Goal: Task Accomplishment & Management: Complete application form

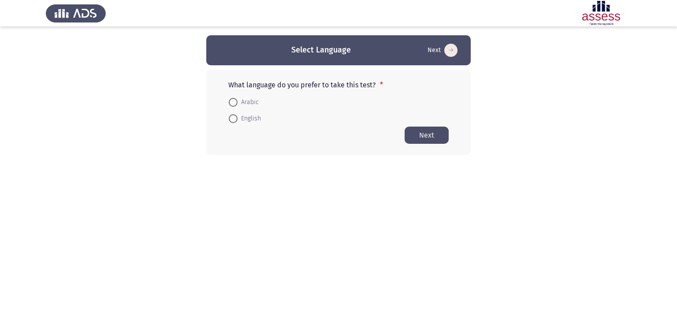
click at [232, 103] on span at bounding box center [233, 102] width 9 height 9
click at [232, 103] on input "Arabic" at bounding box center [233, 102] width 9 height 9
radio input "true"
click at [427, 136] on button "Next" at bounding box center [427, 134] width 44 height 17
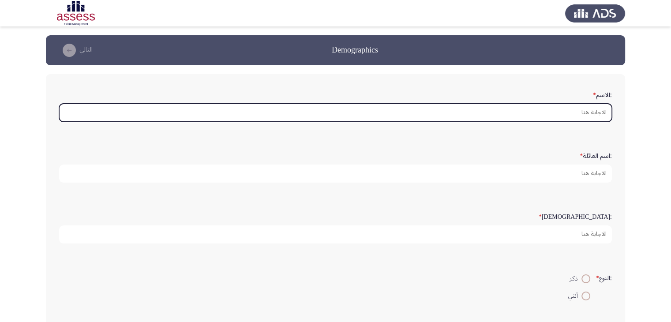
click at [533, 108] on input ":الاسم *" at bounding box center [335, 113] width 552 height 18
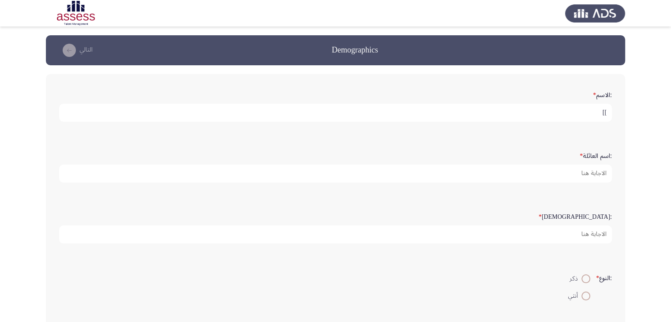
type input "]"
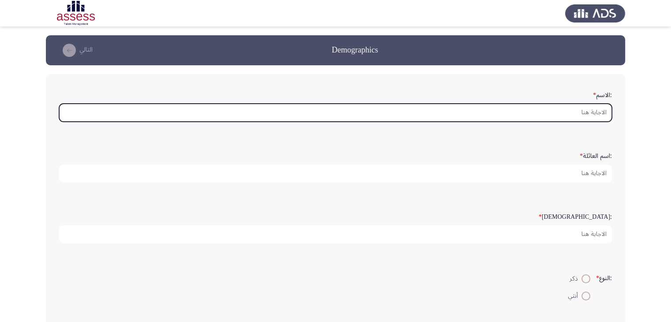
type input "]"
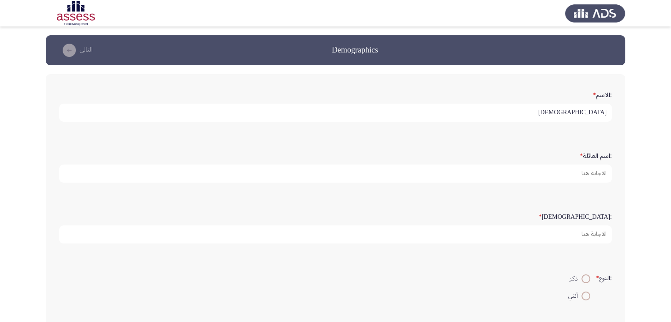
type input "[DEMOGRAPHIC_DATA]"
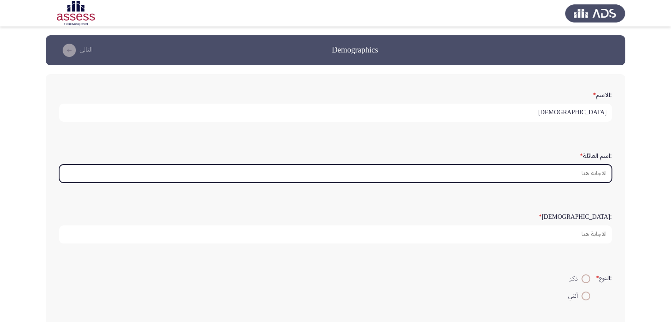
click at [563, 170] on input ":اسم العائلة *" at bounding box center [335, 173] width 552 height 18
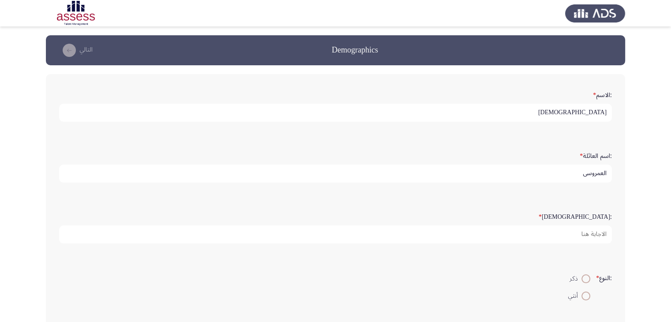
type input "العمروسي"
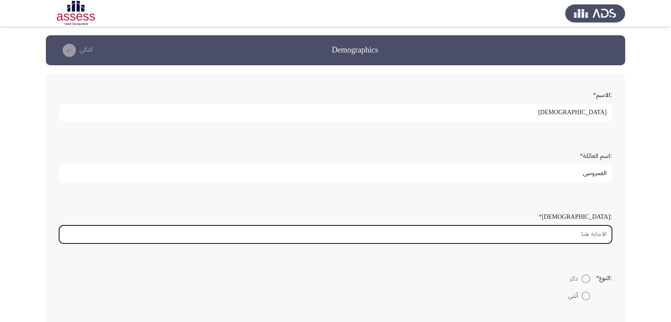
click at [562, 239] on input ":السن *" at bounding box center [335, 234] width 552 height 18
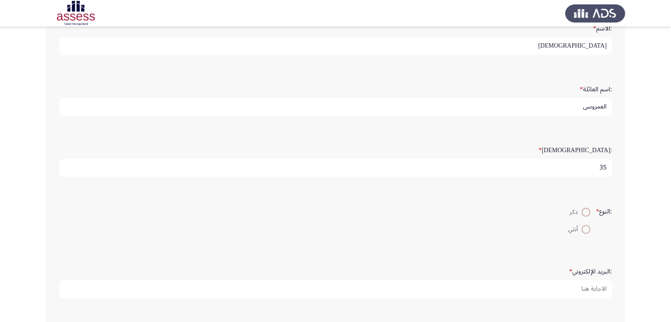
scroll to position [88, 0]
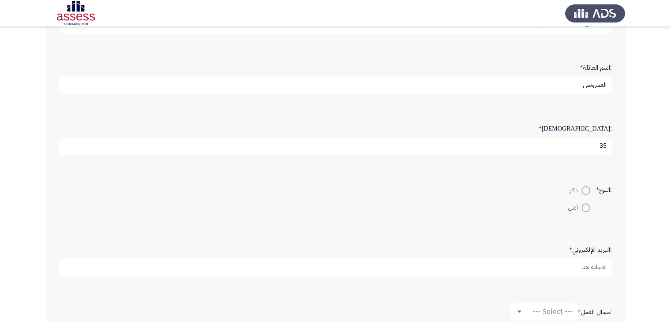
type input "35"
click at [584, 207] on span at bounding box center [585, 207] width 9 height 9
click at [584, 207] on input "أنثي" at bounding box center [585, 207] width 9 height 9
radio input "true"
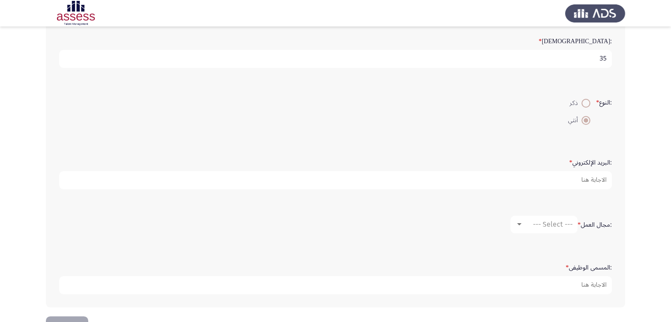
scroll to position [176, 0]
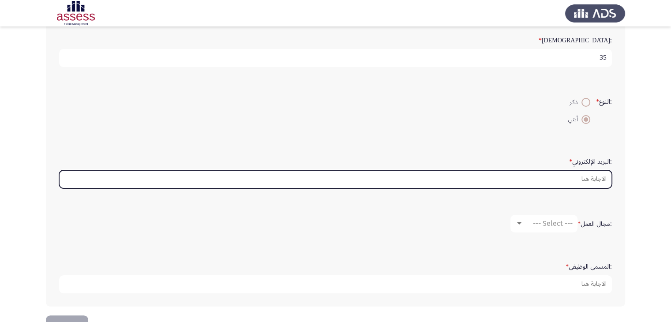
click at [573, 170] on input ":البريد الإلكتروني *" at bounding box center [335, 179] width 552 height 18
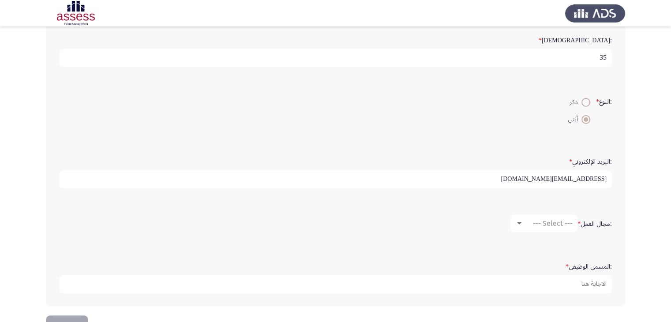
type input "[EMAIL_ADDRESS][DOMAIN_NAME]"
click at [519, 225] on mat-select "--- Select ---" at bounding box center [543, 224] width 67 height 18
click at [523, 224] on div "--- Select ---" at bounding box center [547, 223] width 49 height 8
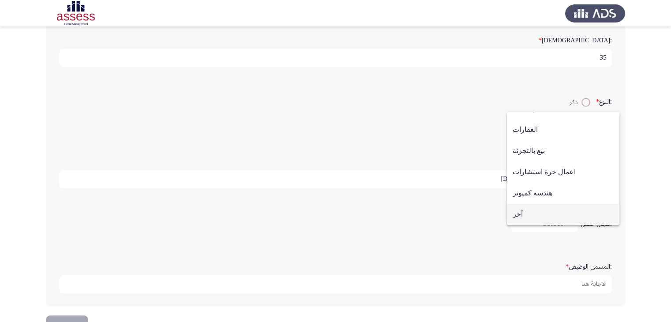
drag, startPoint x: 534, startPoint y: 213, endPoint x: 540, endPoint y: 217, distance: 7.5
click at [537, 213] on span "آخر" at bounding box center [562, 214] width 101 height 21
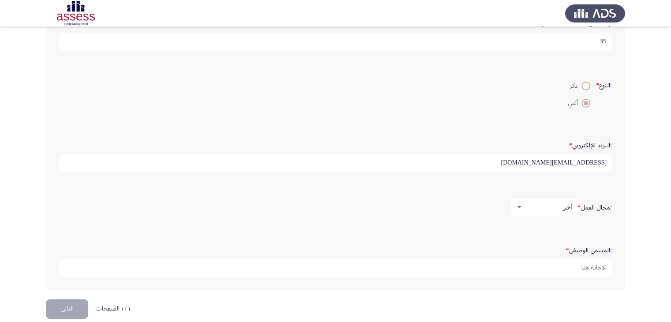
scroll to position [202, 0]
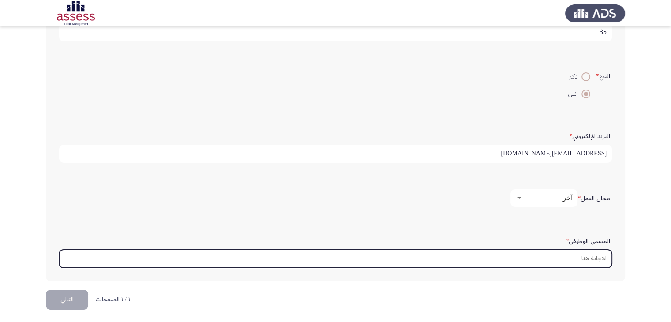
click at [545, 251] on input ":المسمى الوظيفى *" at bounding box center [335, 259] width 552 height 18
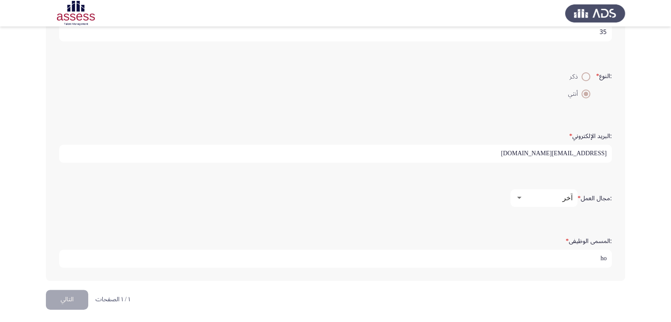
type input "h"
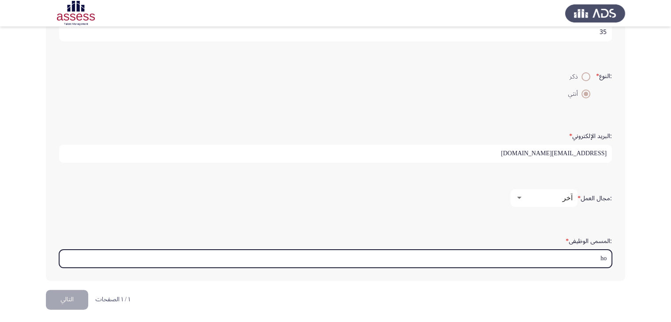
type input "h"
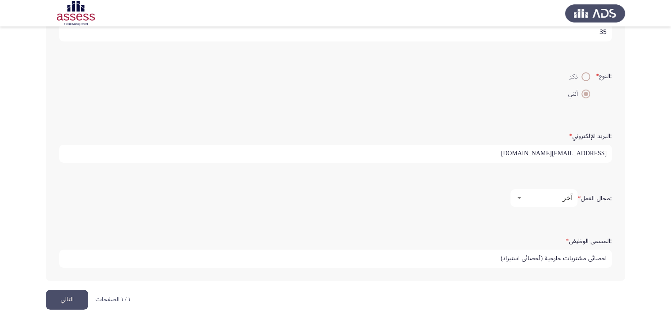
type input "اخصائي مشتريات خارجية (أخصائي استيراد)"
click at [81, 290] on button "التالي" at bounding box center [67, 300] width 42 height 20
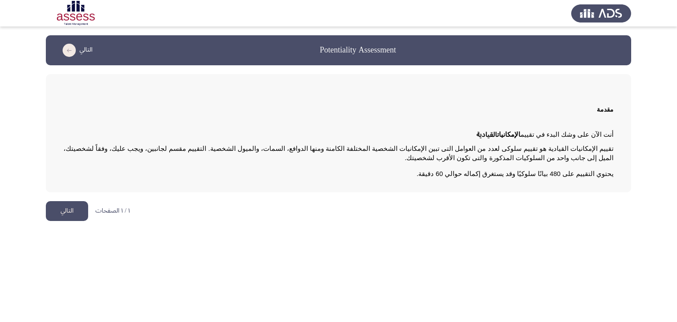
click at [70, 208] on button "التالي" at bounding box center [67, 211] width 42 height 20
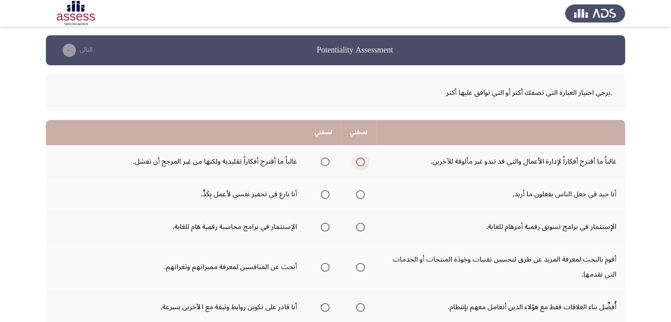
click at [358, 162] on span "Select an option" at bounding box center [360, 161] width 9 height 9
click at [358, 162] on input "Select an option" at bounding box center [360, 161] width 9 height 9
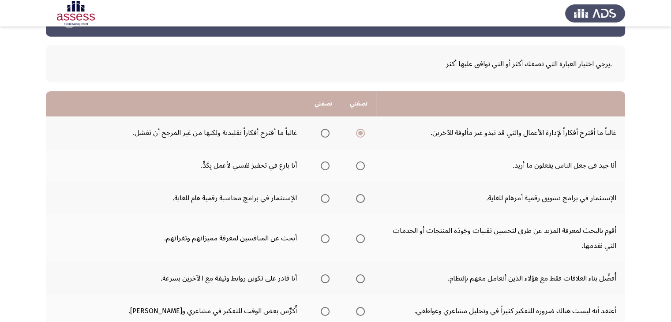
scroll to position [44, 0]
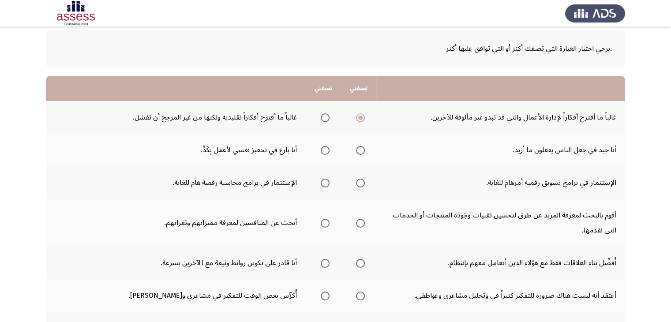
click at [325, 149] on span "Select an option" at bounding box center [325, 150] width 9 height 9
click at [325, 149] on input "Select an option" at bounding box center [325, 150] width 9 height 9
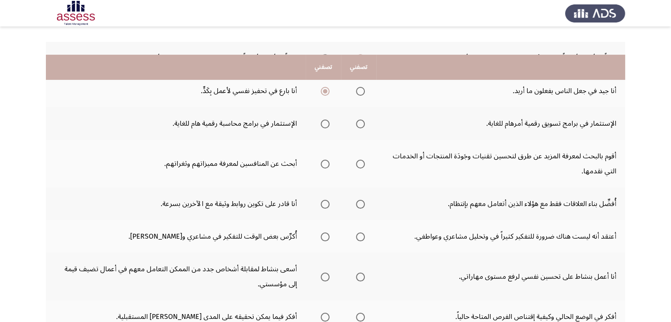
scroll to position [88, 0]
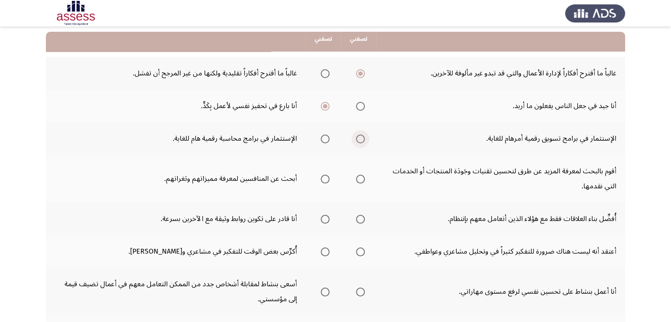
click at [361, 138] on span "Select an option" at bounding box center [360, 138] width 9 height 9
click at [361, 138] on input "Select an option" at bounding box center [360, 138] width 9 height 9
click at [358, 179] on span "Select an option" at bounding box center [360, 179] width 9 height 9
click at [358, 179] on input "Select an option" at bounding box center [360, 179] width 9 height 9
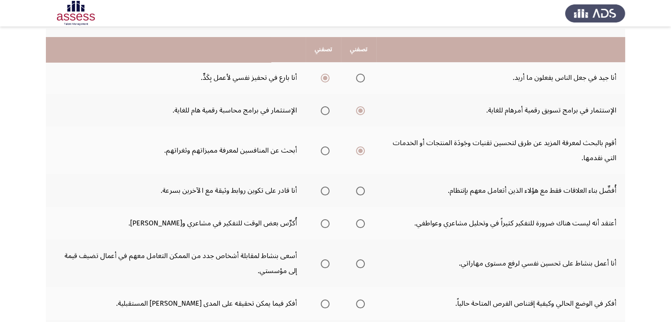
scroll to position [132, 0]
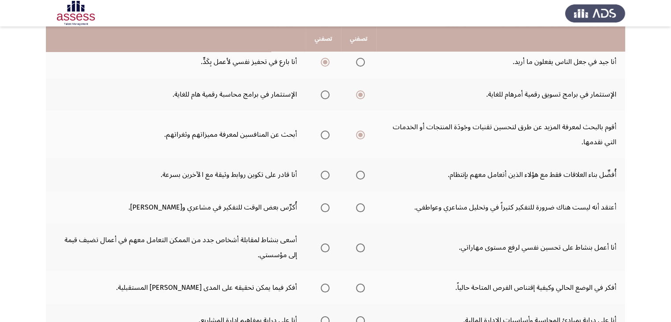
click at [322, 172] on span "Select an option" at bounding box center [325, 175] width 9 height 9
click at [322, 172] on input "Select an option" at bounding box center [325, 175] width 9 height 9
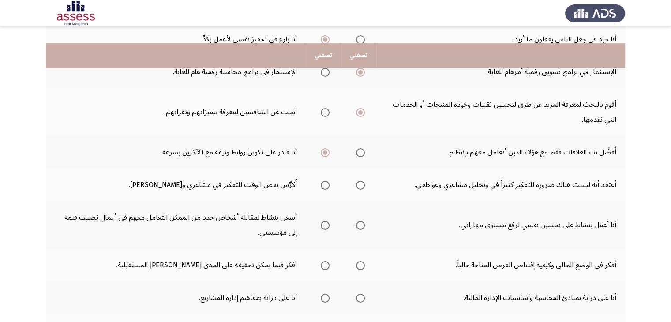
scroll to position [176, 0]
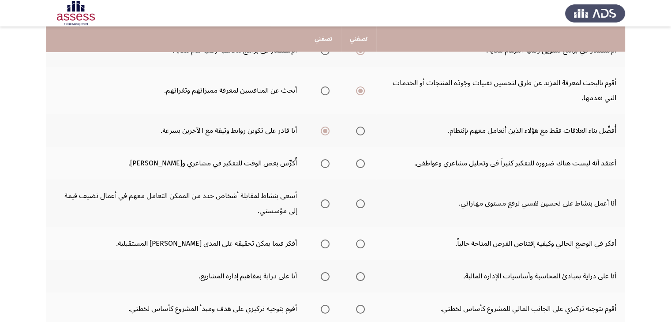
click at [325, 161] on span "Select an option" at bounding box center [325, 163] width 9 height 9
click at [325, 161] on input "Select an option" at bounding box center [325, 163] width 9 height 9
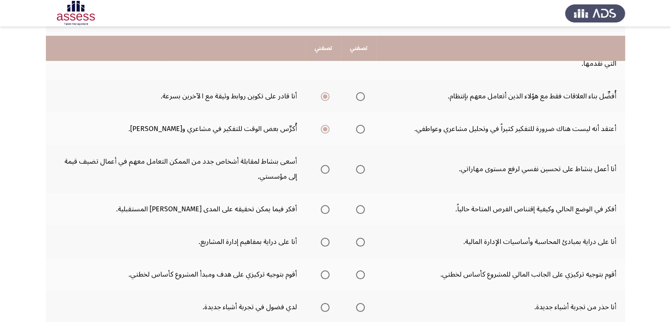
scroll to position [220, 0]
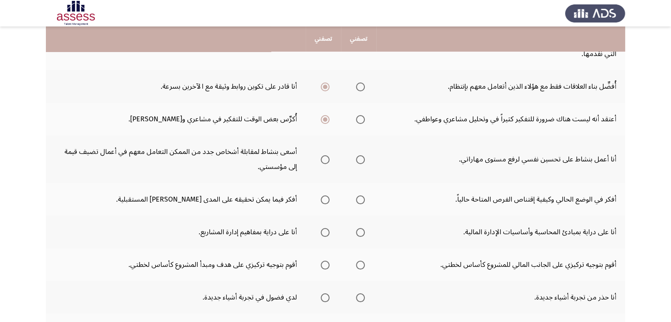
click at [359, 159] on span "Select an option" at bounding box center [360, 159] width 9 height 9
click at [359, 159] on input "Select an option" at bounding box center [360, 159] width 9 height 9
click at [321, 199] on span "Select an option" at bounding box center [325, 199] width 9 height 9
click at [321, 199] on input "Select an option" at bounding box center [325, 199] width 9 height 9
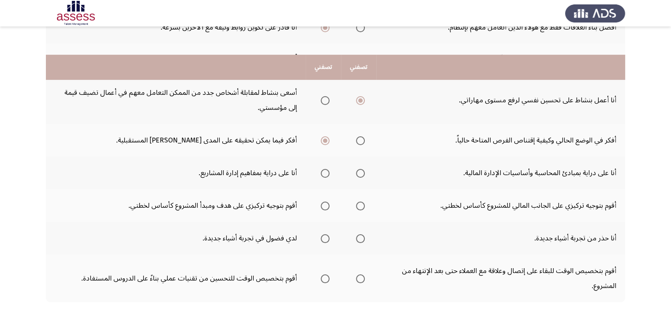
scroll to position [265, 0]
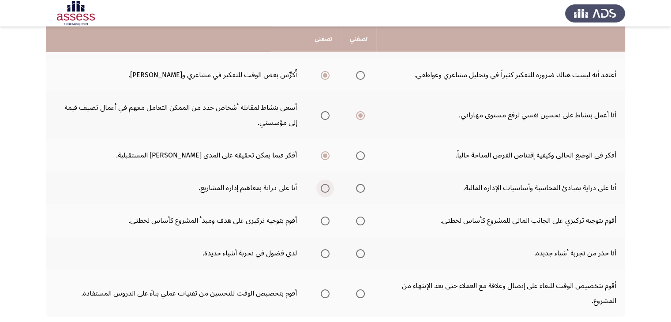
click at [323, 189] on span "Select an option" at bounding box center [325, 188] width 9 height 9
click at [323, 189] on input "Select an option" at bounding box center [325, 188] width 9 height 9
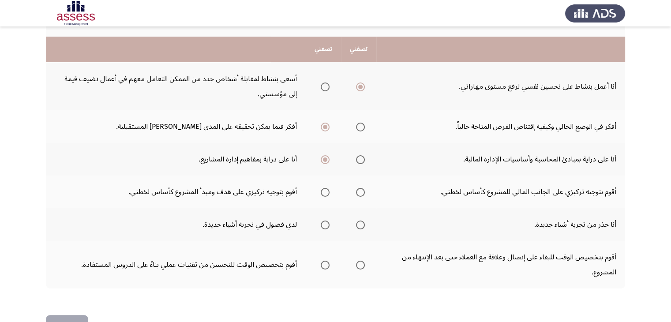
scroll to position [309, 0]
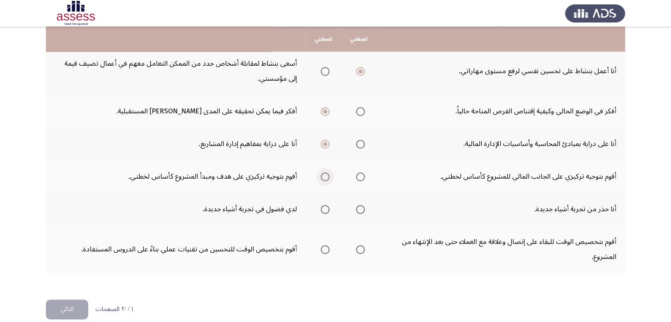
click at [321, 176] on span "Select an option" at bounding box center [325, 176] width 9 height 9
click at [321, 176] on input "Select an option" at bounding box center [325, 176] width 9 height 9
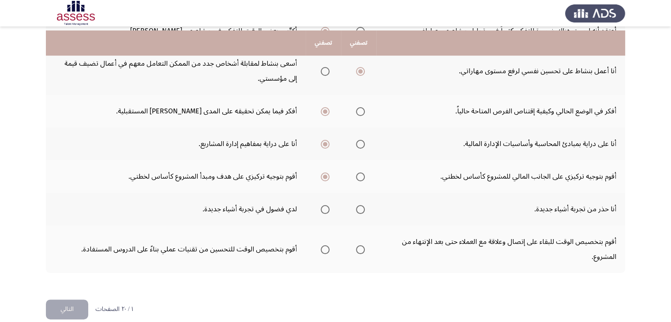
scroll to position [319, 0]
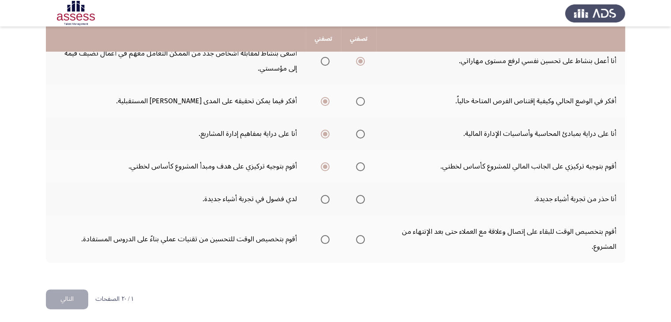
click at [321, 198] on span "Select an option" at bounding box center [325, 199] width 9 height 9
click at [321, 198] on input "Select an option" at bounding box center [325, 199] width 9 height 9
click at [328, 237] on span "Select an option" at bounding box center [325, 239] width 9 height 9
click at [328, 237] on input "Select an option" at bounding box center [325, 239] width 9 height 9
click at [63, 301] on button "التالي" at bounding box center [67, 299] width 42 height 20
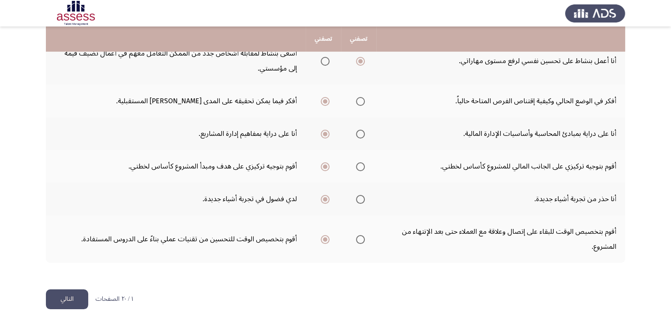
scroll to position [0, 0]
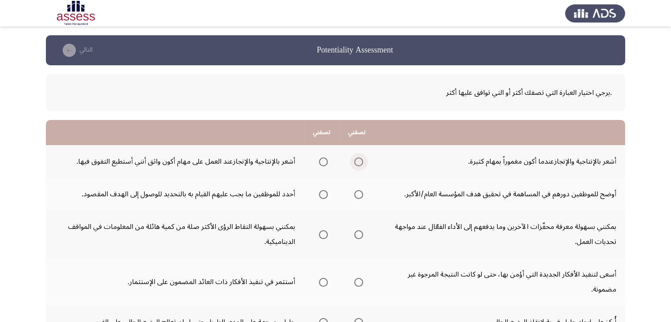
click at [357, 162] on span "Select an option" at bounding box center [358, 161] width 9 height 9
click at [357, 162] on input "Select an option" at bounding box center [358, 161] width 9 height 9
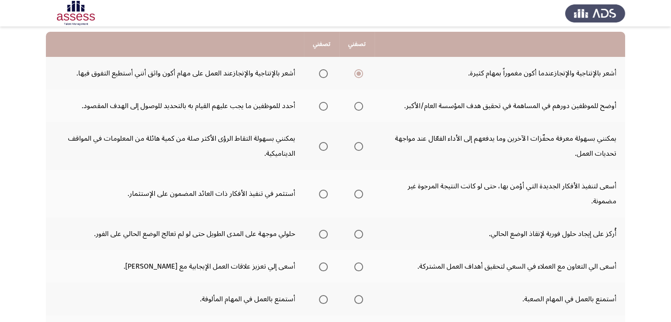
scroll to position [44, 0]
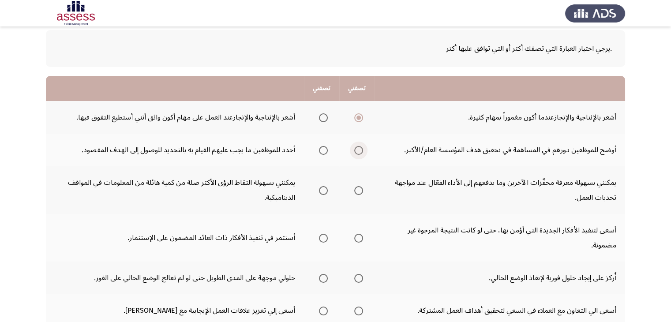
click at [361, 148] on span "Select an option" at bounding box center [358, 150] width 9 height 9
click at [361, 148] on input "Select an option" at bounding box center [358, 150] width 9 height 9
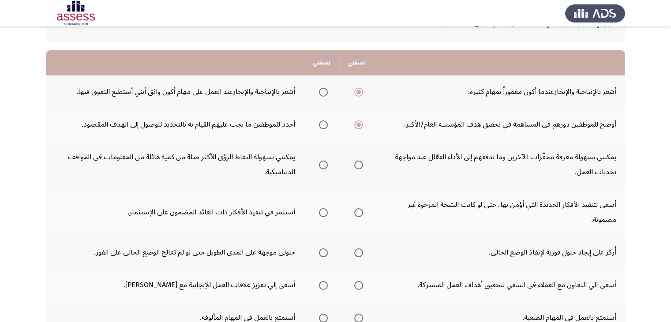
scroll to position [88, 0]
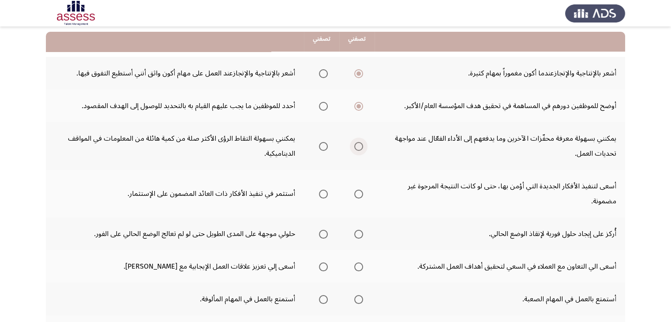
click at [360, 147] on span "Select an option" at bounding box center [358, 146] width 9 height 9
click at [360, 147] on input "Select an option" at bounding box center [358, 146] width 9 height 9
click at [328, 146] on span "Select an option" at bounding box center [323, 146] width 9 height 9
click at [328, 146] on input "Select an option" at bounding box center [323, 146] width 9 height 9
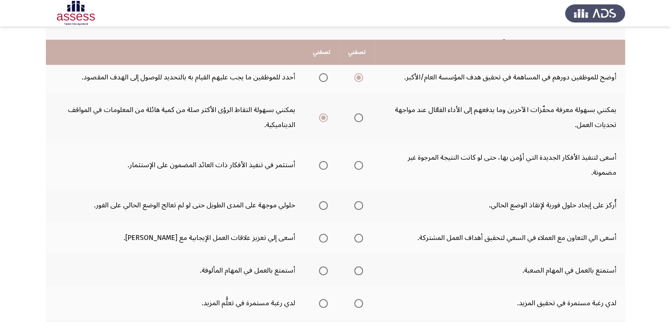
scroll to position [132, 0]
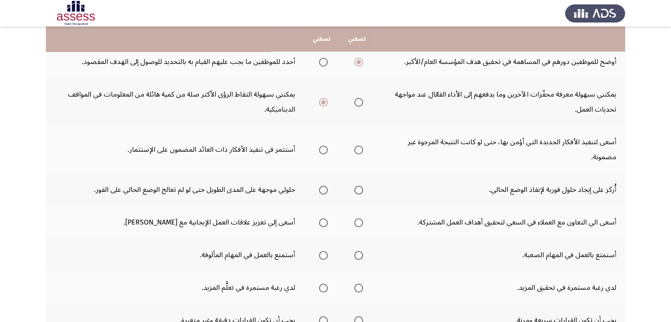
click at [360, 149] on span "Select an option" at bounding box center [358, 150] width 9 height 9
click at [360, 149] on input "Select an option" at bounding box center [358, 150] width 9 height 9
click at [328, 188] on span "Select an option" at bounding box center [323, 190] width 9 height 9
click at [328, 188] on input "Select an option" at bounding box center [323, 190] width 9 height 9
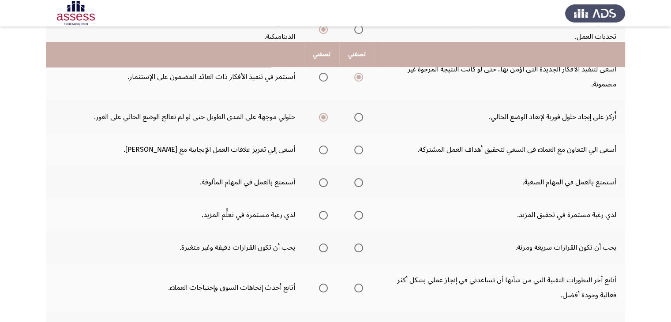
scroll to position [220, 0]
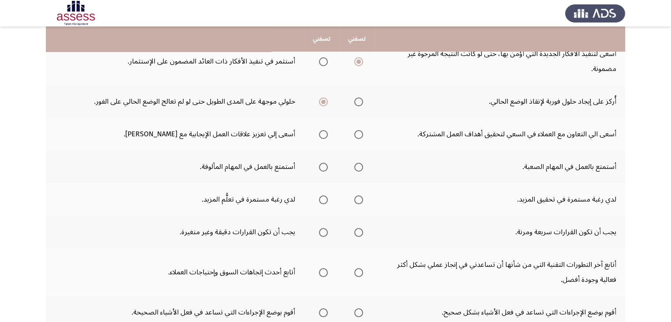
click at [326, 135] on span "Select an option" at bounding box center [323, 134] width 9 height 9
click at [326, 135] on input "Select an option" at bounding box center [323, 134] width 9 height 9
click at [363, 168] on span "Select an option" at bounding box center [358, 167] width 9 height 9
click at [363, 168] on input "Select an option" at bounding box center [358, 167] width 9 height 9
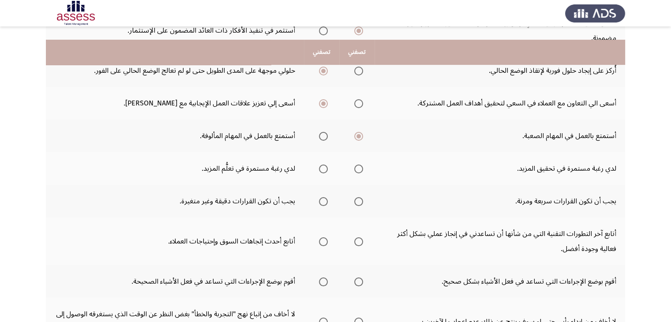
scroll to position [265, 0]
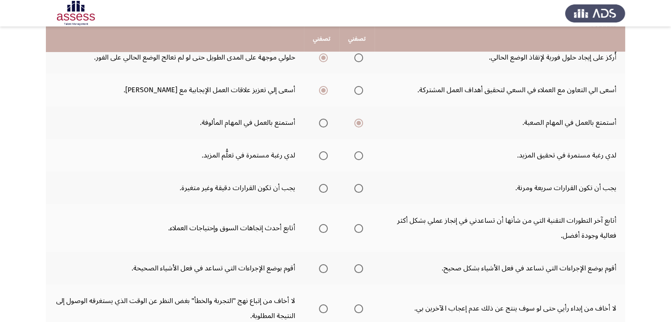
click at [325, 157] on span "Select an option" at bounding box center [323, 155] width 9 height 9
click at [325, 157] on input "Select an option" at bounding box center [323, 155] width 9 height 9
click at [322, 185] on span "Select an option" at bounding box center [323, 188] width 9 height 9
click at [322, 185] on input "Select an option" at bounding box center [323, 188] width 9 height 9
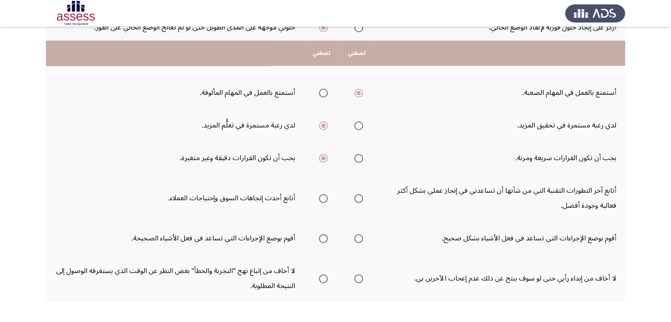
scroll to position [309, 0]
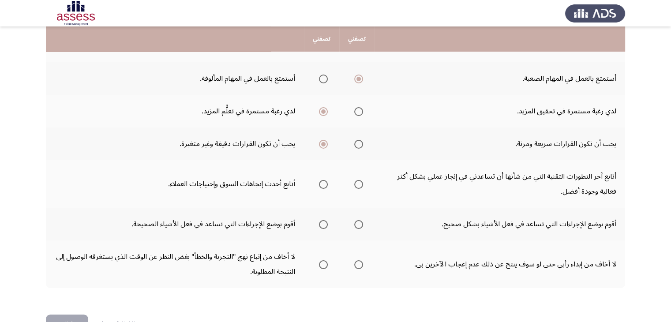
click at [362, 183] on span "Select an option" at bounding box center [358, 184] width 9 height 9
click at [362, 183] on input "Select an option" at bounding box center [358, 184] width 9 height 9
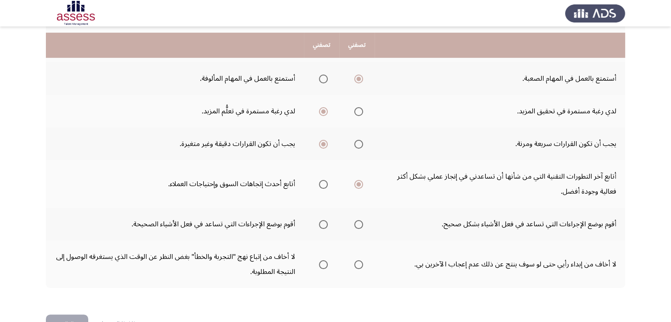
scroll to position [333, 0]
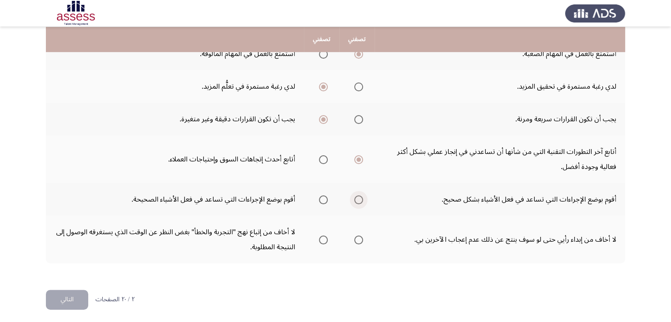
click at [359, 198] on span "Select an option" at bounding box center [358, 199] width 9 height 9
click at [359, 198] on input "Select an option" at bounding box center [358, 199] width 9 height 9
click at [324, 237] on span "Select an option" at bounding box center [323, 239] width 9 height 9
click at [324, 237] on input "Select an option" at bounding box center [323, 239] width 9 height 9
click at [62, 301] on button "التالي" at bounding box center [67, 300] width 42 height 20
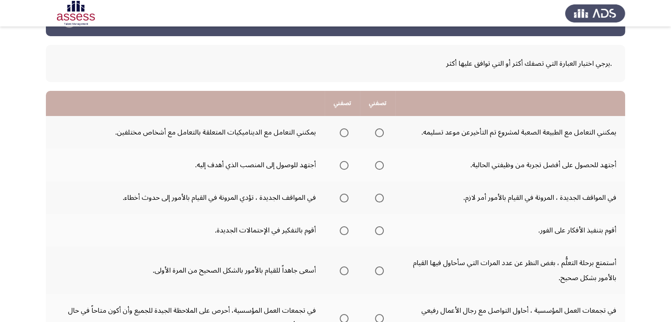
scroll to position [44, 0]
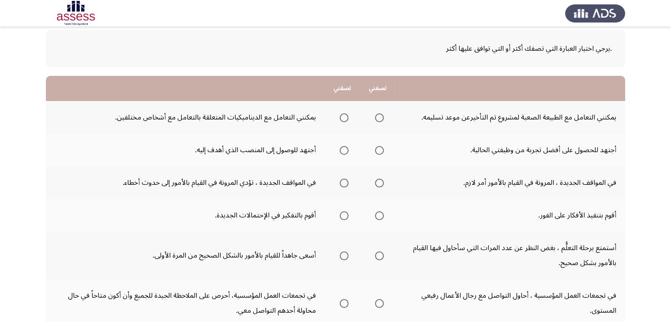
click at [381, 119] on span "Select an option" at bounding box center [379, 117] width 9 height 9
click at [381, 119] on input "Select an option" at bounding box center [379, 117] width 9 height 9
click at [379, 147] on span "Select an option" at bounding box center [379, 150] width 9 height 9
click at [379, 147] on input "Select an option" at bounding box center [379, 150] width 9 height 9
click at [377, 181] on span "Select an option" at bounding box center [379, 183] width 9 height 9
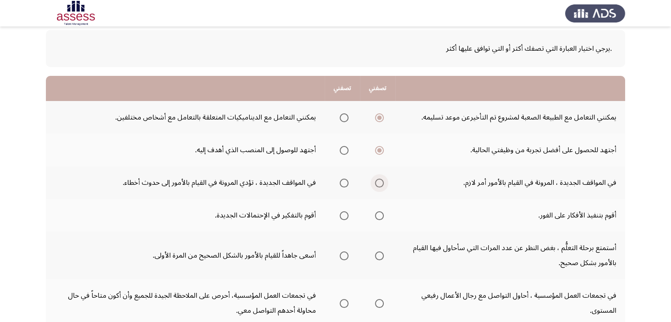
click at [377, 181] on input "Select an option" at bounding box center [379, 183] width 9 height 9
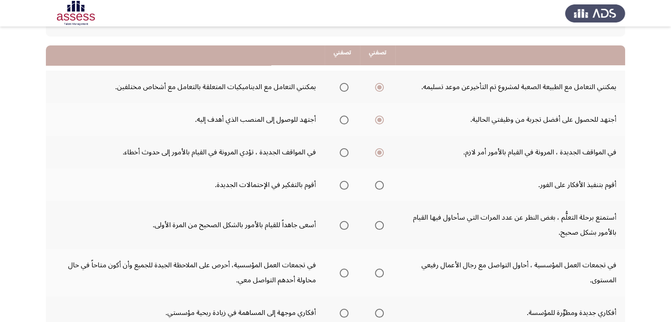
scroll to position [88, 0]
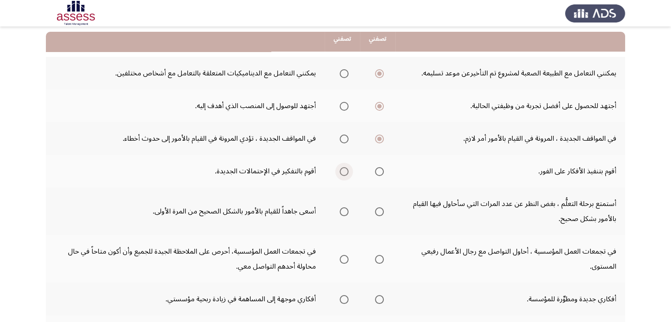
click at [345, 172] on span "Select an option" at bounding box center [344, 171] width 9 height 9
click at [345, 172] on input "Select an option" at bounding box center [344, 171] width 9 height 9
click at [382, 210] on span "Select an option" at bounding box center [379, 211] width 9 height 9
click at [382, 210] on input "Select an option" at bounding box center [379, 211] width 9 height 9
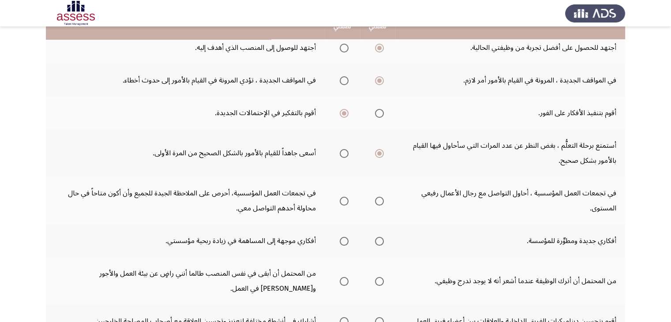
scroll to position [176, 0]
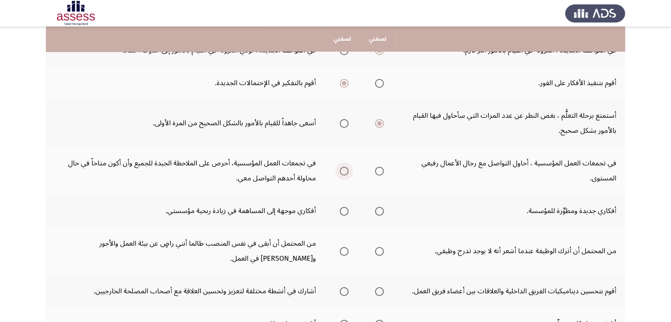
click at [342, 169] on span "Select an option" at bounding box center [344, 171] width 9 height 9
click at [342, 169] on input "Select an option" at bounding box center [344, 171] width 9 height 9
click at [379, 209] on span "Select an option" at bounding box center [379, 211] width 9 height 9
click at [379, 209] on input "Select an option" at bounding box center [379, 211] width 9 height 9
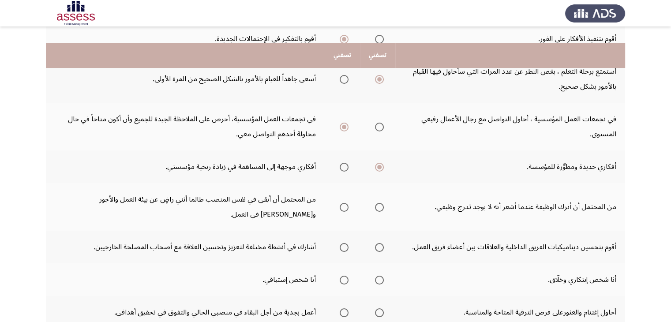
scroll to position [265, 0]
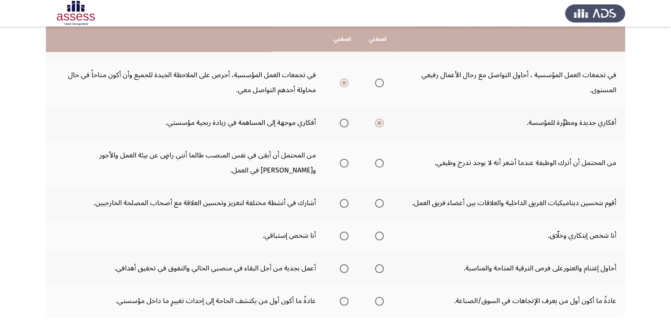
click at [343, 160] on span "Select an option" at bounding box center [344, 163] width 9 height 9
click at [343, 160] on input "Select an option" at bounding box center [344, 163] width 9 height 9
click at [376, 202] on span "Select an option" at bounding box center [379, 203] width 9 height 9
click at [376, 202] on input "Select an option" at bounding box center [379, 203] width 9 height 9
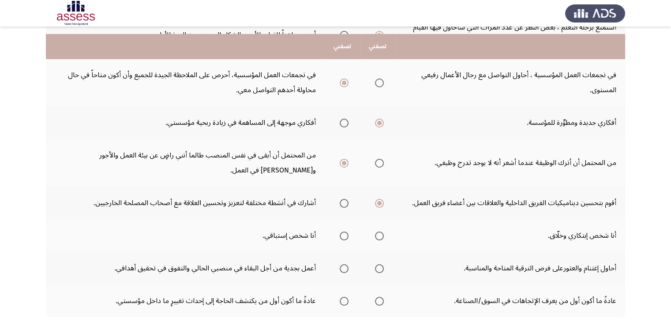
scroll to position [309, 0]
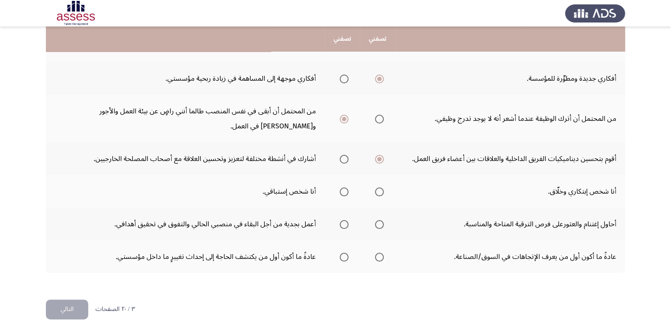
click at [378, 189] on span "Select an option" at bounding box center [379, 191] width 9 height 9
click at [378, 189] on input "Select an option" at bounding box center [379, 191] width 9 height 9
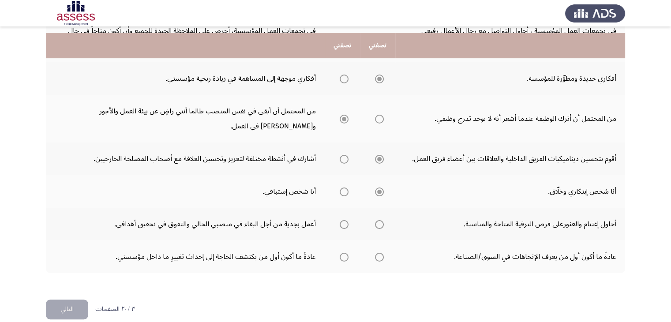
scroll to position [319, 0]
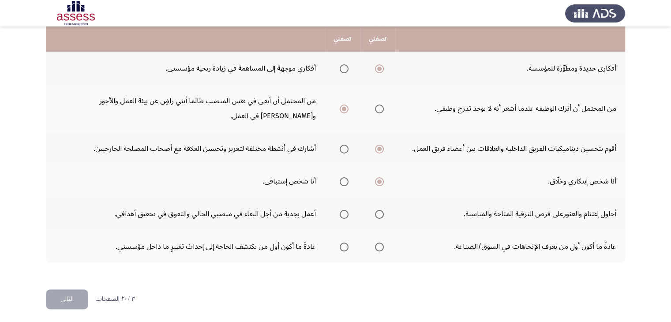
click at [341, 211] on span "Select an option" at bounding box center [344, 214] width 9 height 9
click at [341, 211] on input "Select an option" at bounding box center [344, 214] width 9 height 9
click at [344, 245] on span "Select an option" at bounding box center [344, 247] width 9 height 9
click at [344, 245] on input "Select an option" at bounding box center [344, 247] width 9 height 9
click at [71, 299] on button "التالي" at bounding box center [67, 299] width 42 height 20
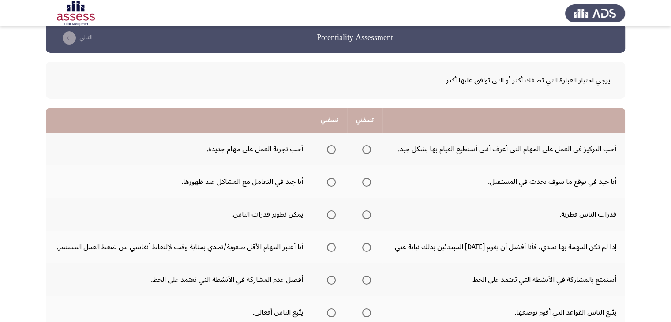
scroll to position [44, 0]
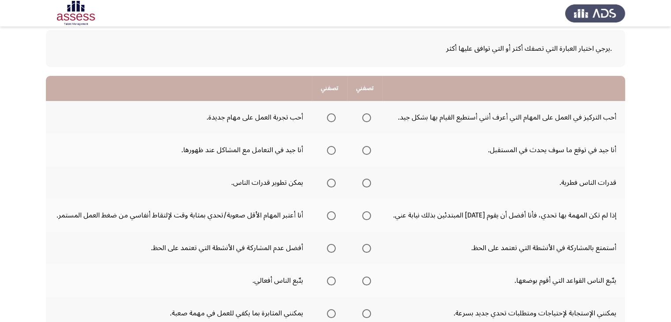
click at [332, 119] on span "Select an option" at bounding box center [331, 117] width 9 height 9
click at [332, 119] on input "Select an option" at bounding box center [331, 117] width 9 height 9
click at [366, 151] on span "Select an option" at bounding box center [366, 150] width 9 height 9
click at [366, 151] on input "Select an option" at bounding box center [366, 150] width 9 height 9
click at [330, 184] on span "Select an option" at bounding box center [331, 183] width 9 height 9
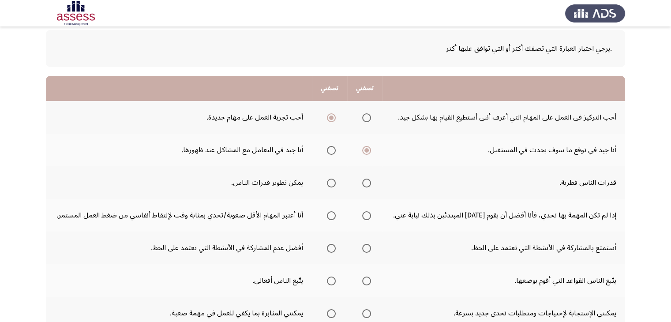
click at [330, 184] on input "Select an option" at bounding box center [331, 183] width 9 height 9
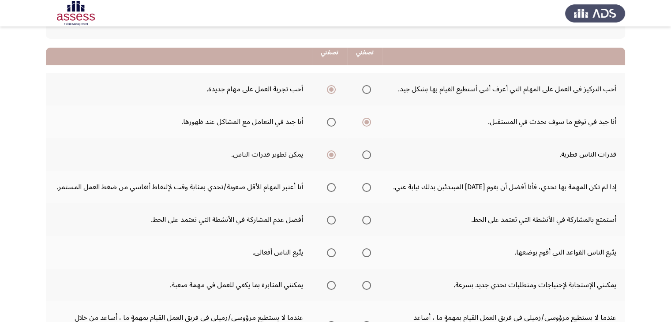
scroll to position [88, 0]
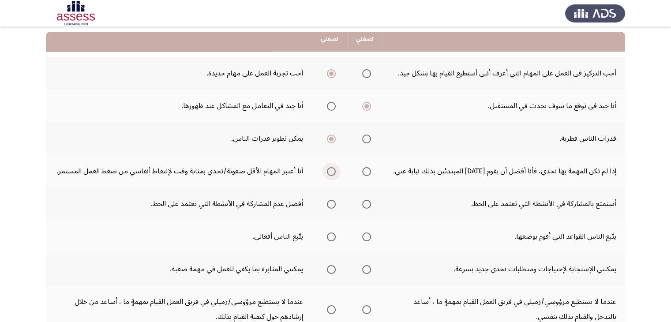
click at [330, 171] on span "Select an option" at bounding box center [331, 171] width 9 height 9
click at [330, 171] on input "Select an option" at bounding box center [331, 171] width 9 height 9
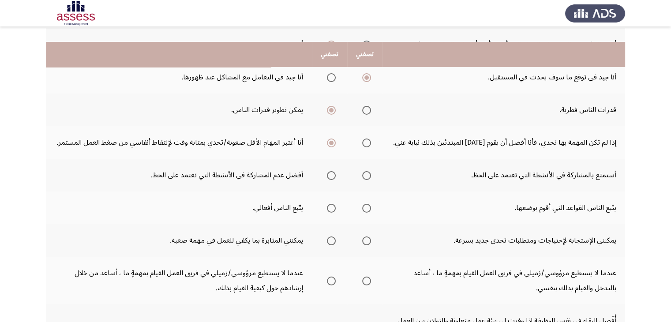
scroll to position [132, 0]
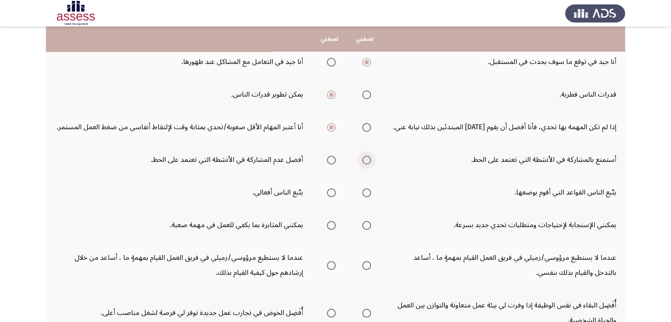
click at [365, 162] on span "Select an option" at bounding box center [366, 160] width 9 height 9
click at [365, 162] on input "Select an option" at bounding box center [366, 160] width 9 height 9
click at [368, 192] on span "Select an option" at bounding box center [366, 192] width 9 height 9
click at [368, 192] on input "Select an option" at bounding box center [366, 192] width 9 height 9
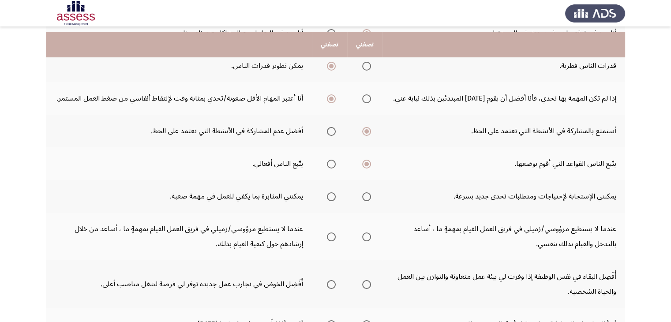
scroll to position [176, 0]
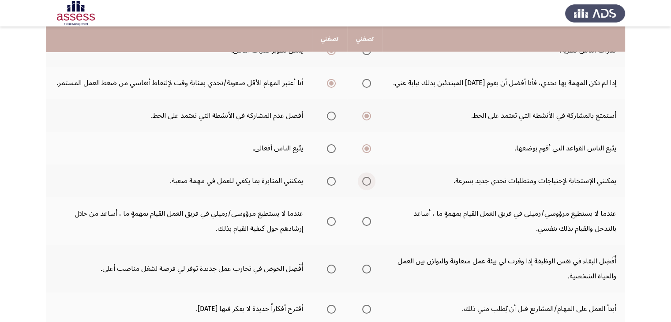
click at [369, 178] on span "Select an option" at bounding box center [366, 181] width 9 height 9
click at [369, 178] on input "Select an option" at bounding box center [366, 181] width 9 height 9
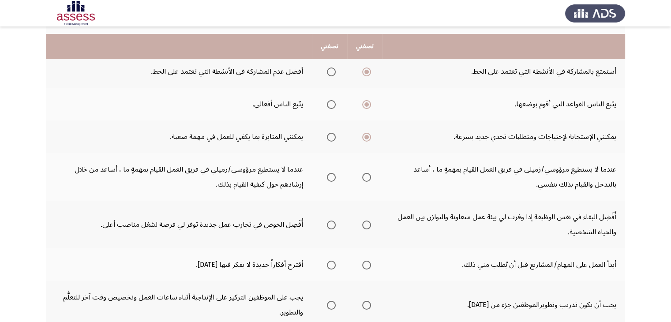
scroll to position [265, 0]
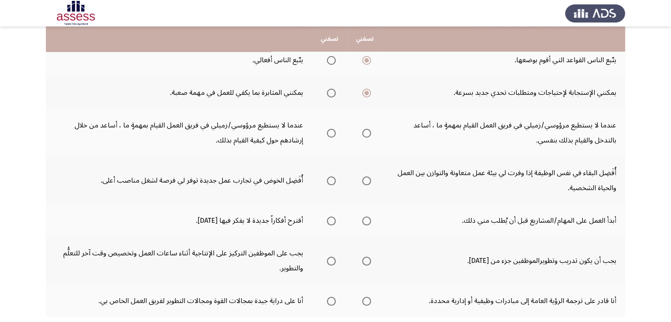
click at [332, 130] on span "Select an option" at bounding box center [331, 133] width 9 height 9
click at [332, 130] on input "Select an option" at bounding box center [331, 133] width 9 height 9
click at [336, 177] on th at bounding box center [329, 181] width 35 height 48
click at [332, 180] on span "Select an option" at bounding box center [331, 180] width 9 height 9
click at [332, 180] on input "Select an option" at bounding box center [331, 180] width 9 height 9
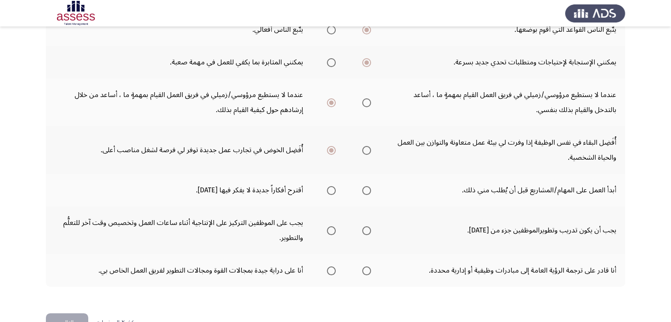
scroll to position [309, 0]
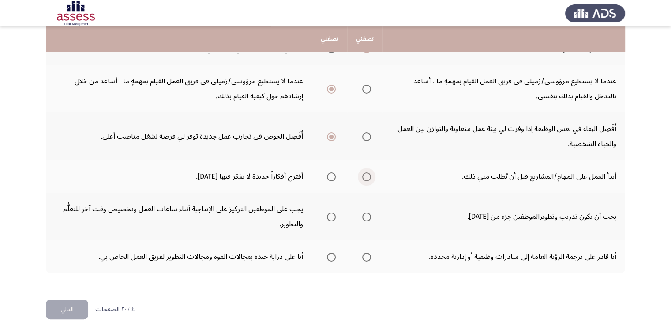
click at [367, 173] on span "Select an option" at bounding box center [366, 176] width 9 height 9
click at [367, 173] on input "Select an option" at bounding box center [366, 176] width 9 height 9
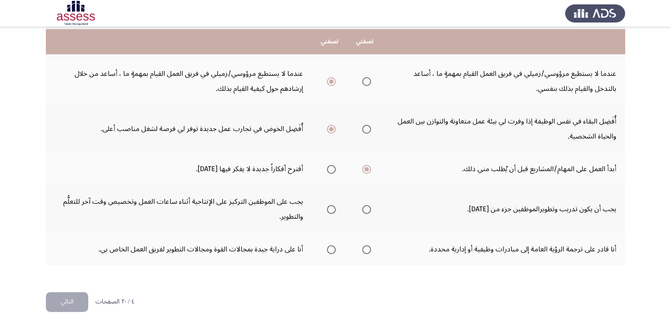
scroll to position [319, 0]
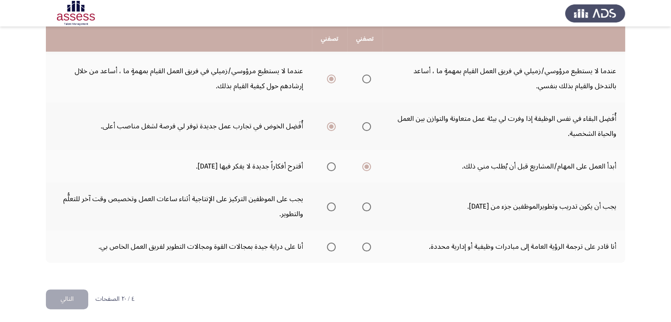
click at [333, 203] on span "Select an option" at bounding box center [331, 206] width 9 height 9
click at [333, 203] on input "Select an option" at bounding box center [331, 206] width 9 height 9
click at [329, 204] on span "Select an option" at bounding box center [331, 206] width 9 height 9
click at [329, 204] on input "Select an option" at bounding box center [331, 206] width 9 height 9
click at [366, 202] on span "Select an option" at bounding box center [366, 206] width 9 height 9
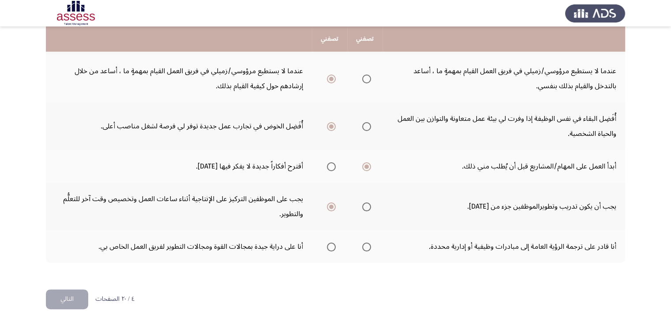
click at [366, 202] on input "Select an option" at bounding box center [366, 206] width 9 height 9
click at [332, 246] on span "Select an option" at bounding box center [331, 247] width 9 height 9
click at [332, 246] on input "Select an option" at bounding box center [331, 247] width 9 height 9
click at [68, 293] on button "التالي" at bounding box center [67, 299] width 42 height 20
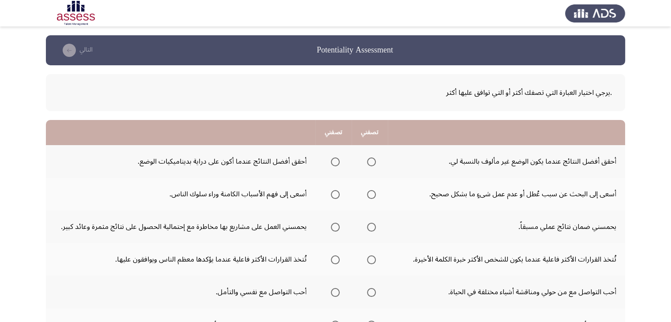
click at [334, 163] on span "Select an option" at bounding box center [335, 161] width 9 height 9
click at [334, 163] on input "Select an option" at bounding box center [335, 161] width 9 height 9
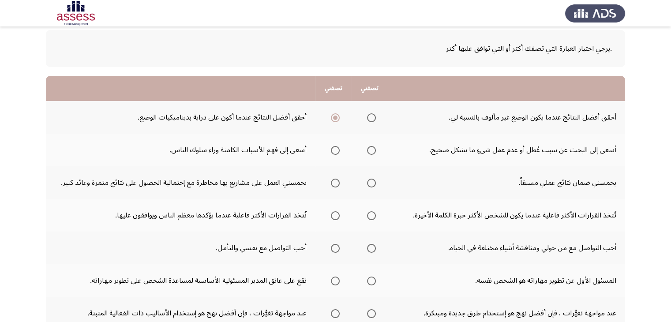
click at [370, 152] on span "Select an option" at bounding box center [371, 150] width 9 height 9
click at [370, 152] on input "Select an option" at bounding box center [371, 150] width 9 height 9
click at [336, 185] on span "Select an option" at bounding box center [335, 183] width 9 height 9
click at [336, 185] on input "Select an option" at bounding box center [335, 183] width 9 height 9
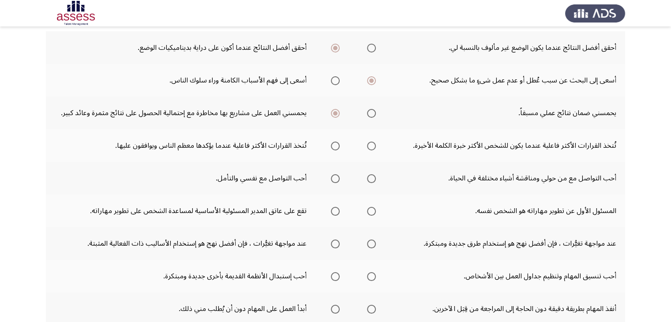
scroll to position [132, 0]
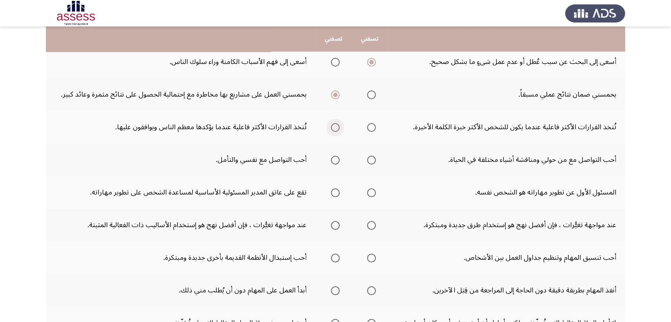
click at [336, 126] on span "Select an option" at bounding box center [335, 127] width 9 height 9
click at [336, 126] on input "Select an option" at bounding box center [335, 127] width 9 height 9
click at [372, 160] on span "Select an option" at bounding box center [371, 160] width 9 height 9
click at [372, 160] on input "Select an option" at bounding box center [371, 160] width 9 height 9
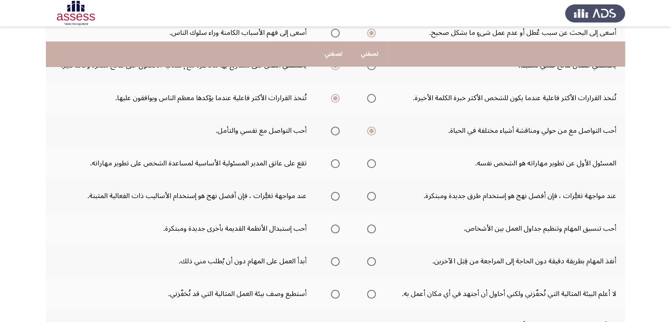
scroll to position [176, 0]
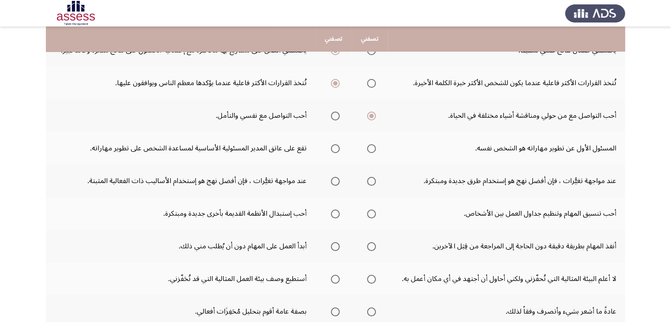
click at [369, 146] on span "Select an option" at bounding box center [371, 148] width 9 height 9
click at [369, 146] on input "Select an option" at bounding box center [371, 148] width 9 height 9
click at [372, 182] on span "Select an option" at bounding box center [371, 181] width 9 height 9
click at [372, 182] on input "Select an option" at bounding box center [371, 181] width 9 height 9
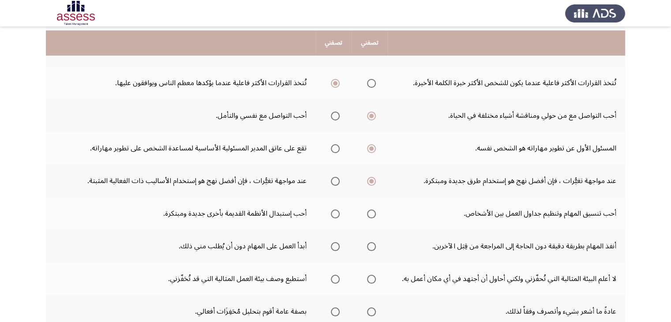
scroll to position [220, 0]
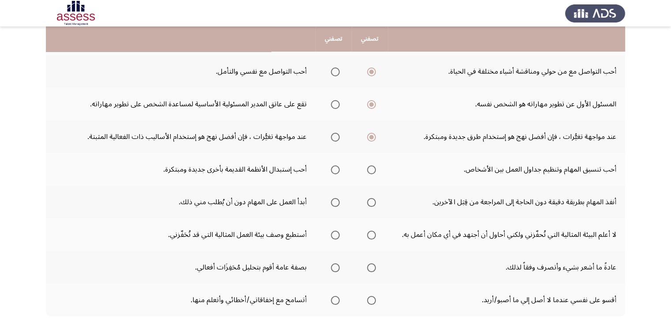
click at [335, 168] on span "Select an option" at bounding box center [335, 169] width 9 height 9
click at [335, 168] on input "Select an option" at bounding box center [335, 169] width 9 height 9
click at [335, 202] on span "Select an option" at bounding box center [335, 202] width 9 height 9
click at [335, 202] on input "Select an option" at bounding box center [335, 202] width 9 height 9
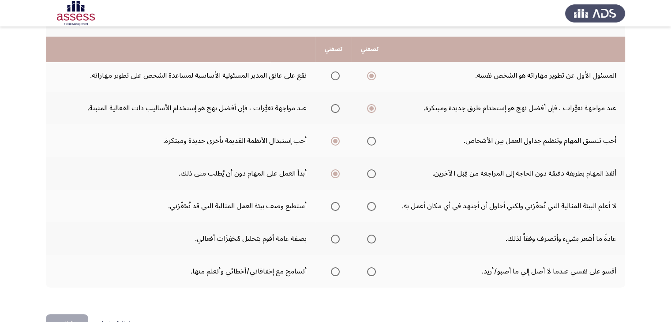
scroll to position [265, 0]
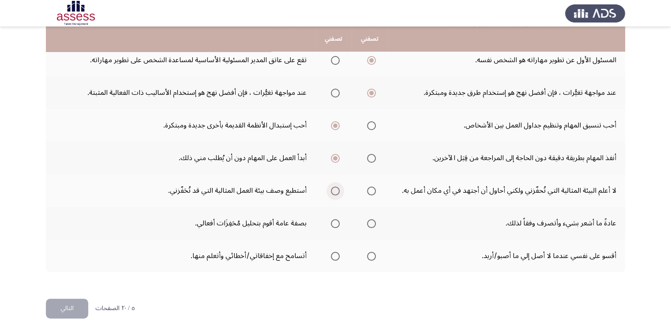
click at [335, 189] on span "Select an option" at bounding box center [335, 191] width 9 height 9
click at [335, 189] on input "Select an option" at bounding box center [335, 191] width 9 height 9
click at [333, 222] on span "Select an option" at bounding box center [335, 223] width 9 height 9
click at [333, 222] on input "Select an option" at bounding box center [335, 223] width 9 height 9
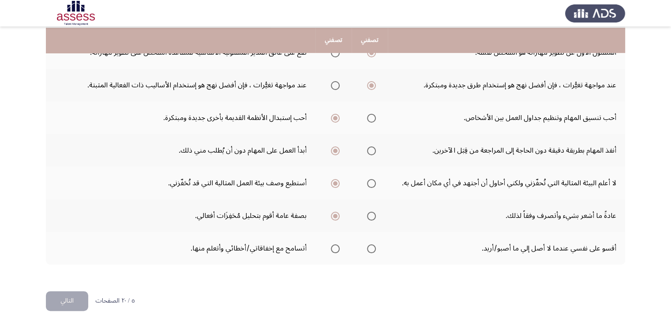
scroll to position [274, 0]
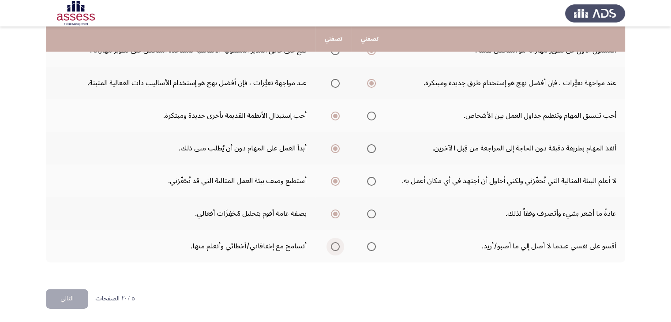
click at [336, 244] on span "Select an option" at bounding box center [335, 246] width 9 height 9
click at [336, 244] on input "Select an option" at bounding box center [335, 246] width 9 height 9
click at [69, 300] on button "التالي" at bounding box center [67, 299] width 42 height 20
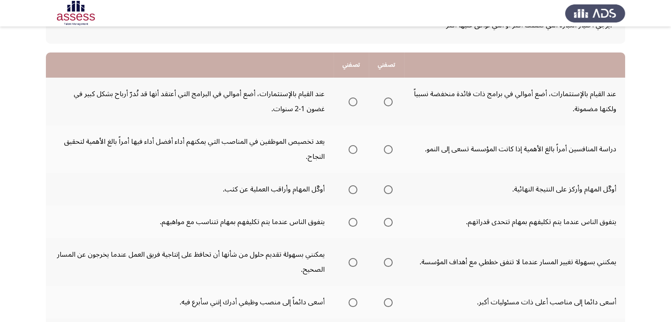
scroll to position [88, 0]
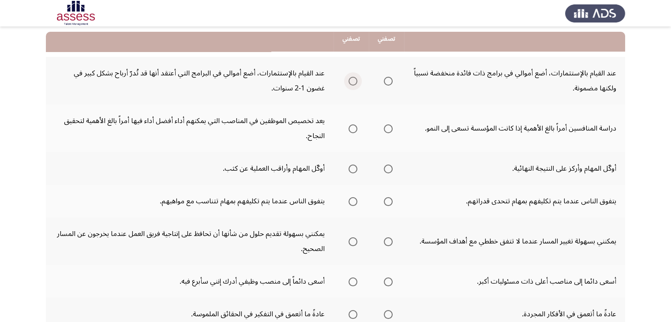
click at [355, 80] on span "Select an option" at bounding box center [352, 81] width 9 height 9
click at [355, 80] on input "Select an option" at bounding box center [352, 81] width 9 height 9
click at [391, 130] on span "Select an option" at bounding box center [388, 128] width 9 height 9
click at [391, 130] on input "Select an option" at bounding box center [388, 128] width 9 height 9
click at [355, 166] on span "Select an option" at bounding box center [352, 168] width 9 height 9
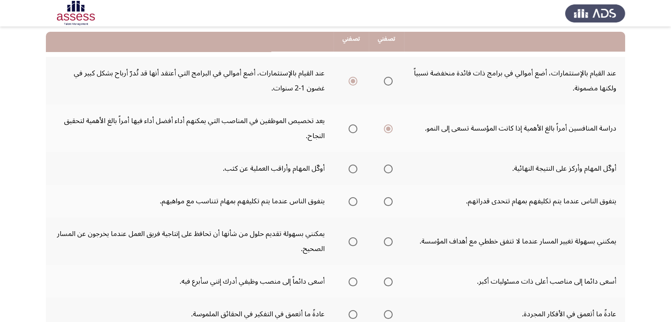
click at [355, 166] on input "Select an option" at bounding box center [352, 168] width 9 height 9
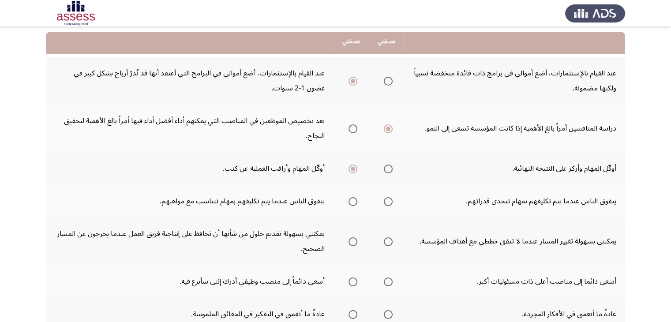
scroll to position [132, 0]
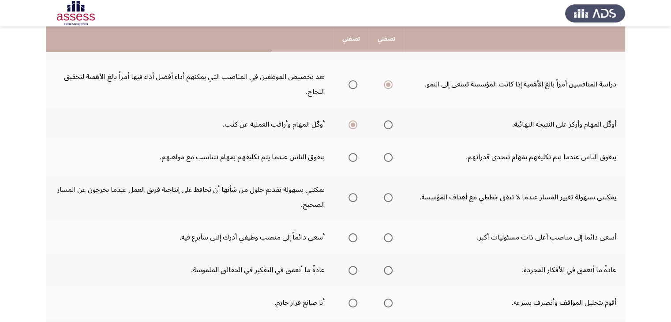
click at [354, 160] on span "Select an option" at bounding box center [352, 157] width 9 height 9
click at [354, 160] on input "Select an option" at bounding box center [352, 157] width 9 height 9
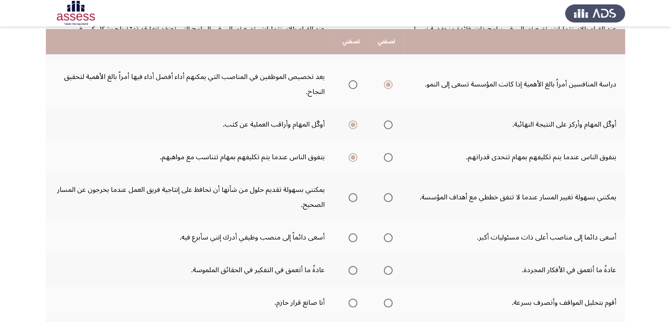
scroll to position [176, 0]
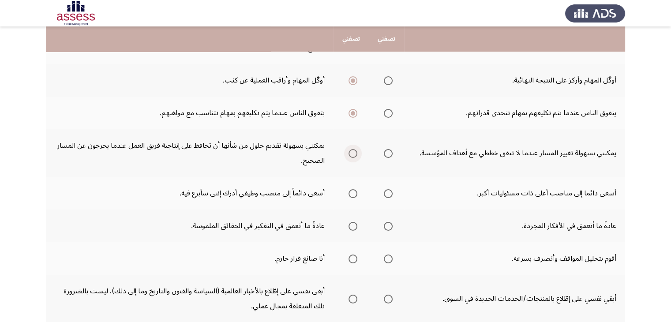
click at [353, 152] on span "Select an option" at bounding box center [352, 153] width 9 height 9
click at [353, 152] on input "Select an option" at bounding box center [352, 153] width 9 height 9
click at [356, 192] on span "Select an option" at bounding box center [352, 193] width 9 height 9
click at [356, 192] on input "Select an option" at bounding box center [352, 193] width 9 height 9
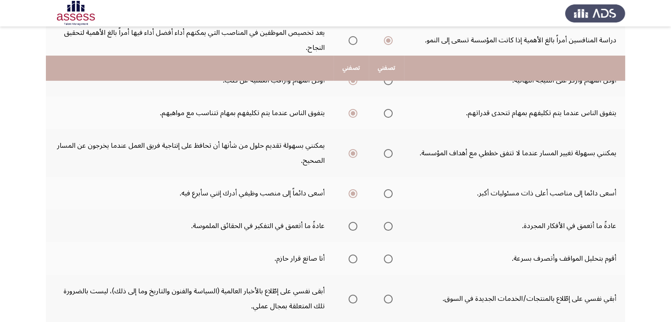
scroll to position [220, 0]
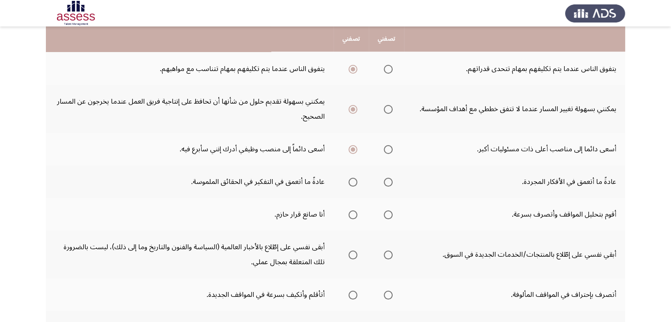
click at [354, 180] on span "Select an option" at bounding box center [352, 182] width 9 height 9
click at [354, 180] on input "Select an option" at bounding box center [352, 182] width 9 height 9
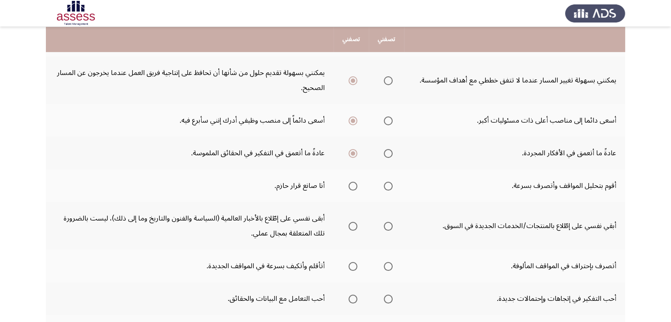
scroll to position [265, 0]
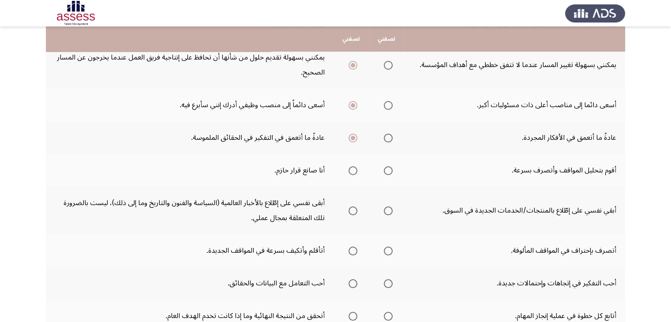
click at [388, 169] on span "Select an option" at bounding box center [388, 170] width 9 height 9
click at [388, 169] on input "Select an option" at bounding box center [388, 170] width 9 height 9
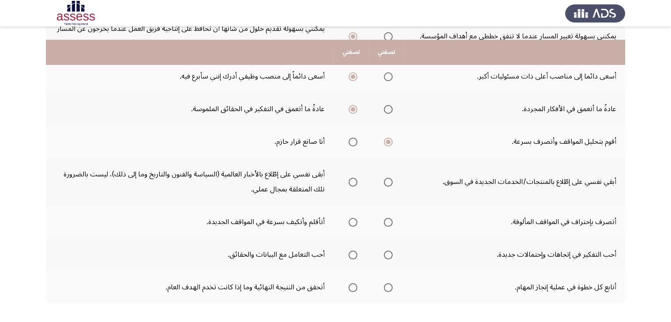
scroll to position [309, 0]
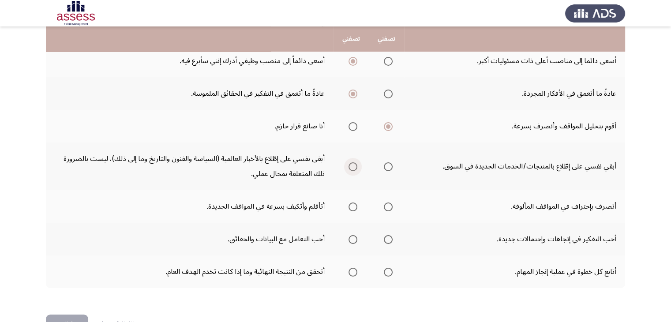
click at [351, 165] on span "Select an option" at bounding box center [352, 166] width 9 height 9
click at [351, 165] on input "Select an option" at bounding box center [352, 166] width 9 height 9
click at [353, 207] on span "Select an option" at bounding box center [352, 206] width 9 height 9
click at [353, 207] on input "Select an option" at bounding box center [352, 206] width 9 height 9
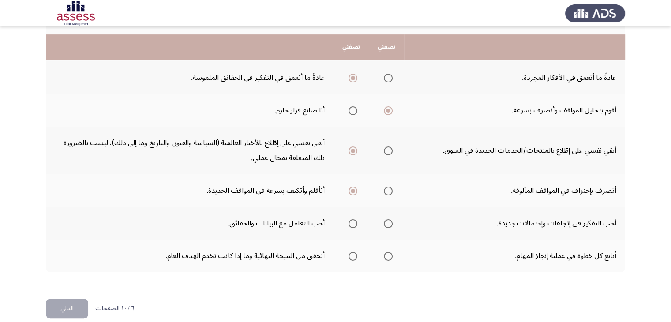
scroll to position [333, 0]
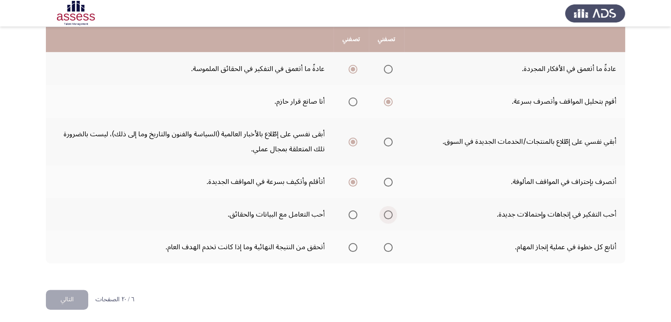
click at [389, 213] on span "Select an option" at bounding box center [388, 214] width 9 height 9
click at [389, 213] on input "Select an option" at bounding box center [388, 214] width 9 height 9
click at [388, 244] on span "Select an option" at bounding box center [388, 247] width 9 height 9
click at [388, 244] on input "Select an option" at bounding box center [388, 247] width 9 height 9
click at [62, 299] on button "التالي" at bounding box center [67, 300] width 42 height 20
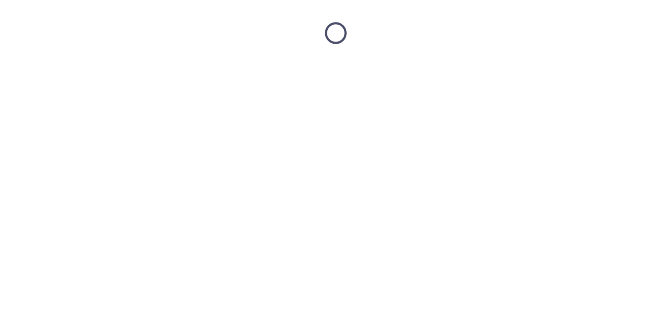
scroll to position [0, 0]
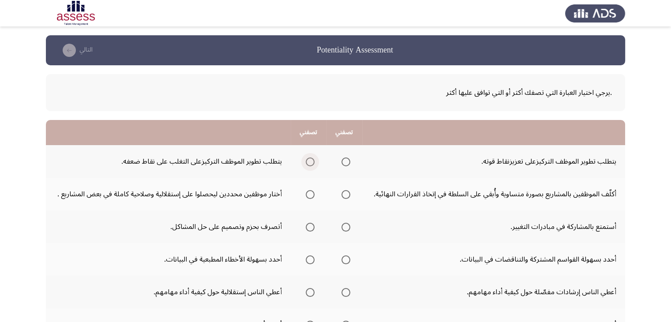
click at [313, 160] on span "Select an option" at bounding box center [310, 161] width 9 height 9
click at [313, 160] on input "Select an option" at bounding box center [310, 161] width 9 height 9
click at [312, 195] on span "Select an option" at bounding box center [310, 194] width 9 height 9
click at [312, 195] on input "Select an option" at bounding box center [310, 194] width 9 height 9
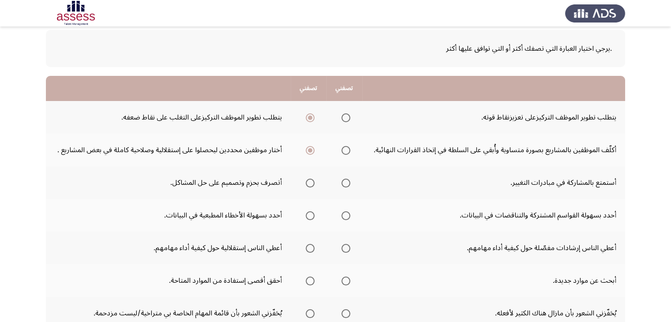
click at [344, 182] on span "Select an option" at bounding box center [345, 183] width 9 height 9
click at [344, 182] on input "Select an option" at bounding box center [345, 183] width 9 height 9
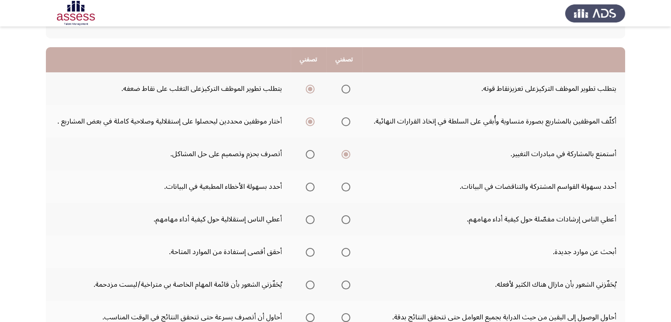
scroll to position [88, 0]
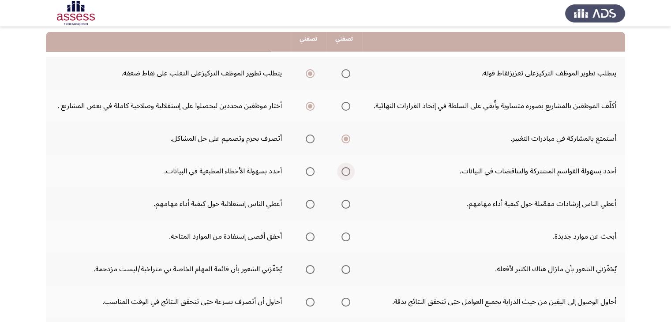
click at [345, 172] on span "Select an option" at bounding box center [345, 171] width 9 height 9
click at [345, 172] on input "Select an option" at bounding box center [345, 171] width 9 height 9
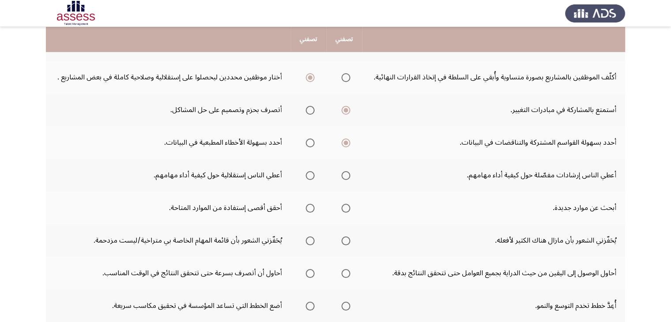
scroll to position [132, 0]
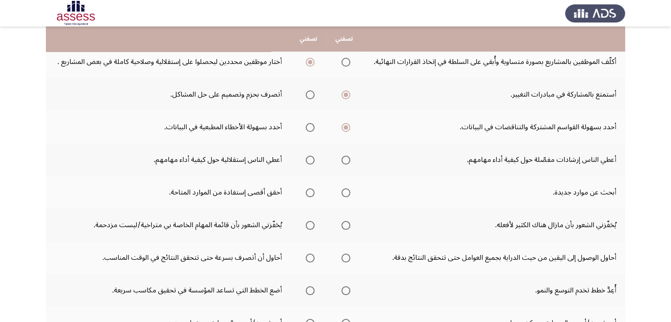
click at [309, 159] on span "Select an option" at bounding box center [310, 160] width 9 height 9
click at [309, 159] on input "Select an option" at bounding box center [310, 160] width 9 height 9
click at [346, 193] on span "Select an option" at bounding box center [345, 192] width 9 height 9
click at [346, 193] on input "Select an option" at bounding box center [345, 192] width 9 height 9
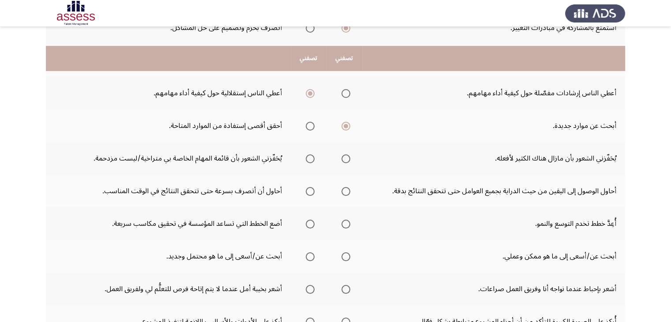
scroll to position [220, 0]
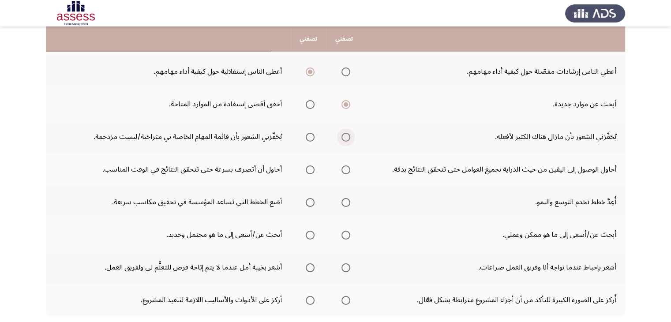
click at [347, 139] on span "Select an option" at bounding box center [345, 137] width 9 height 9
click at [347, 139] on input "Select an option" at bounding box center [345, 137] width 9 height 9
click at [347, 169] on span "Select an option" at bounding box center [345, 169] width 9 height 9
click at [347, 169] on input "Select an option" at bounding box center [345, 169] width 9 height 9
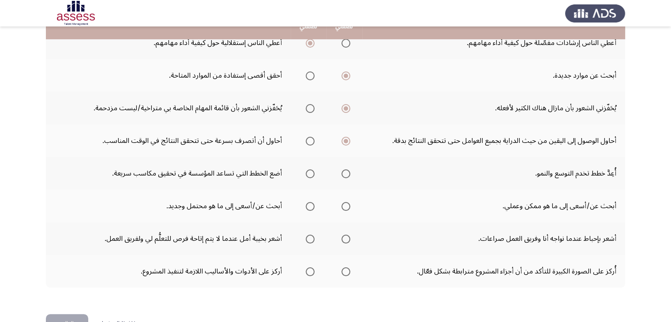
scroll to position [265, 0]
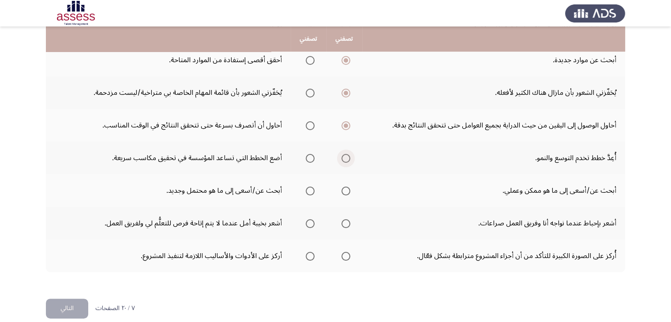
click at [346, 158] on span "Select an option" at bounding box center [345, 158] width 9 height 9
click at [346, 158] on input "Select an option" at bounding box center [345, 158] width 9 height 9
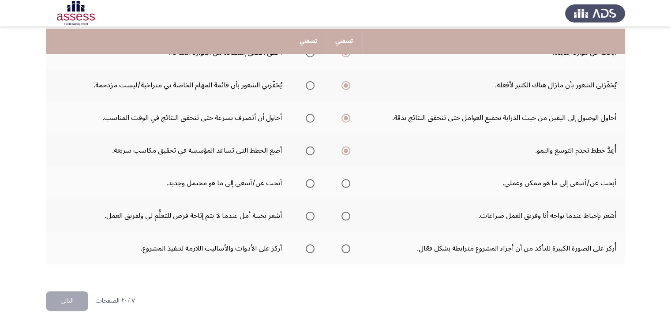
scroll to position [274, 0]
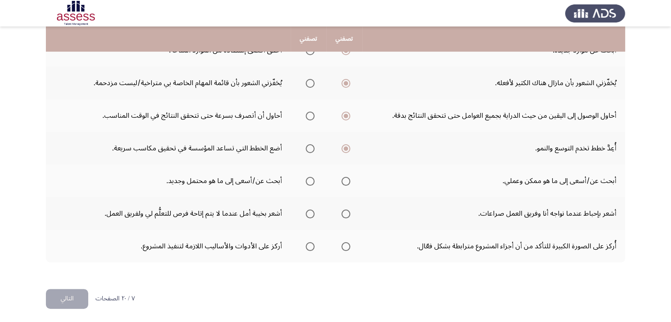
click at [310, 179] on span "Select an option" at bounding box center [310, 181] width 9 height 9
click at [310, 179] on input "Select an option" at bounding box center [310, 181] width 9 height 9
click at [309, 212] on span "Select an option" at bounding box center [310, 213] width 9 height 9
click at [309, 212] on input "Select an option" at bounding box center [310, 213] width 9 height 9
click at [344, 243] on span "Select an option" at bounding box center [345, 246] width 9 height 9
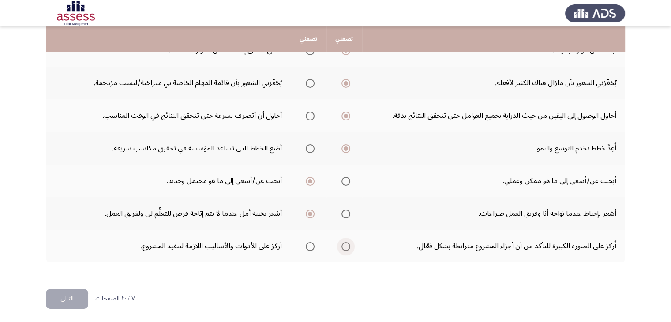
click at [344, 243] on input "Select an option" at bounding box center [345, 246] width 9 height 9
click at [77, 295] on button "التالي" at bounding box center [67, 299] width 42 height 20
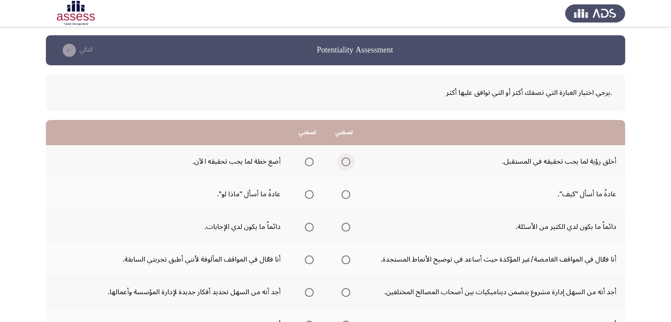
click at [348, 163] on span "Select an option" at bounding box center [345, 161] width 9 height 9
click at [348, 163] on input "Select an option" at bounding box center [345, 161] width 9 height 9
click at [344, 196] on span "Select an option" at bounding box center [345, 194] width 9 height 9
click at [344, 196] on input "Select an option" at bounding box center [345, 194] width 9 height 9
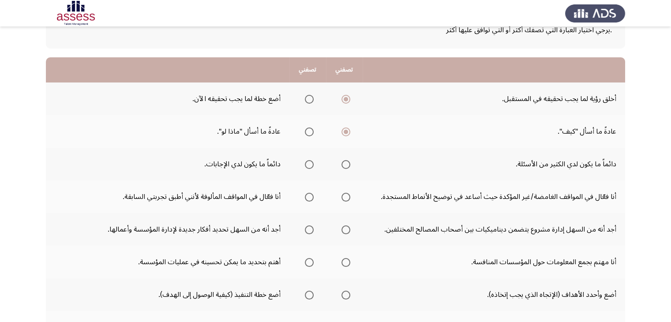
scroll to position [88, 0]
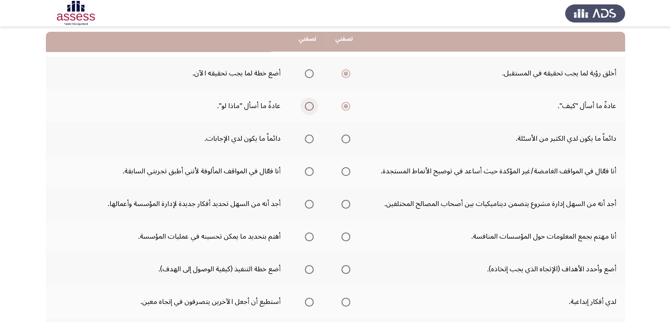
click at [307, 106] on span "Select an option" at bounding box center [309, 106] width 9 height 9
click at [307, 106] on input "Select an option" at bounding box center [309, 106] width 9 height 9
click at [310, 139] on span "Select an option" at bounding box center [309, 138] width 9 height 9
click at [310, 139] on input "Select an option" at bounding box center [309, 138] width 9 height 9
click at [343, 169] on span "Select an option" at bounding box center [345, 171] width 9 height 9
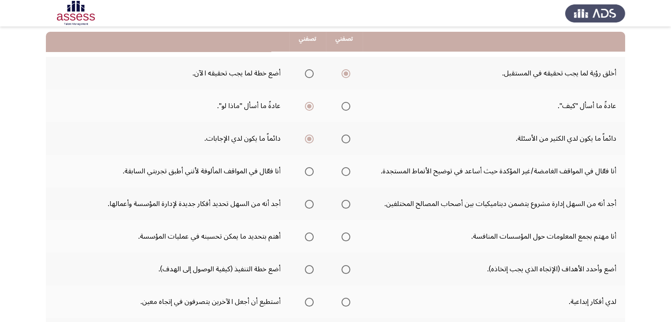
click at [343, 169] on input "Select an option" at bounding box center [345, 171] width 9 height 9
click at [309, 202] on span "Select an option" at bounding box center [309, 204] width 9 height 9
click at [309, 202] on input "Select an option" at bounding box center [309, 204] width 9 height 9
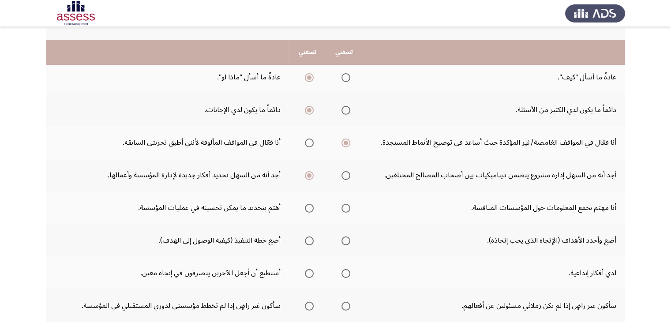
scroll to position [132, 0]
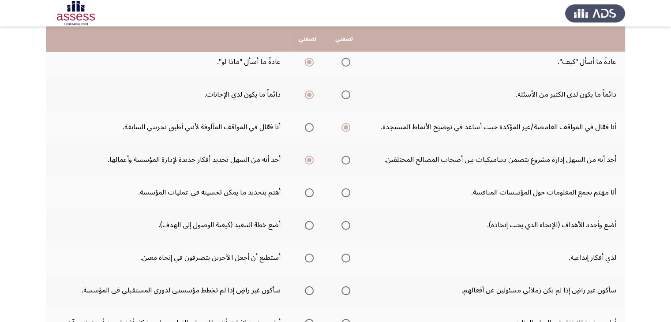
click at [306, 194] on span "Select an option" at bounding box center [309, 192] width 9 height 9
click at [306, 194] on input "Select an option" at bounding box center [309, 192] width 9 height 9
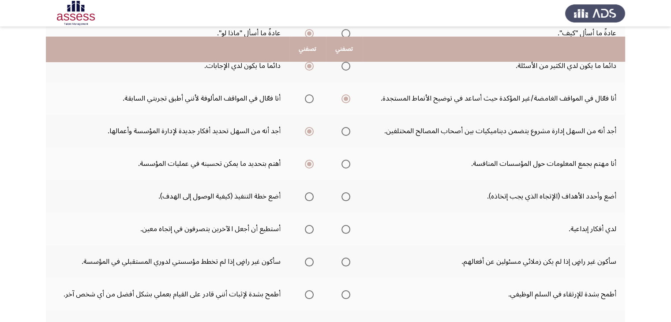
scroll to position [176, 0]
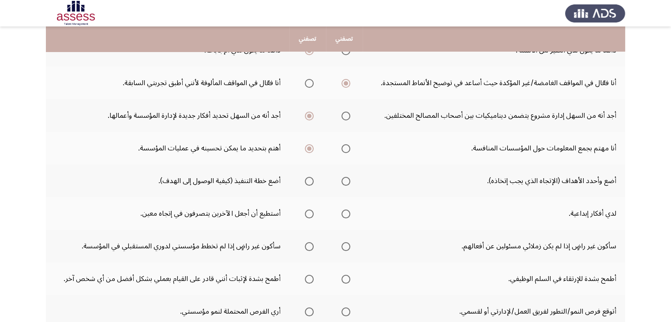
click at [307, 180] on span "Select an option" at bounding box center [309, 181] width 9 height 9
click at [307, 180] on input "Select an option" at bounding box center [309, 181] width 9 height 9
click at [344, 210] on span "Select an option" at bounding box center [345, 213] width 9 height 9
click at [344, 210] on input "Select an option" at bounding box center [345, 213] width 9 height 9
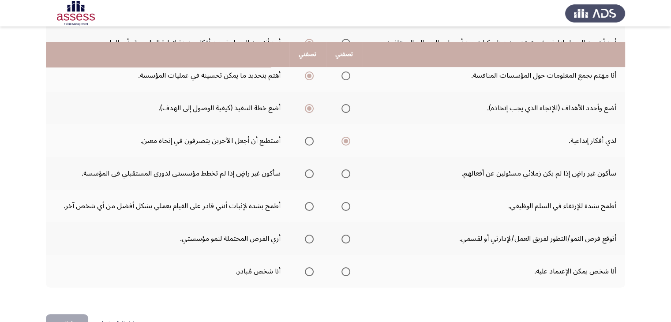
scroll to position [265, 0]
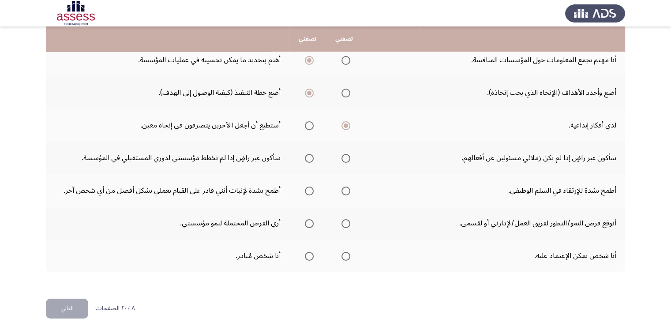
click at [344, 157] on span "Select an option" at bounding box center [345, 158] width 9 height 9
click at [344, 157] on input "Select an option" at bounding box center [345, 158] width 9 height 9
click at [308, 193] on span "Select an option" at bounding box center [309, 191] width 9 height 9
click at [308, 193] on input "Select an option" at bounding box center [309, 191] width 9 height 9
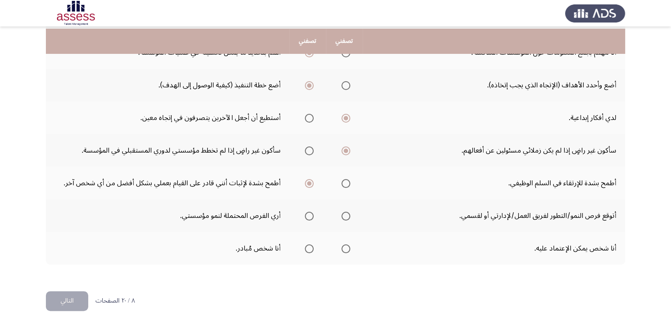
scroll to position [274, 0]
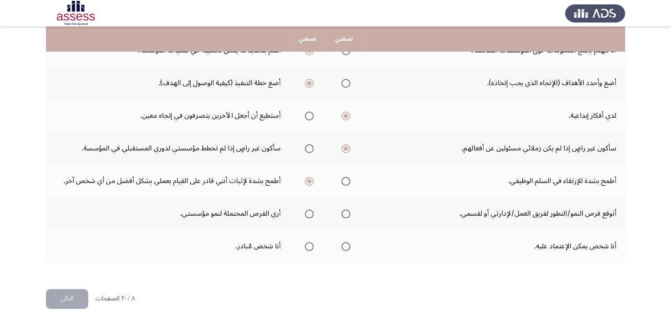
click at [310, 211] on span "Select an option" at bounding box center [309, 213] width 9 height 9
click at [310, 211] on input "Select an option" at bounding box center [309, 213] width 9 height 9
click at [347, 244] on span "Select an option" at bounding box center [345, 246] width 9 height 9
click at [347, 244] on input "Select an option" at bounding box center [345, 246] width 9 height 9
drag, startPoint x: 72, startPoint y: 297, endPoint x: 93, endPoint y: 292, distance: 21.8
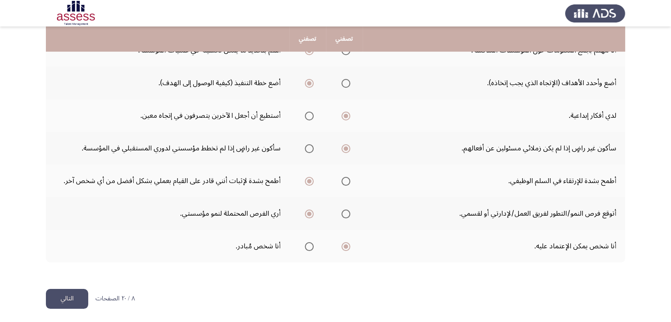
click at [75, 296] on button "التالي" at bounding box center [67, 299] width 42 height 20
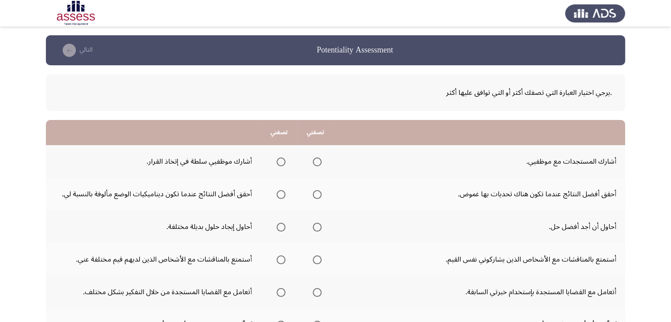
click at [282, 161] on span "Select an option" at bounding box center [280, 161] width 9 height 9
click at [282, 161] on input "Select an option" at bounding box center [280, 161] width 9 height 9
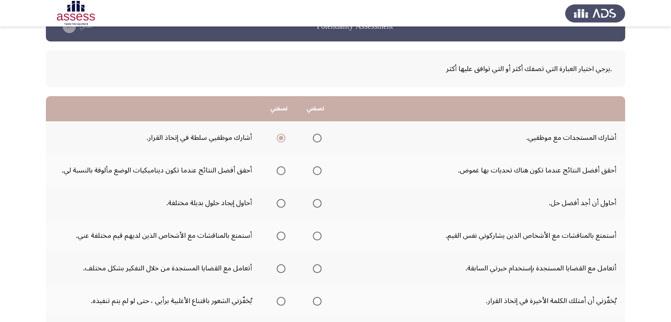
scroll to position [44, 0]
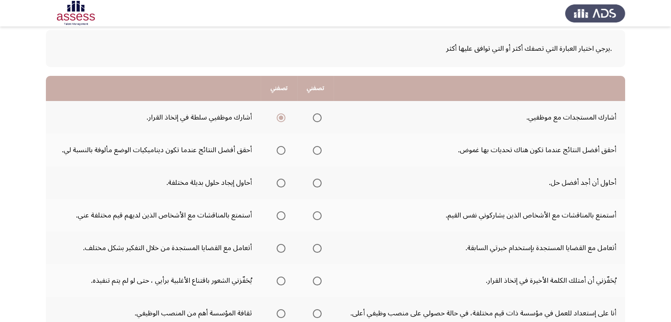
click at [318, 149] on span "Select an option" at bounding box center [317, 150] width 9 height 9
click at [318, 149] on input "Select an option" at bounding box center [317, 150] width 9 height 9
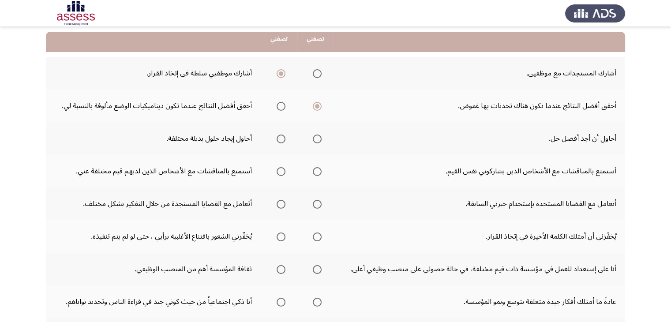
click at [281, 139] on span "Select an option" at bounding box center [280, 138] width 9 height 9
click at [281, 139] on input "Select an option" at bounding box center [280, 138] width 9 height 9
click at [280, 173] on span "Select an option" at bounding box center [280, 171] width 9 height 9
click at [280, 173] on input "Select an option" at bounding box center [280, 171] width 9 height 9
click at [281, 206] on span "Select an option" at bounding box center [280, 204] width 9 height 9
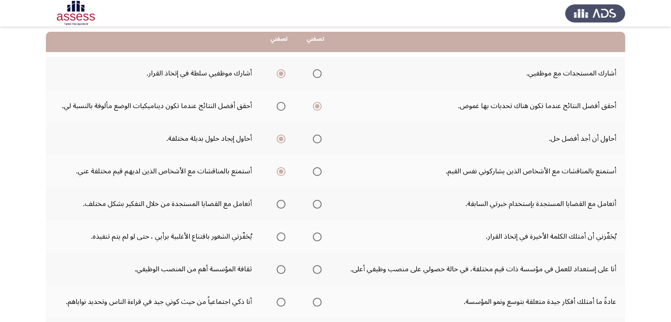
click at [281, 206] on input "Select an option" at bounding box center [280, 204] width 9 height 9
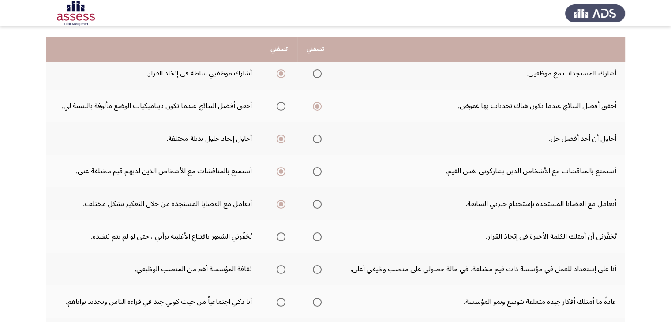
scroll to position [132, 0]
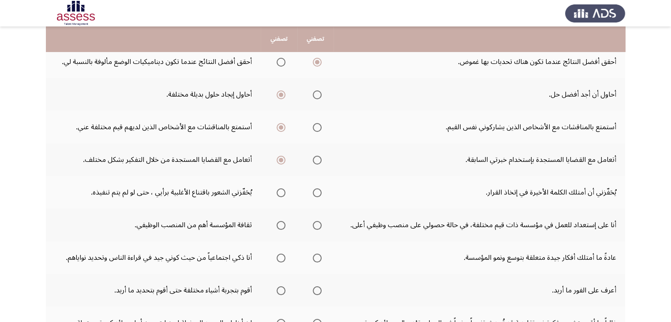
click at [278, 194] on span "Select an option" at bounding box center [280, 192] width 9 height 9
click at [278, 194] on input "Select an option" at bounding box center [280, 192] width 9 height 9
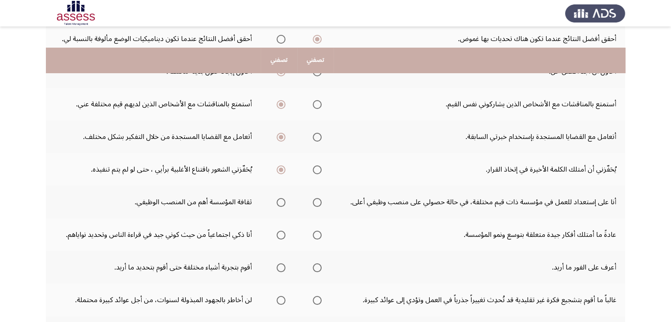
scroll to position [176, 0]
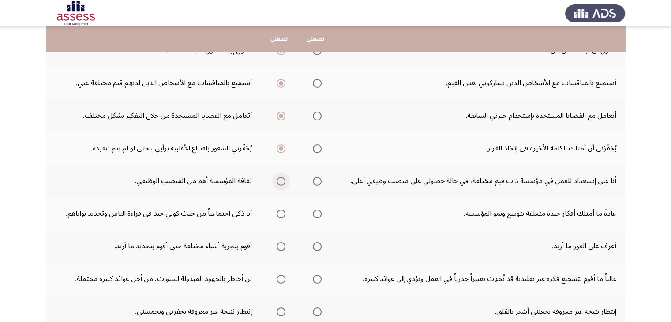
click at [280, 179] on span "Select an option" at bounding box center [280, 181] width 9 height 9
click at [280, 179] on input "Select an option" at bounding box center [280, 181] width 9 height 9
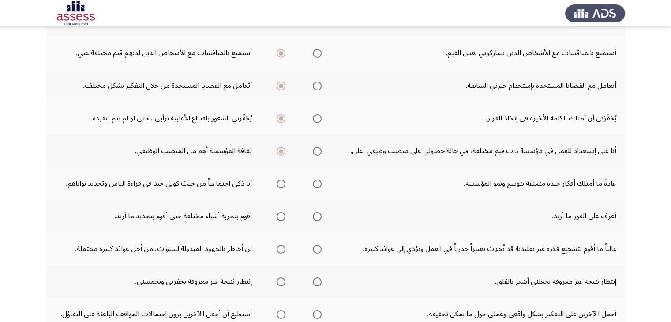
scroll to position [220, 0]
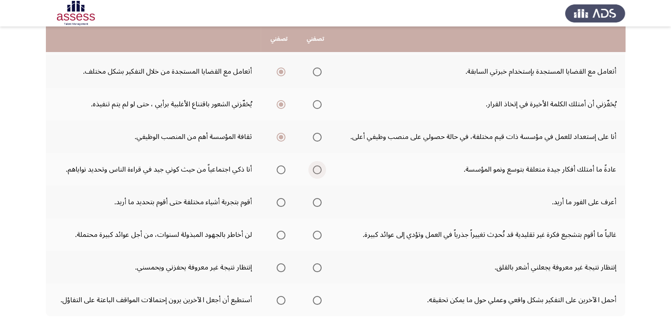
click at [316, 165] on span "Select an option" at bounding box center [317, 169] width 9 height 9
click at [316, 165] on input "Select an option" at bounding box center [317, 169] width 9 height 9
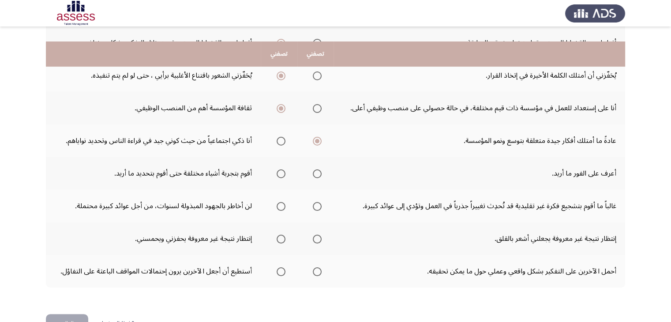
scroll to position [265, 0]
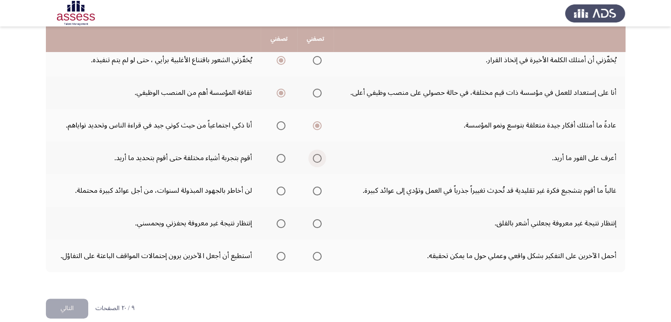
click at [317, 157] on span "Select an option" at bounding box center [317, 158] width 9 height 9
click at [317, 157] on input "Select an option" at bounding box center [317, 158] width 9 height 9
click at [278, 156] on span "Select an option" at bounding box center [280, 158] width 9 height 9
click at [278, 156] on input "Select an option" at bounding box center [280, 158] width 9 height 9
click at [317, 189] on span "Select an option" at bounding box center [317, 191] width 9 height 9
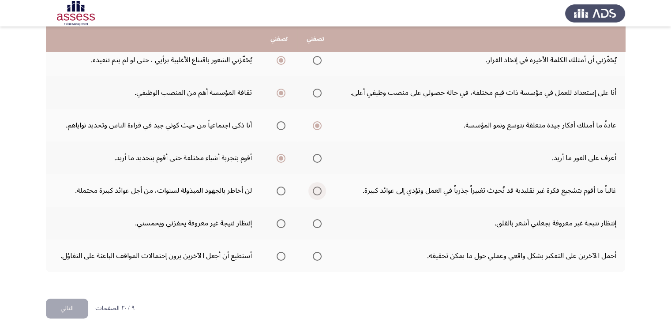
click at [317, 189] on input "Select an option" at bounding box center [317, 191] width 9 height 9
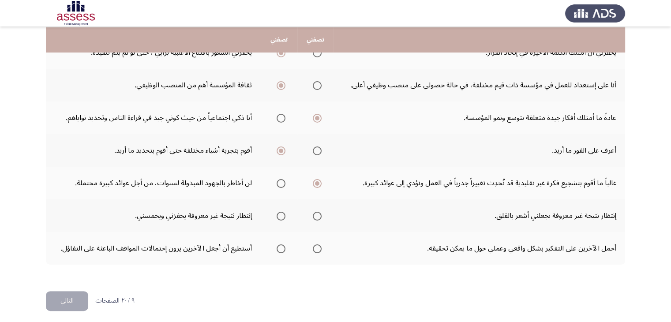
scroll to position [274, 0]
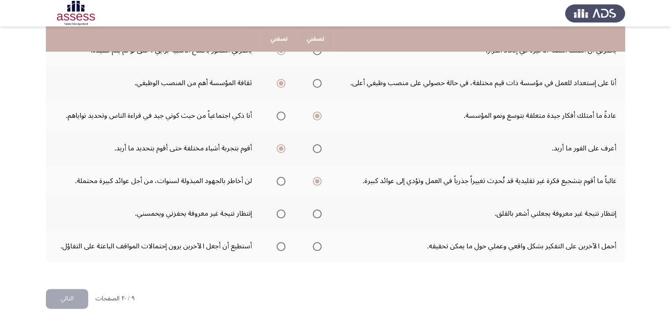
click at [281, 211] on span "Select an option" at bounding box center [280, 213] width 9 height 9
click at [281, 211] on input "Select an option" at bounding box center [280, 213] width 9 height 9
click at [279, 245] on span "Select an option" at bounding box center [280, 246] width 9 height 9
click at [279, 245] on input "Select an option" at bounding box center [280, 246] width 9 height 9
click at [70, 299] on button "التالي" at bounding box center [67, 299] width 42 height 20
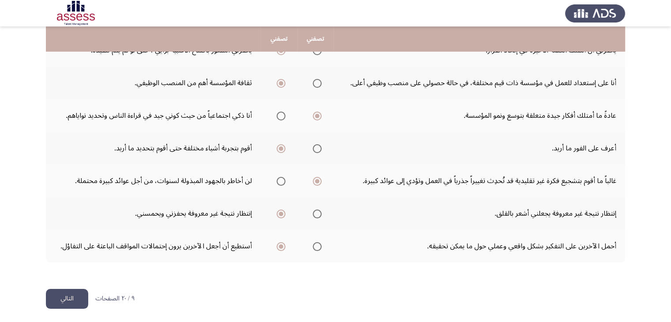
scroll to position [0, 0]
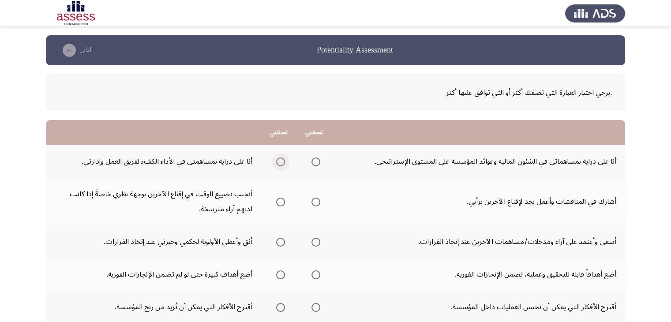
click at [278, 159] on span "Select an option" at bounding box center [280, 161] width 9 height 9
click at [278, 159] on input "Select an option" at bounding box center [280, 161] width 9 height 9
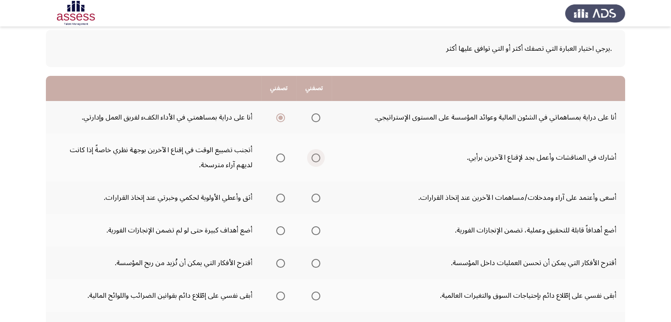
click at [317, 157] on span "Select an option" at bounding box center [315, 157] width 9 height 9
click at [317, 157] on input "Select an option" at bounding box center [315, 157] width 9 height 9
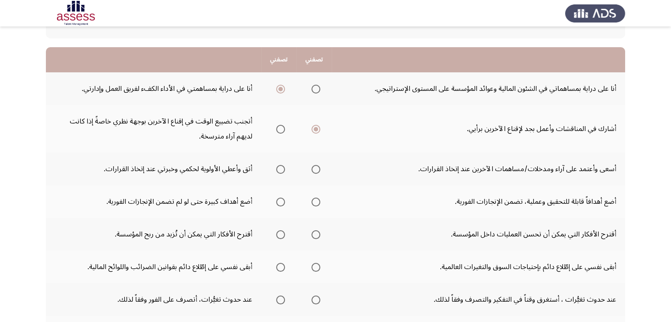
scroll to position [88, 0]
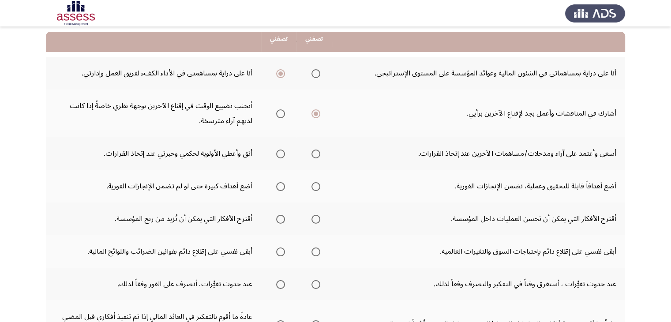
click at [311, 154] on span "Select an option" at bounding box center [315, 153] width 9 height 9
click at [311, 154] on input "Select an option" at bounding box center [315, 153] width 9 height 9
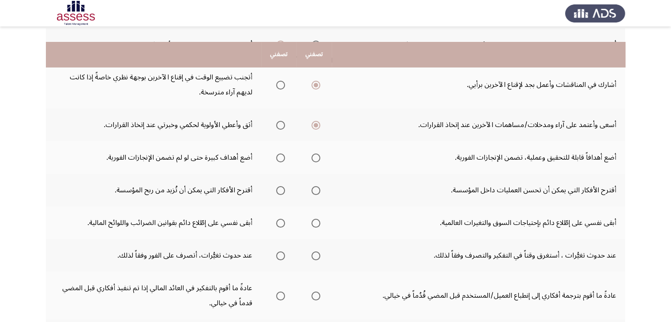
scroll to position [132, 0]
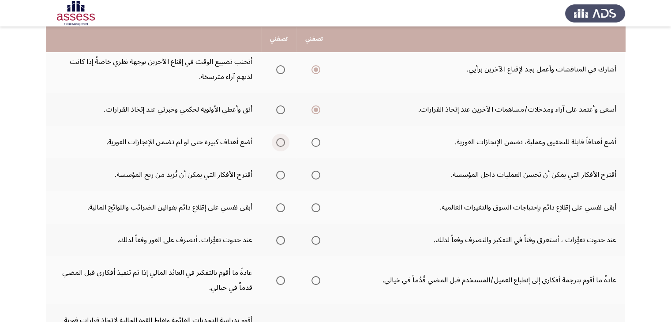
click at [281, 142] on span "Select an option" at bounding box center [280, 142] width 9 height 9
click at [281, 142] on input "Select an option" at bounding box center [280, 142] width 9 height 9
click at [313, 173] on span "Select an option" at bounding box center [315, 175] width 9 height 9
click at [313, 173] on input "Select an option" at bounding box center [315, 175] width 9 height 9
click at [315, 204] on span "Select an option" at bounding box center [315, 207] width 9 height 9
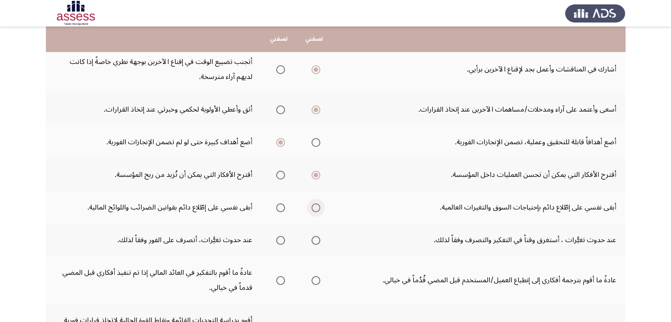
click at [315, 204] on input "Select an option" at bounding box center [315, 207] width 9 height 9
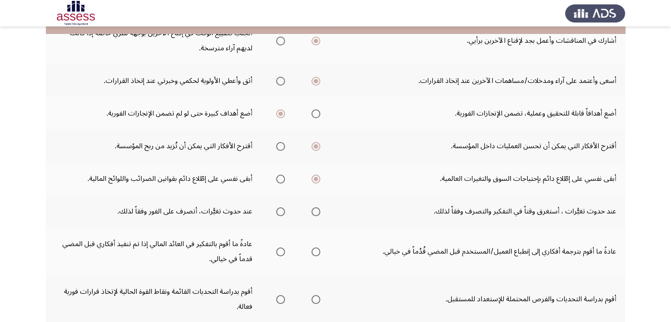
scroll to position [176, 0]
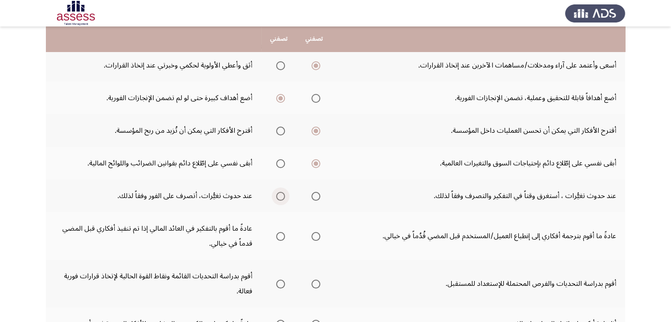
click at [282, 195] on span "Select an option" at bounding box center [280, 196] width 9 height 9
click at [282, 195] on input "Select an option" at bounding box center [280, 196] width 9 height 9
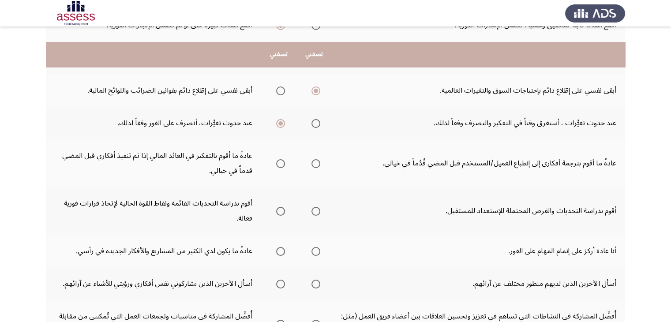
scroll to position [265, 0]
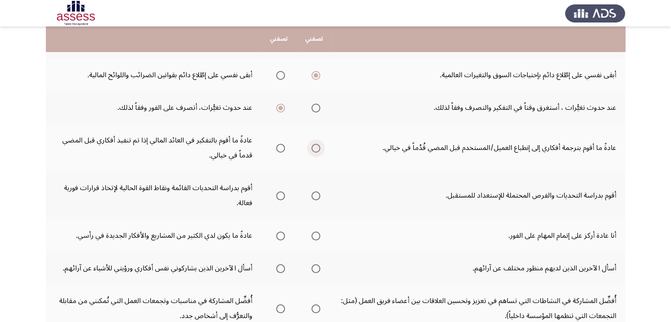
click at [314, 146] on span "Select an option" at bounding box center [315, 148] width 9 height 9
click at [314, 146] on input "Select an option" at bounding box center [315, 148] width 9 height 9
click at [317, 194] on span "Select an option" at bounding box center [315, 195] width 9 height 9
click at [317, 194] on input "Select an option" at bounding box center [315, 195] width 9 height 9
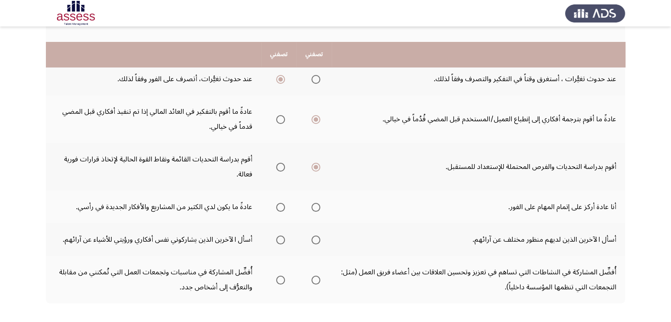
scroll to position [309, 0]
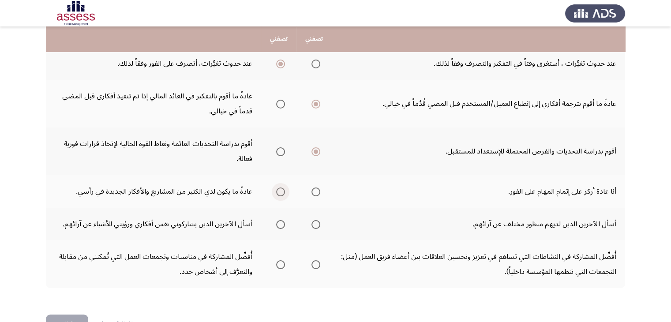
click at [280, 191] on span "Select an option" at bounding box center [280, 191] width 9 height 9
click at [280, 191] on input "Select an option" at bounding box center [280, 191] width 9 height 9
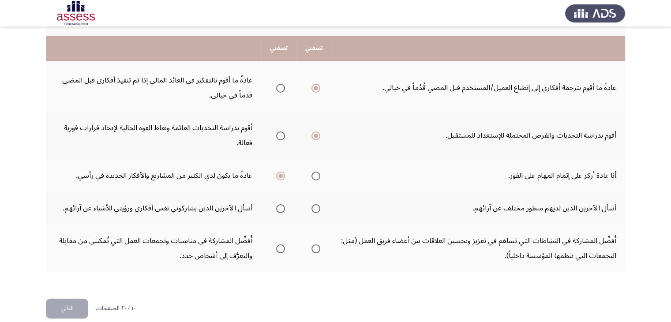
scroll to position [333, 0]
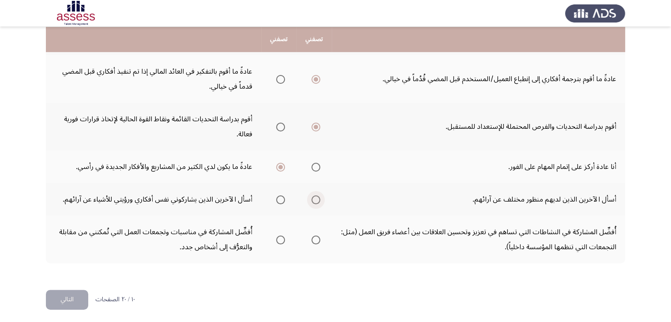
click at [314, 196] on span "Select an option" at bounding box center [315, 199] width 9 height 9
click at [314, 196] on input "Select an option" at bounding box center [315, 199] width 9 height 9
drag, startPoint x: 316, startPoint y: 237, endPoint x: 183, endPoint y: 299, distance: 146.0
click at [315, 238] on span "Select an option" at bounding box center [315, 239] width 9 height 9
click at [315, 238] on input "Select an option" at bounding box center [315, 239] width 9 height 9
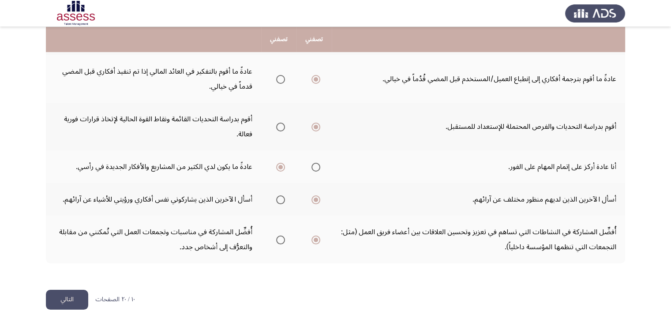
click at [78, 298] on button "التالي" at bounding box center [67, 300] width 42 height 20
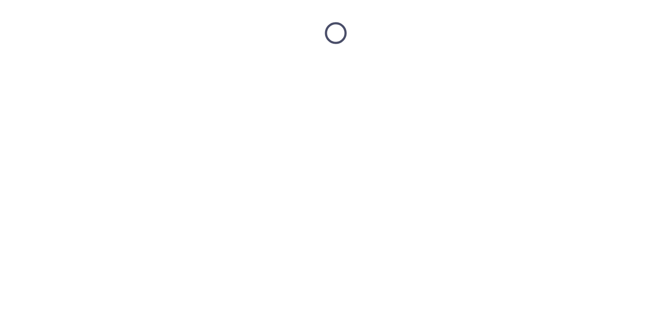
scroll to position [0, 0]
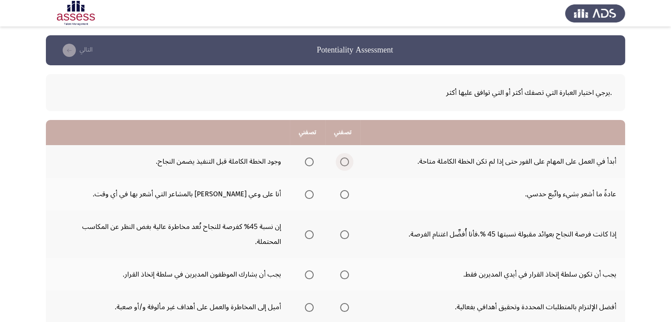
click at [345, 164] on span "Select an option" at bounding box center [344, 161] width 9 height 9
click at [345, 164] on input "Select an option" at bounding box center [344, 161] width 9 height 9
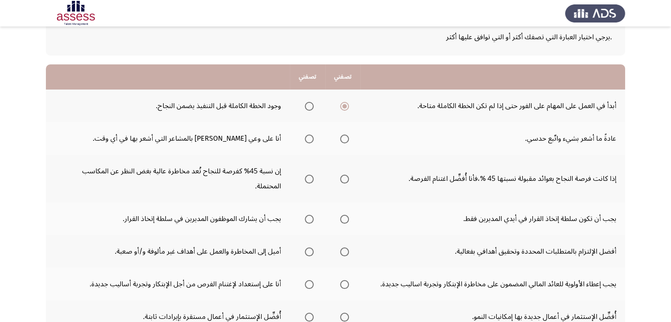
scroll to position [88, 0]
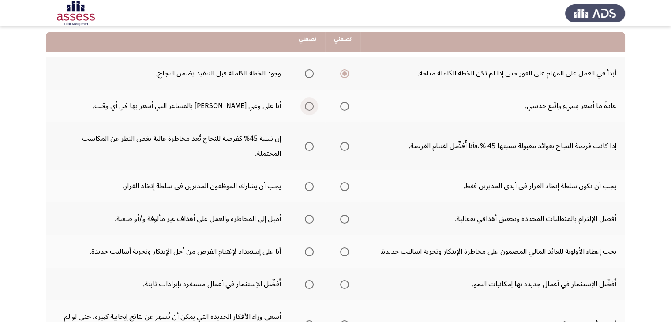
click at [311, 104] on span "Select an option" at bounding box center [309, 106] width 9 height 9
click at [311, 104] on input "Select an option" at bounding box center [309, 106] width 9 height 9
click at [307, 142] on span "Select an option" at bounding box center [309, 146] width 9 height 9
click at [307, 142] on input "Select an option" at bounding box center [309, 146] width 9 height 9
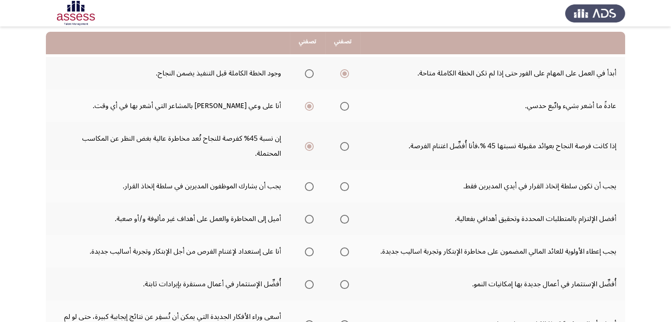
scroll to position [132, 0]
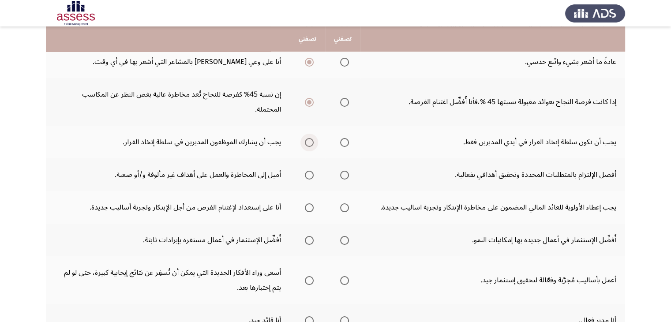
click at [306, 138] on span "Select an option" at bounding box center [309, 142] width 9 height 9
click at [306, 138] on input "Select an option" at bounding box center [309, 142] width 9 height 9
click at [309, 171] on span "Select an option" at bounding box center [309, 175] width 9 height 9
click at [309, 171] on input "Select an option" at bounding box center [309, 175] width 9 height 9
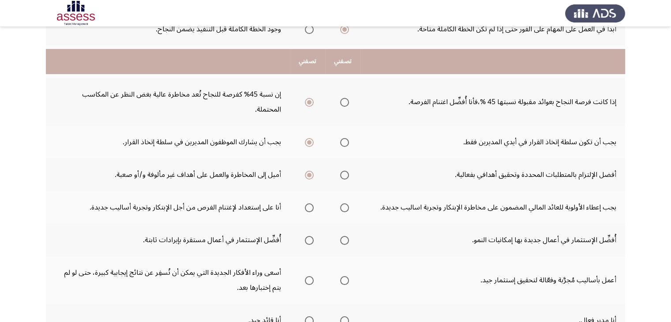
scroll to position [176, 0]
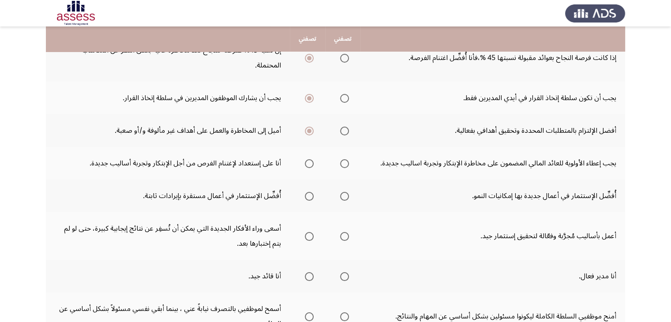
click at [314, 148] on th at bounding box center [307, 163] width 35 height 33
click at [312, 159] on span "Select an option" at bounding box center [309, 163] width 9 height 9
click at [312, 159] on input "Select an option" at bounding box center [309, 163] width 9 height 9
click at [346, 192] on span "Select an option" at bounding box center [344, 196] width 9 height 9
click at [346, 192] on input "Select an option" at bounding box center [344, 196] width 9 height 9
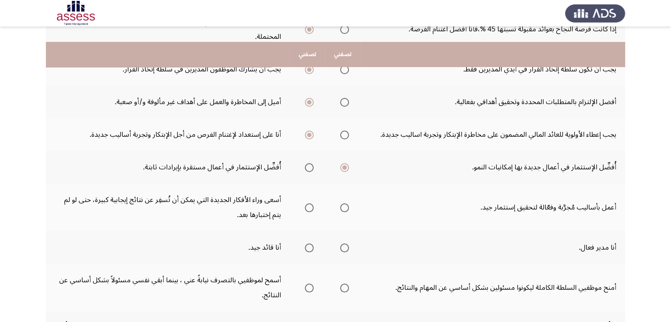
scroll to position [220, 0]
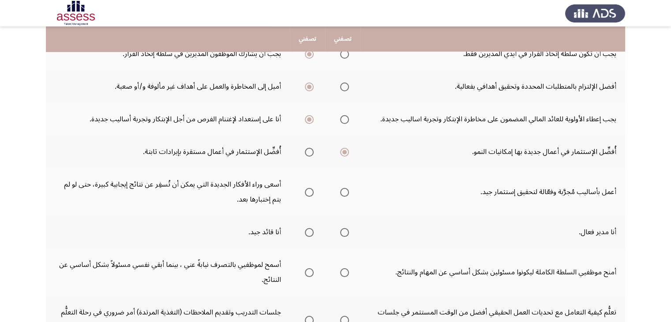
click at [304, 188] on label "Select an option" at bounding box center [307, 192] width 12 height 9
click at [305, 188] on input "Select an option" at bounding box center [309, 192] width 9 height 9
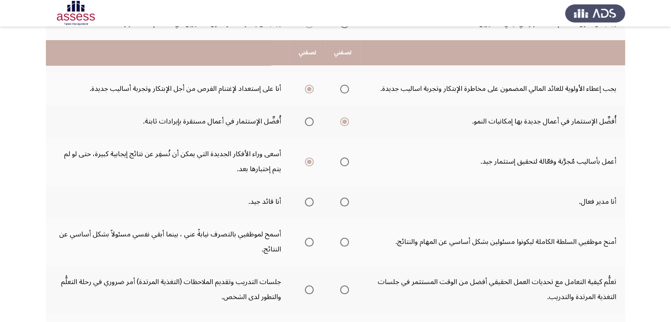
scroll to position [265, 0]
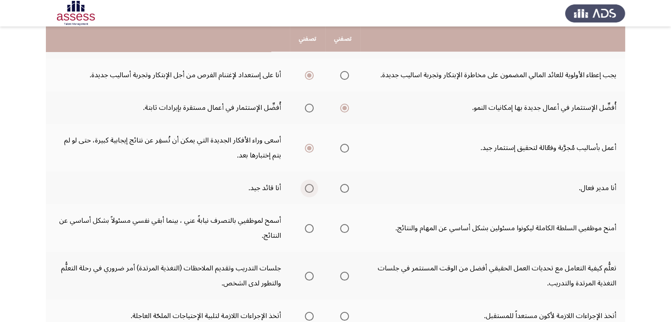
click at [309, 184] on span "Select an option" at bounding box center [309, 188] width 9 height 9
click at [309, 184] on input "Select an option" at bounding box center [309, 188] width 9 height 9
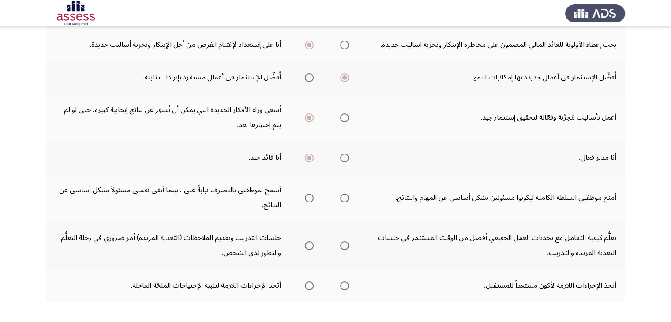
scroll to position [309, 0]
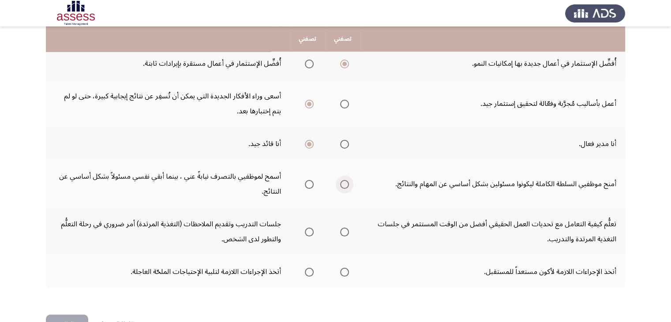
click at [341, 180] on span "Select an option" at bounding box center [344, 184] width 9 height 9
click at [341, 180] on input "Select an option" at bounding box center [344, 184] width 9 height 9
click at [310, 228] on span "Select an option" at bounding box center [309, 232] width 9 height 9
click at [310, 228] on input "Select an option" at bounding box center [309, 232] width 9 height 9
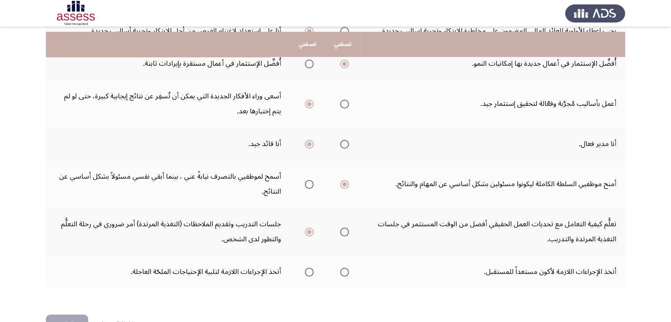
scroll to position [319, 0]
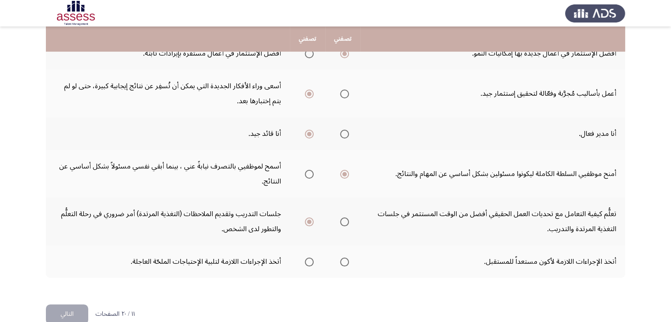
click at [344, 257] on span "Select an option" at bounding box center [344, 261] width 9 height 9
click at [344, 257] on input "Select an option" at bounding box center [344, 261] width 9 height 9
click at [66, 304] on button "التالي" at bounding box center [67, 314] width 42 height 20
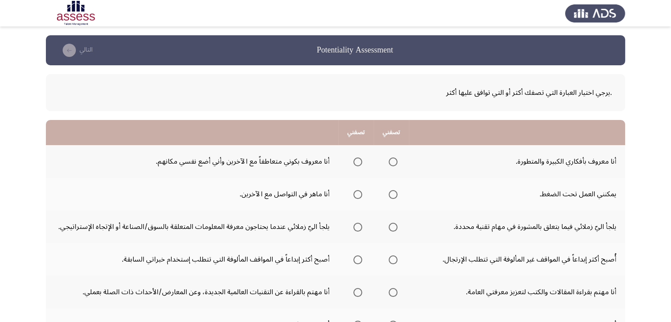
click at [357, 164] on span "Select an option" at bounding box center [357, 161] width 9 height 9
click at [357, 164] on input "Select an option" at bounding box center [357, 161] width 9 height 9
click at [392, 194] on span "Select an option" at bounding box center [392, 194] width 9 height 9
click at [392, 194] on input "Select an option" at bounding box center [392, 194] width 9 height 9
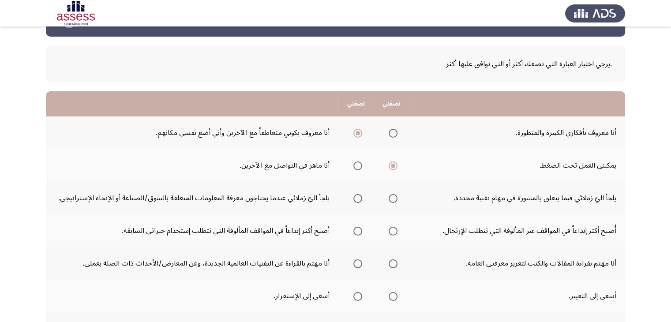
scroll to position [44, 0]
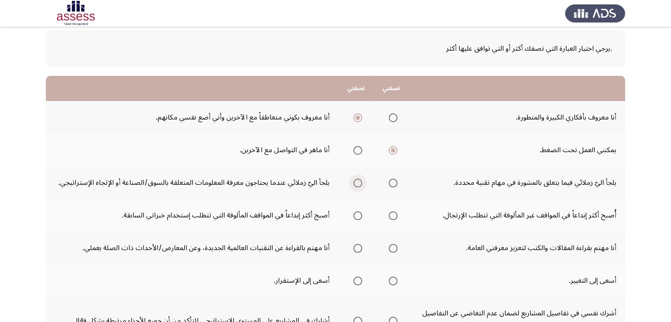
click at [358, 182] on span "Select an option" at bounding box center [357, 183] width 9 height 9
click at [358, 182] on input "Select an option" at bounding box center [357, 183] width 9 height 9
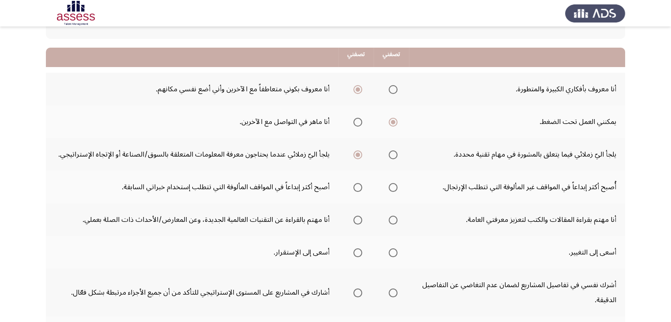
scroll to position [88, 0]
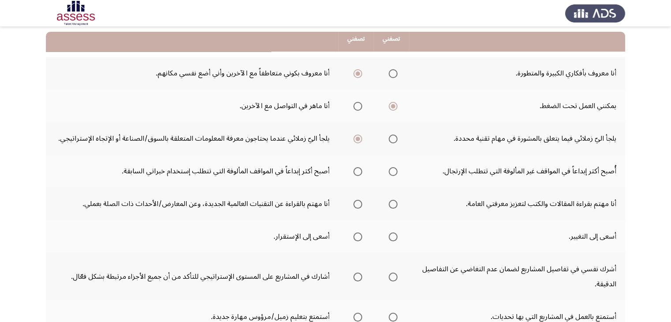
click at [355, 174] on span "Select an option" at bounding box center [357, 171] width 9 height 9
click at [355, 174] on input "Select an option" at bounding box center [357, 171] width 9 height 9
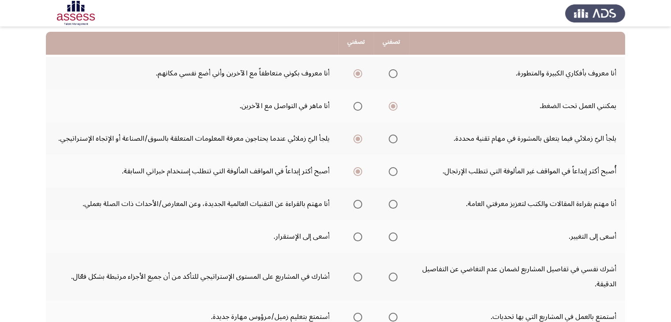
scroll to position [132, 0]
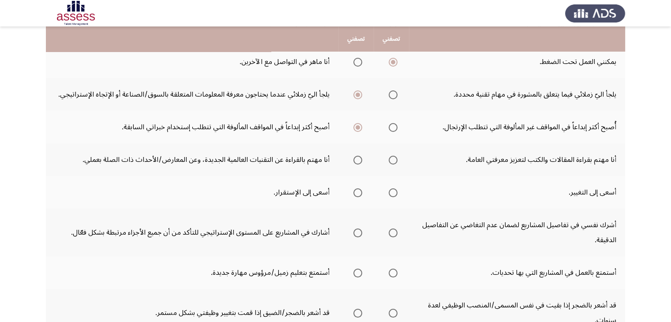
click at [392, 159] on span "Select an option" at bounding box center [392, 160] width 9 height 9
click at [392, 159] on input "Select an option" at bounding box center [392, 160] width 9 height 9
click at [393, 191] on span "Select an option" at bounding box center [392, 192] width 9 height 9
click at [393, 191] on input "Select an option" at bounding box center [392, 192] width 9 height 9
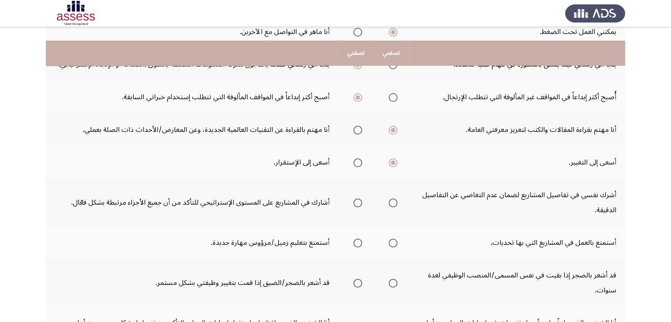
scroll to position [176, 0]
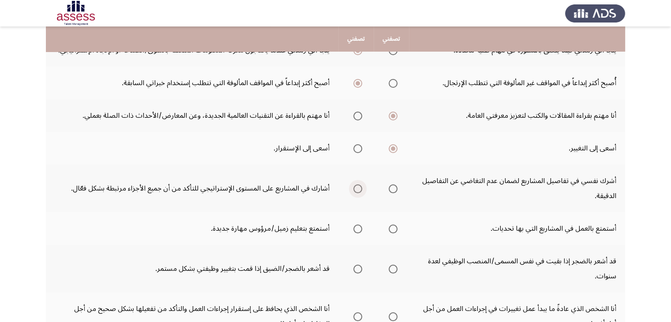
click at [358, 189] on span "Select an option" at bounding box center [357, 188] width 9 height 9
click at [358, 189] on input "Select an option" at bounding box center [357, 188] width 9 height 9
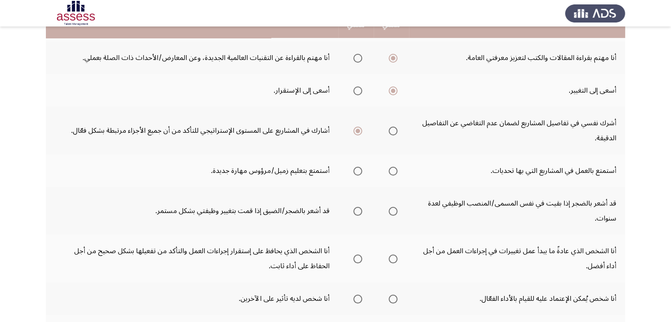
scroll to position [220, 0]
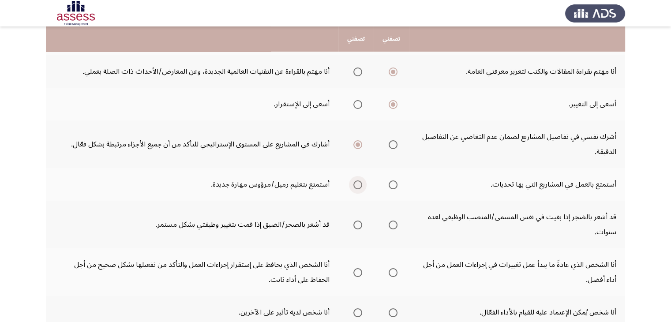
click at [355, 184] on span "Select an option" at bounding box center [357, 184] width 9 height 9
click at [355, 184] on input "Select an option" at bounding box center [357, 184] width 9 height 9
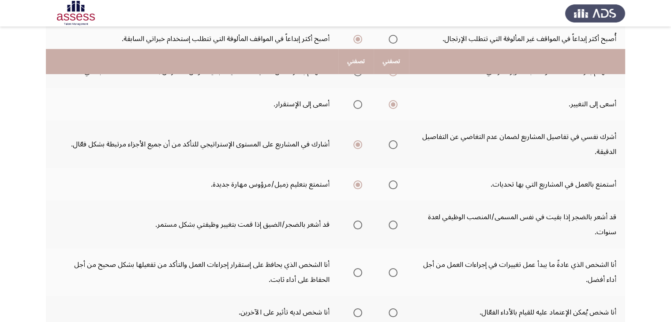
scroll to position [265, 0]
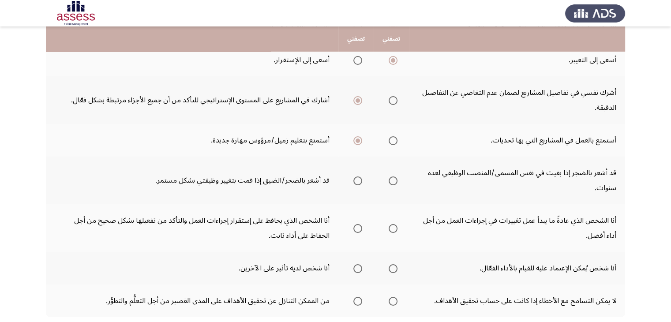
click at [360, 179] on span "Select an option" at bounding box center [357, 180] width 9 height 9
click at [360, 179] on input "Select an option" at bounding box center [357, 180] width 9 height 9
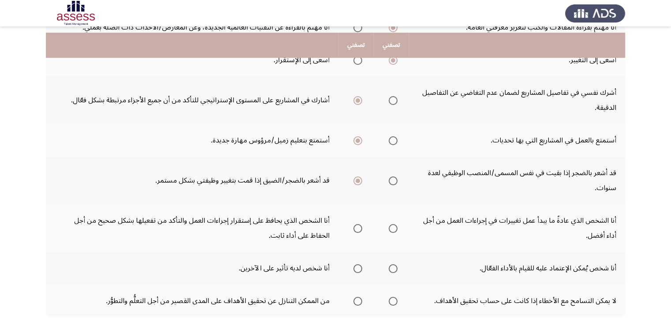
scroll to position [309, 0]
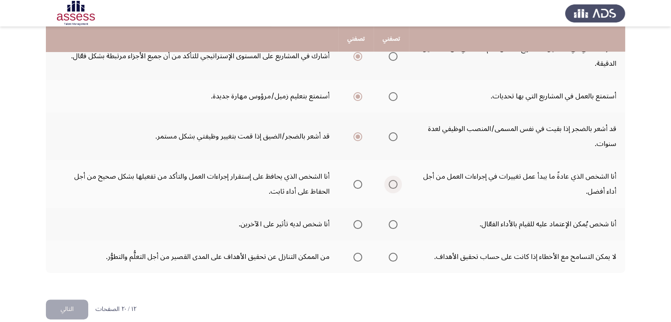
click at [395, 183] on span "Select an option" at bounding box center [392, 184] width 9 height 9
click at [395, 183] on input "Select an option" at bounding box center [392, 184] width 9 height 9
click at [394, 220] on span "Select an option" at bounding box center [392, 224] width 9 height 9
click at [394, 220] on input "Select an option" at bounding box center [392, 224] width 9 height 9
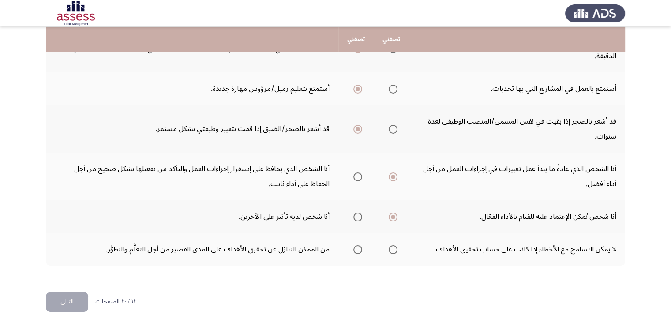
scroll to position [319, 0]
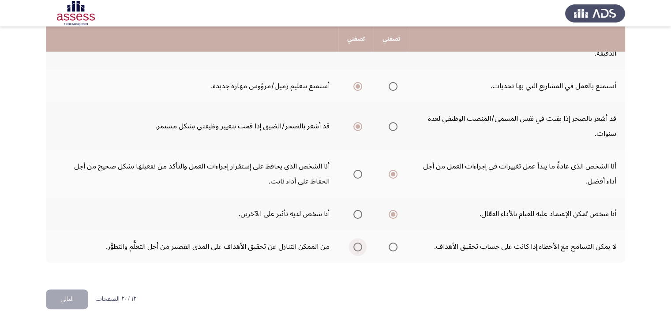
click at [356, 244] on span "Select an option" at bounding box center [357, 247] width 9 height 9
click at [356, 244] on input "Select an option" at bounding box center [357, 247] width 9 height 9
drag, startPoint x: 67, startPoint y: 292, endPoint x: 134, endPoint y: 271, distance: 70.4
click at [67, 291] on button "التالي" at bounding box center [67, 299] width 42 height 20
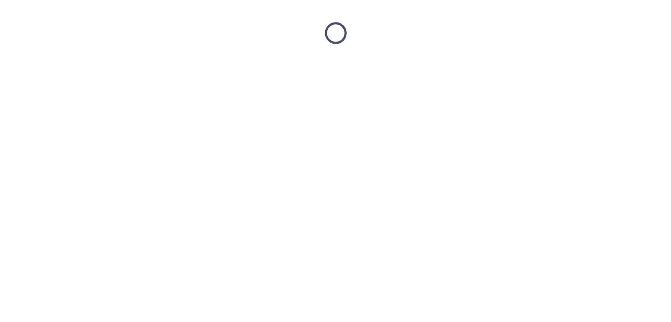
scroll to position [0, 0]
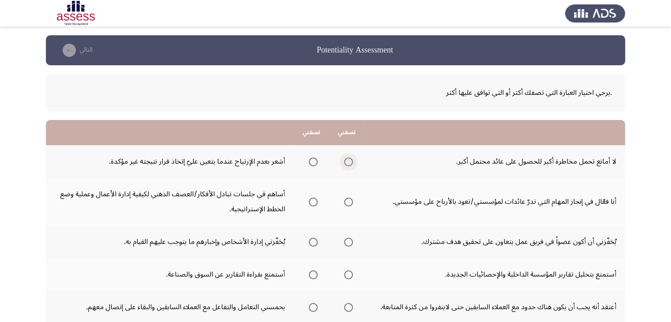
click at [345, 163] on span "Select an option" at bounding box center [348, 161] width 9 height 9
click at [345, 163] on input "Select an option" at bounding box center [348, 161] width 9 height 9
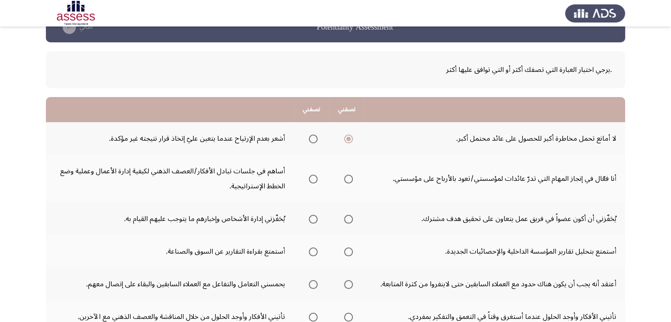
scroll to position [44, 0]
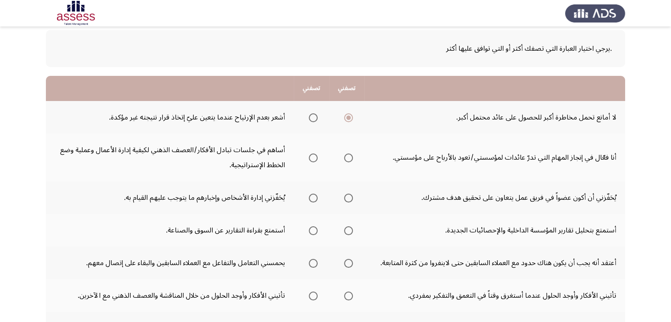
click at [349, 158] on span "Select an option" at bounding box center [348, 157] width 9 height 9
click at [349, 158] on input "Select an option" at bounding box center [348, 157] width 9 height 9
click at [346, 197] on span "Select an option" at bounding box center [348, 198] width 9 height 9
click at [346, 197] on input "Select an option" at bounding box center [348, 198] width 9 height 9
click at [316, 230] on span "Select an option" at bounding box center [313, 230] width 9 height 9
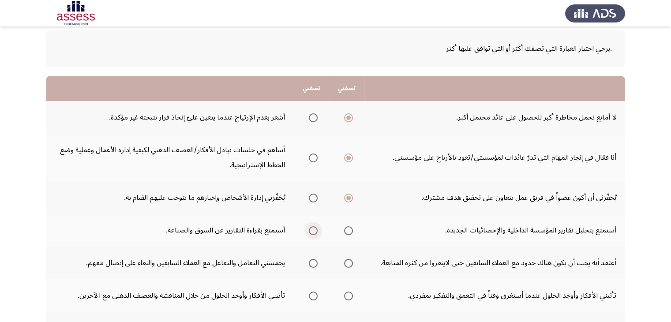
click at [316, 230] on input "Select an option" at bounding box center [313, 230] width 9 height 9
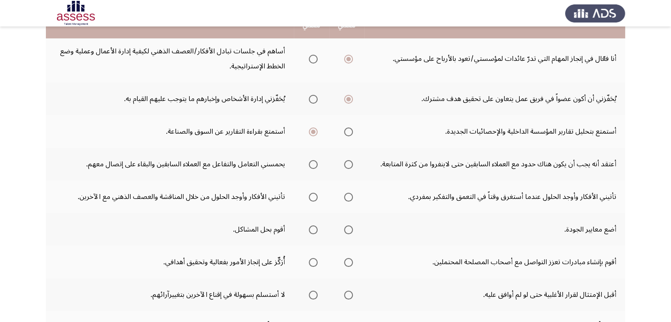
scroll to position [127, 0]
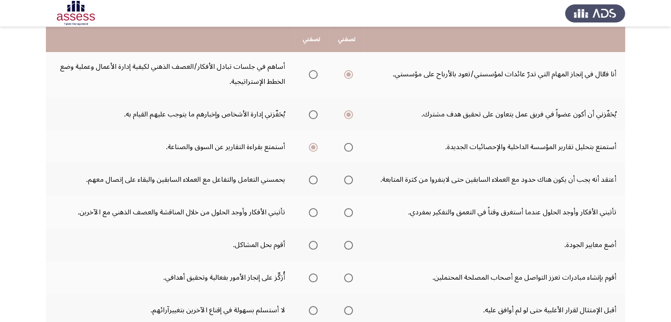
click at [313, 178] on span "Select an option" at bounding box center [313, 179] width 9 height 9
click at [313, 178] on input "Select an option" at bounding box center [313, 179] width 9 height 9
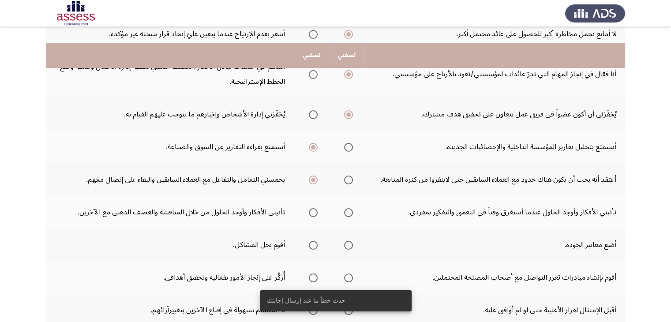
scroll to position [172, 0]
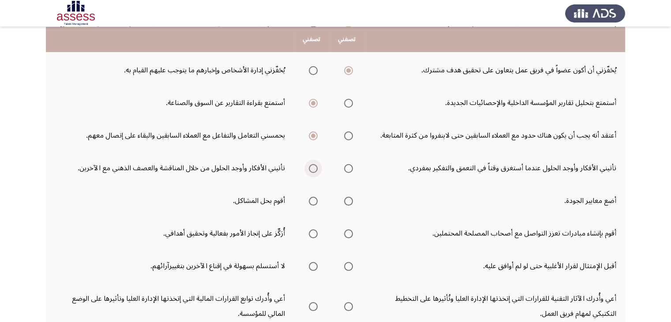
click at [312, 170] on span "Select an option" at bounding box center [313, 168] width 9 height 9
click at [312, 170] on input "Select an option" at bounding box center [313, 168] width 9 height 9
click at [312, 201] on span "Select an option" at bounding box center [313, 201] width 9 height 9
click at [312, 201] on input "Select an option" at bounding box center [313, 201] width 9 height 9
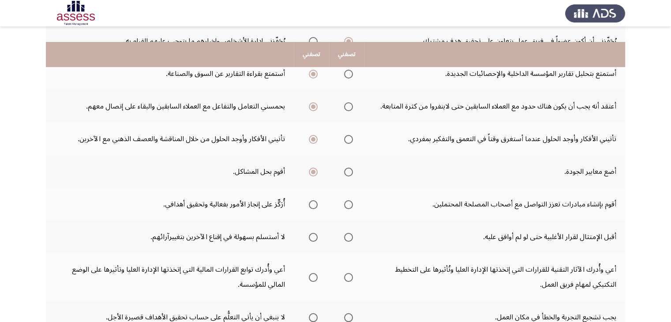
scroll to position [216, 0]
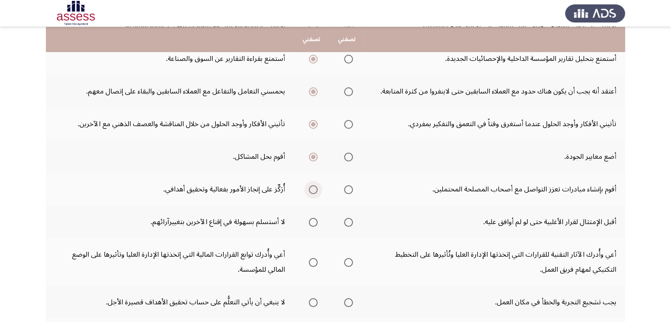
click at [312, 190] on span "Select an option" at bounding box center [313, 189] width 9 height 9
click at [312, 190] on input "Select an option" at bounding box center [313, 189] width 9 height 9
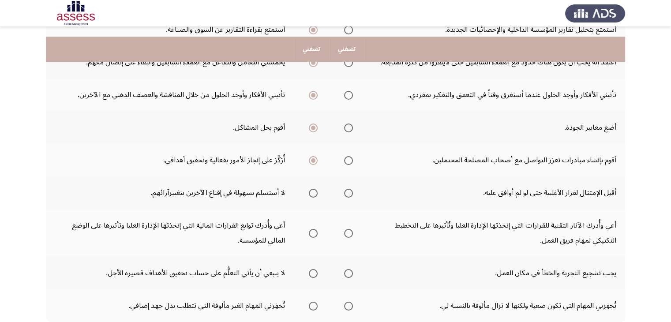
scroll to position [260, 0]
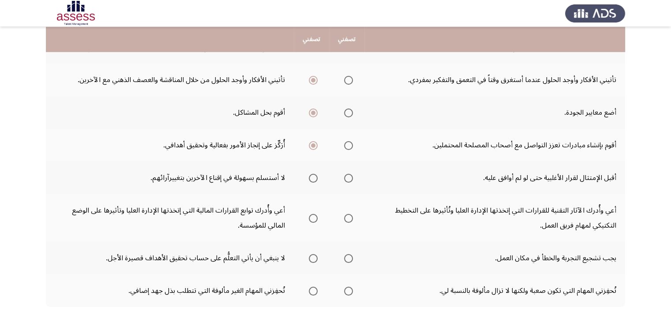
click at [349, 179] on span "Select an option" at bounding box center [348, 178] width 9 height 9
click at [349, 179] on input "Select an option" at bounding box center [348, 178] width 9 height 9
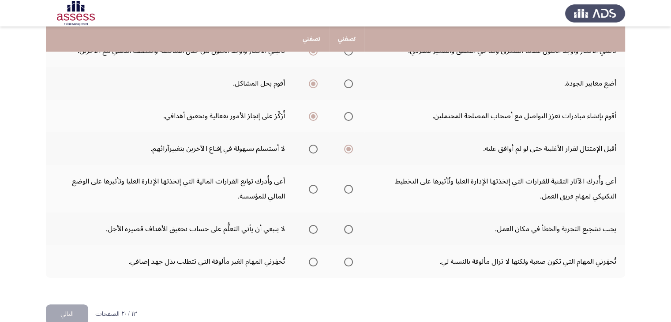
scroll to position [304, 0]
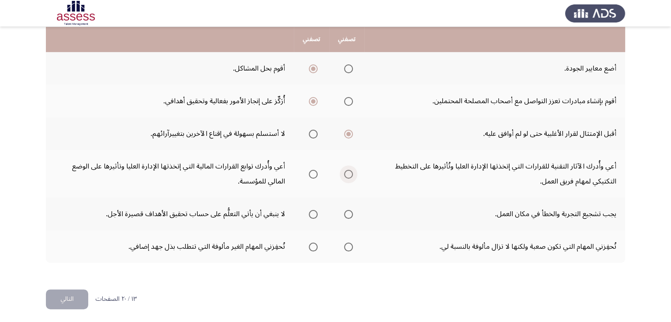
click at [347, 174] on span "Select an option" at bounding box center [348, 174] width 9 height 9
click at [347, 174] on input "Select an option" at bounding box center [348, 174] width 9 height 9
click at [351, 213] on span "Select an option" at bounding box center [348, 214] width 9 height 9
click at [351, 213] on input "Select an option" at bounding box center [348, 214] width 9 height 9
click at [316, 244] on span "Select an option" at bounding box center [313, 247] width 9 height 9
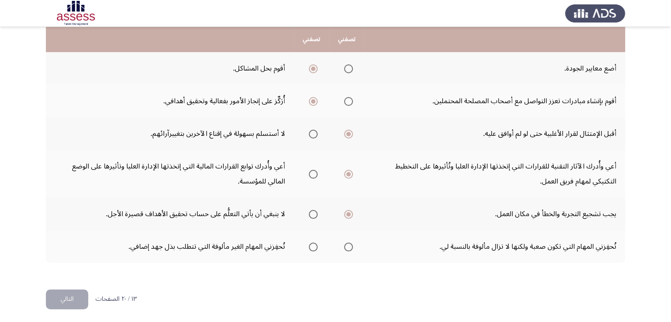
click at [316, 244] on input "Select an option" at bounding box center [313, 247] width 9 height 9
click at [74, 298] on button "التالي" at bounding box center [67, 299] width 42 height 20
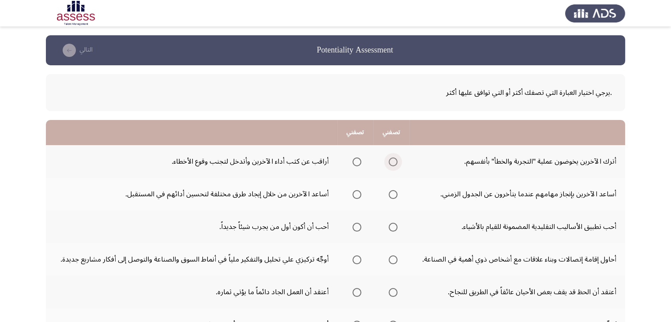
click at [394, 164] on span "Select an option" at bounding box center [392, 161] width 9 height 9
click at [394, 164] on input "Select an option" at bounding box center [392, 161] width 9 height 9
click at [357, 194] on span "Select an option" at bounding box center [356, 194] width 9 height 9
click at [357, 194] on input "Select an option" at bounding box center [356, 194] width 9 height 9
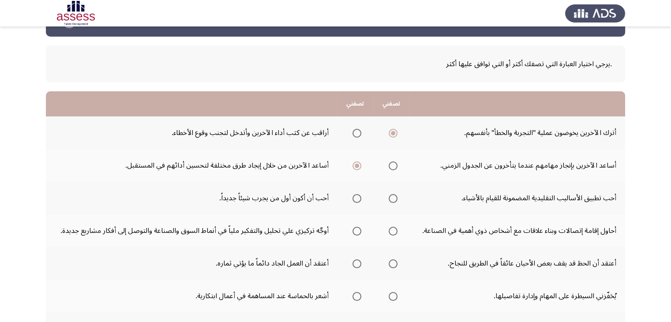
scroll to position [44, 0]
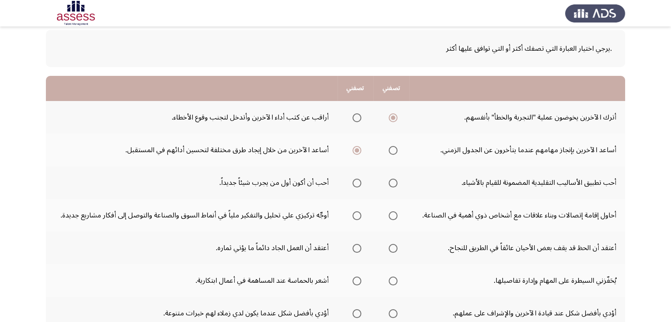
click at [359, 179] on span "Select an option" at bounding box center [356, 183] width 9 height 9
click at [359, 179] on input "Select an option" at bounding box center [356, 183] width 9 height 9
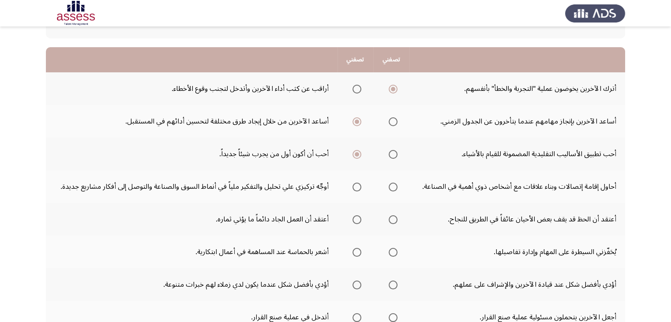
scroll to position [88, 0]
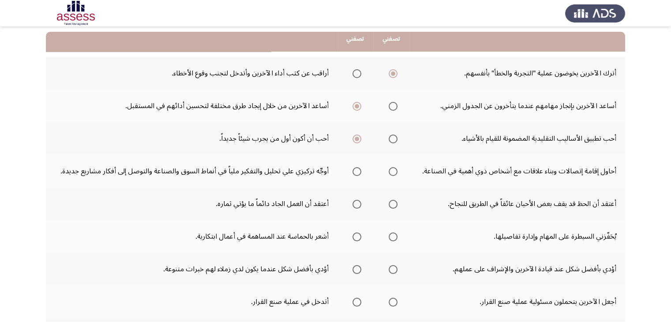
click at [353, 172] on span "Select an option" at bounding box center [356, 171] width 9 height 9
click at [353, 172] on input "Select an option" at bounding box center [356, 171] width 9 height 9
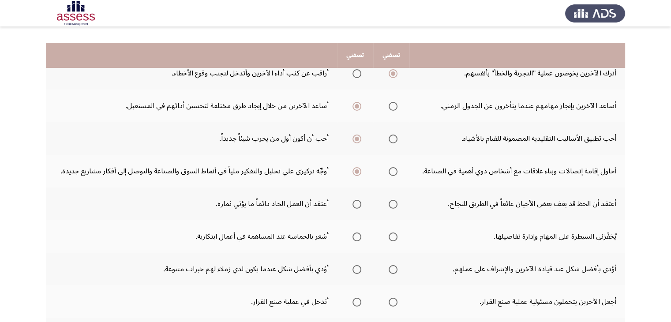
scroll to position [132, 0]
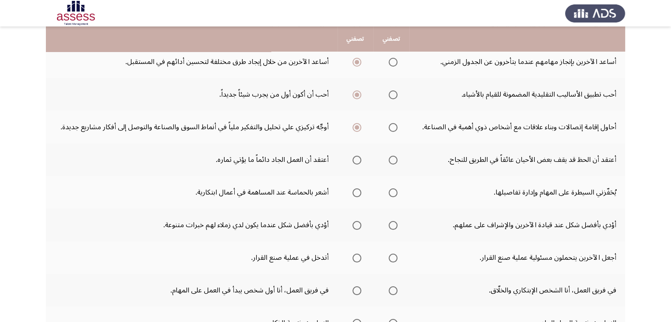
click at [357, 161] on span "Select an option" at bounding box center [356, 160] width 9 height 9
click at [357, 161] on input "Select an option" at bounding box center [356, 160] width 9 height 9
click at [354, 190] on span "Select an option" at bounding box center [356, 192] width 9 height 9
click at [354, 190] on input "Select an option" at bounding box center [356, 192] width 9 height 9
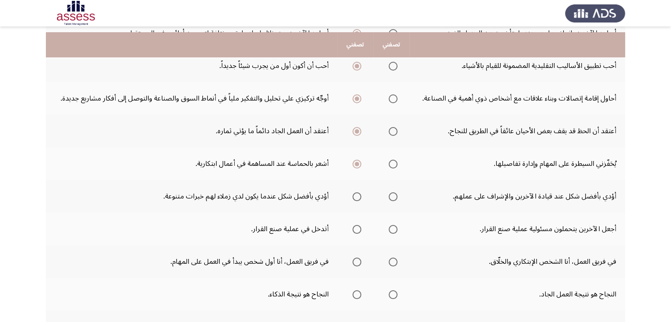
scroll to position [176, 0]
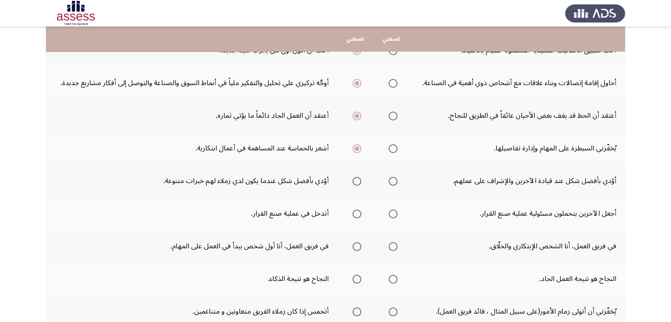
click at [358, 180] on span "Select an option" at bounding box center [356, 181] width 9 height 9
click at [358, 180] on input "Select an option" at bounding box center [356, 181] width 9 height 9
click at [391, 210] on span "Select an option" at bounding box center [392, 213] width 9 height 9
click at [391, 210] on input "Select an option" at bounding box center [392, 213] width 9 height 9
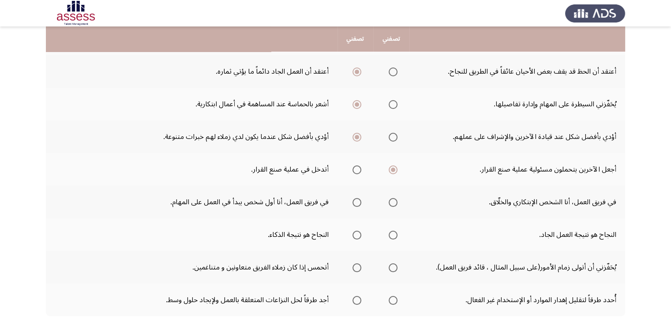
click at [355, 202] on span "Select an option" at bounding box center [356, 202] width 9 height 9
click at [355, 202] on input "Select an option" at bounding box center [356, 202] width 9 height 9
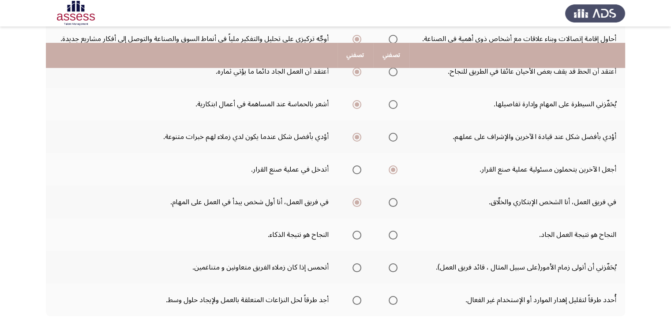
scroll to position [265, 0]
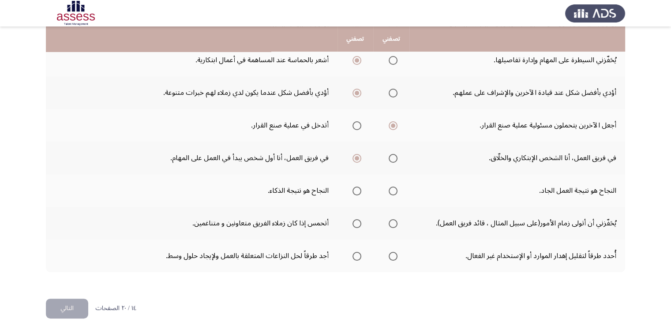
click at [393, 190] on span "Select an option" at bounding box center [392, 191] width 9 height 9
click at [393, 190] on input "Select an option" at bounding box center [392, 191] width 9 height 9
click at [355, 221] on span "Select an option" at bounding box center [356, 223] width 9 height 9
click at [355, 221] on input "Select an option" at bounding box center [356, 223] width 9 height 9
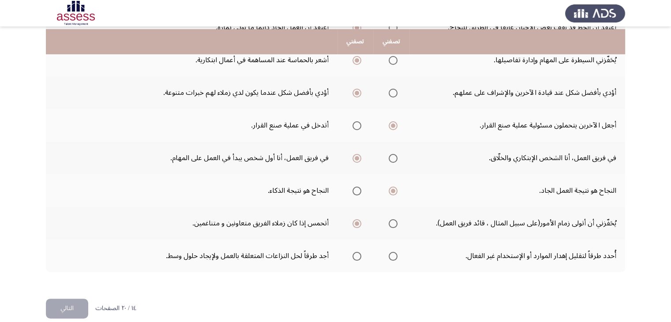
scroll to position [274, 0]
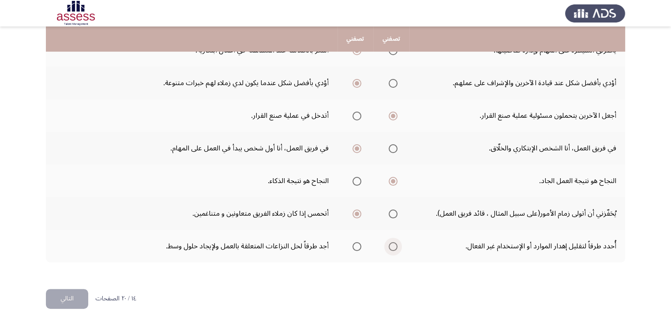
click at [391, 245] on span "Select an option" at bounding box center [392, 246] width 9 height 9
click at [391, 245] on input "Select an option" at bounding box center [392, 246] width 9 height 9
click at [57, 291] on button "التالي" at bounding box center [67, 299] width 42 height 20
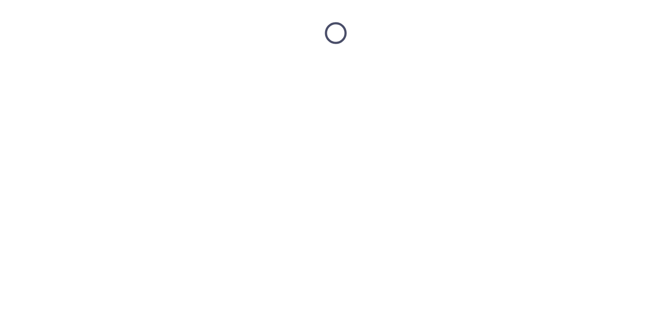
scroll to position [0, 0]
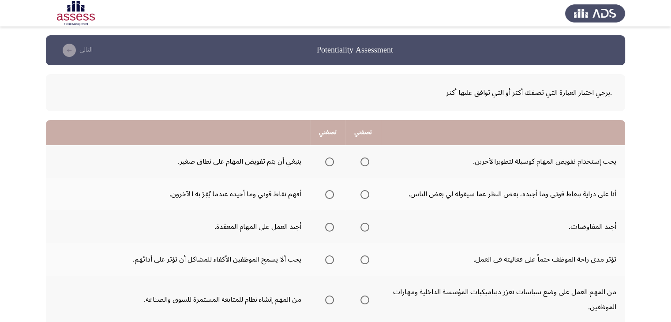
click at [366, 160] on span "Select an option" at bounding box center [364, 161] width 9 height 9
click at [366, 160] on input "Select an option" at bounding box center [364, 161] width 9 height 9
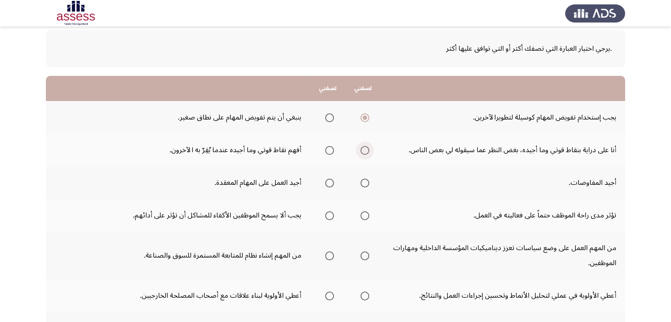
click at [369, 150] on span "Select an option" at bounding box center [364, 150] width 9 height 9
click at [369, 150] on input "Select an option" at bounding box center [364, 150] width 9 height 9
click at [330, 182] on span "Select an option" at bounding box center [329, 183] width 9 height 9
click at [330, 182] on input "Select an option" at bounding box center [329, 183] width 9 height 9
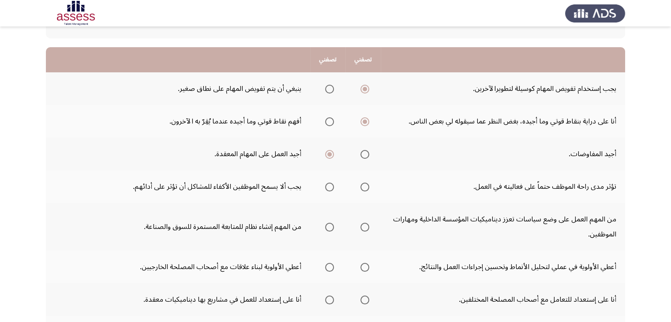
scroll to position [88, 0]
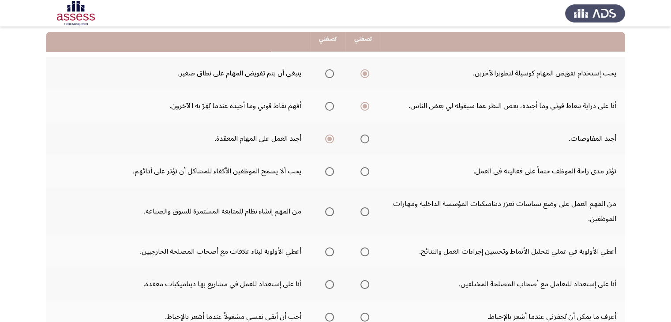
click at [364, 169] on span "Select an option" at bounding box center [364, 171] width 9 height 9
click at [364, 169] on input "Select an option" at bounding box center [364, 171] width 9 height 9
click at [333, 171] on span "Select an option" at bounding box center [329, 171] width 9 height 9
click at [333, 171] on input "Select an option" at bounding box center [329, 171] width 9 height 9
click at [326, 209] on span "Select an option" at bounding box center [329, 211] width 9 height 9
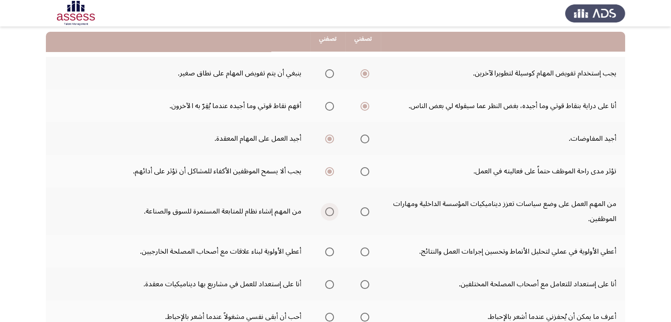
click at [326, 209] on input "Select an option" at bounding box center [329, 211] width 9 height 9
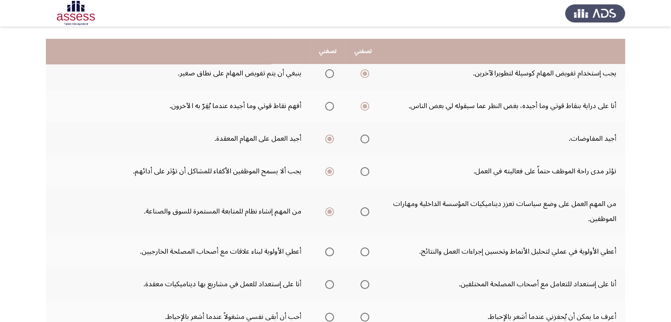
scroll to position [132, 0]
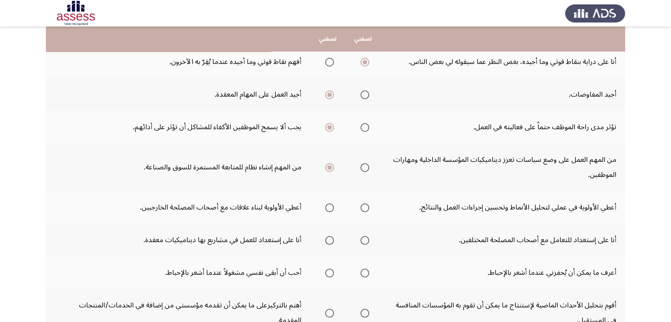
click at [365, 204] on span "Select an option" at bounding box center [364, 207] width 9 height 9
click at [365, 204] on input "Select an option" at bounding box center [364, 207] width 9 height 9
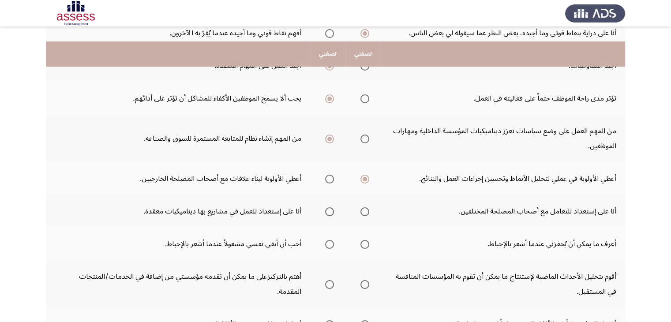
scroll to position [176, 0]
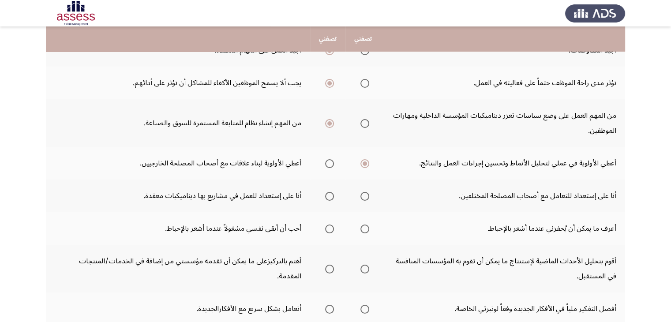
click at [330, 198] on span "Select an option" at bounding box center [329, 196] width 9 height 9
click at [330, 198] on input "Select an option" at bounding box center [329, 196] width 9 height 9
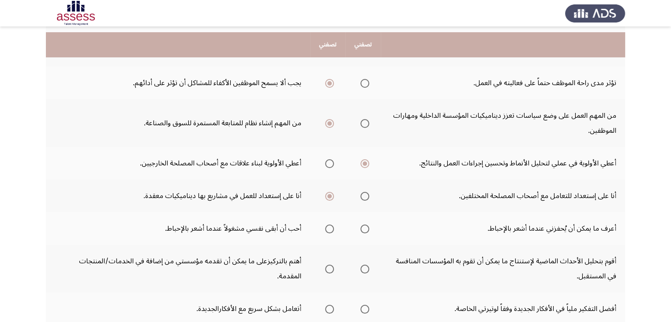
scroll to position [220, 0]
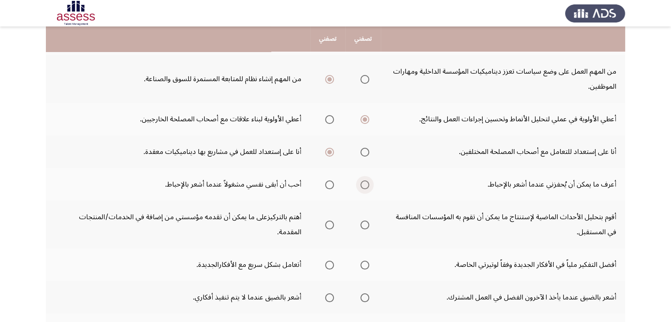
click at [362, 184] on span "Select an option" at bounding box center [364, 184] width 9 height 9
click at [362, 184] on input "Select an option" at bounding box center [364, 184] width 9 height 9
click at [363, 224] on span "Select an option" at bounding box center [364, 224] width 9 height 9
click at [363, 224] on input "Select an option" at bounding box center [364, 224] width 9 height 9
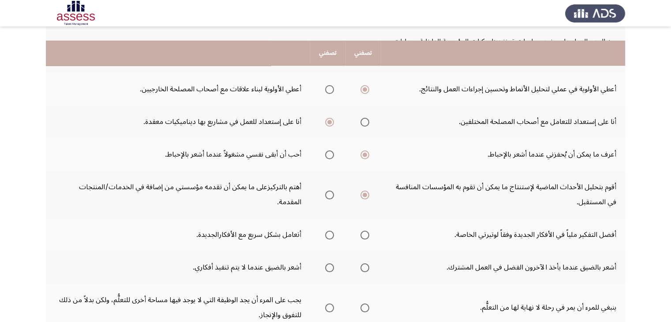
scroll to position [265, 0]
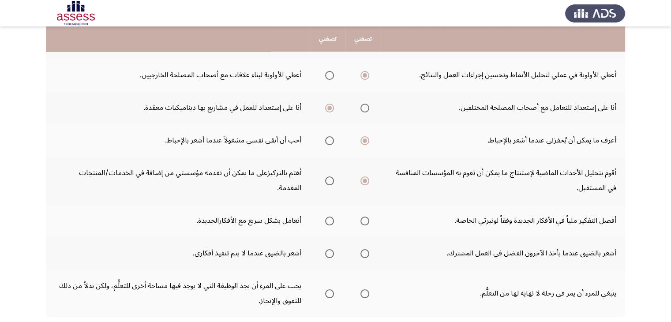
click at [330, 223] on mat-radio-group "Select an option" at bounding box center [327, 220] width 12 height 15
click at [330, 220] on span "Select an option" at bounding box center [329, 220] width 9 height 9
click at [330, 220] on input "Select an option" at bounding box center [329, 220] width 9 height 9
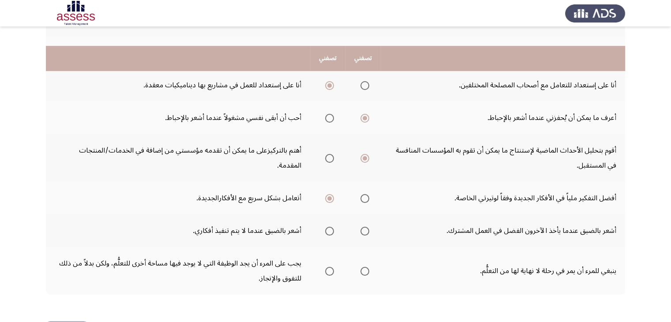
scroll to position [309, 0]
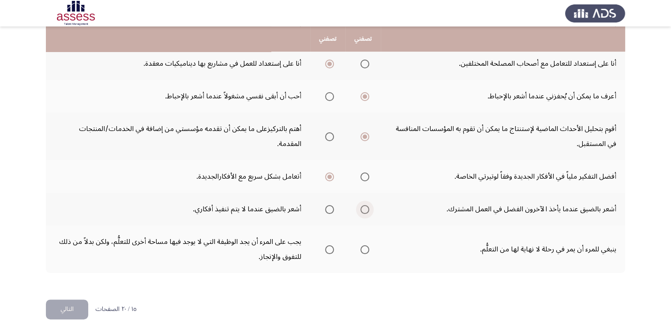
click at [361, 207] on span "Select an option" at bounding box center [364, 209] width 9 height 9
click at [361, 207] on input "Select an option" at bounding box center [364, 209] width 9 height 9
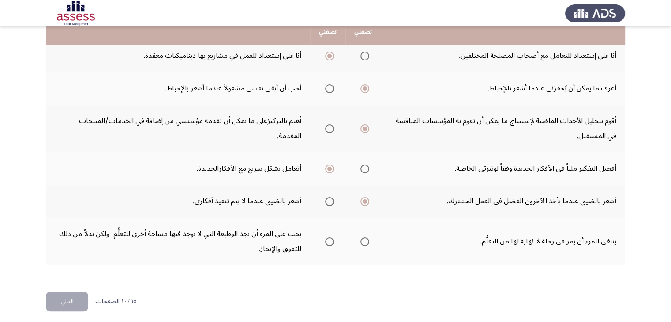
scroll to position [319, 0]
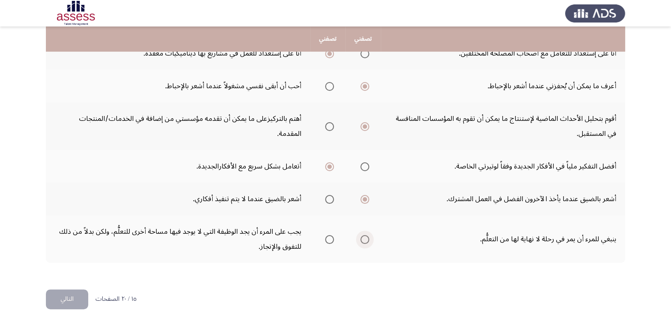
click at [365, 239] on span "Select an option" at bounding box center [365, 239] width 0 height 0
click at [365, 236] on input "Select an option" at bounding box center [364, 239] width 9 height 9
click at [72, 296] on button "التالي" at bounding box center [67, 299] width 42 height 20
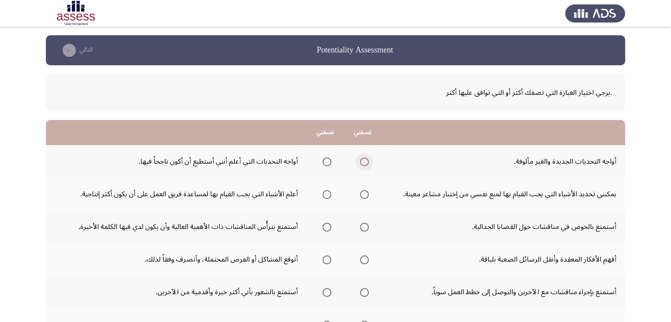
click at [364, 159] on span "Select an option" at bounding box center [364, 161] width 9 height 9
click at [364, 159] on input "Select an option" at bounding box center [364, 161] width 9 height 9
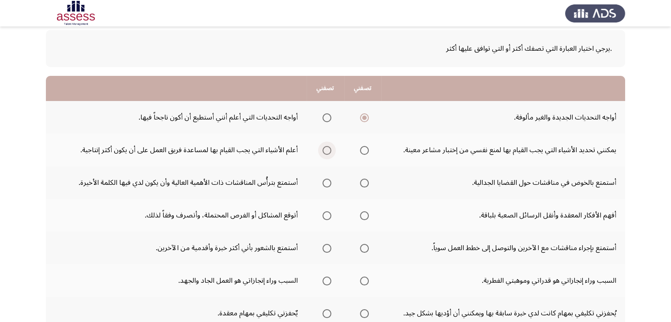
click at [324, 150] on span "Select an option" at bounding box center [326, 150] width 9 height 9
click at [324, 150] on input "Select an option" at bounding box center [326, 150] width 9 height 9
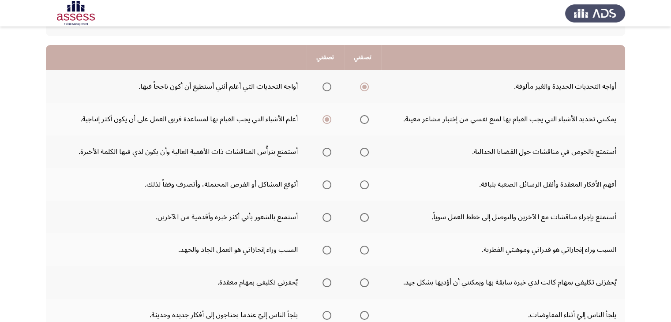
scroll to position [88, 0]
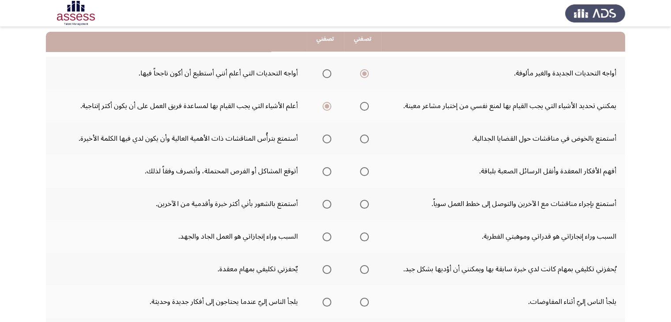
click at [360, 141] on span "Select an option" at bounding box center [364, 138] width 9 height 9
click at [360, 141] on input "Select an option" at bounding box center [364, 138] width 9 height 9
click at [365, 173] on span "Select an option" at bounding box center [364, 171] width 9 height 9
click at [365, 173] on input "Select an option" at bounding box center [364, 171] width 9 height 9
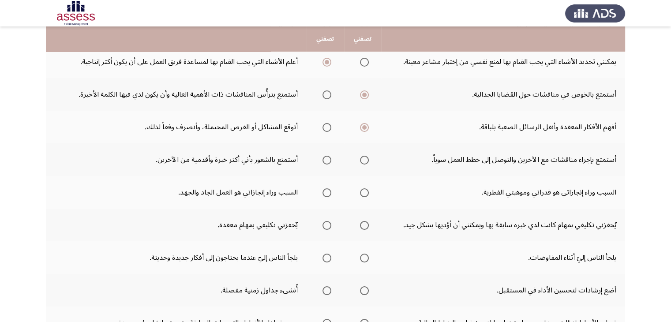
click at [362, 160] on span "Select an option" at bounding box center [364, 160] width 9 height 9
click at [362, 160] on input "Select an option" at bounding box center [364, 160] width 9 height 9
click at [322, 193] on span "Select an option" at bounding box center [326, 192] width 9 height 9
click at [322, 193] on input "Select an option" at bounding box center [326, 192] width 9 height 9
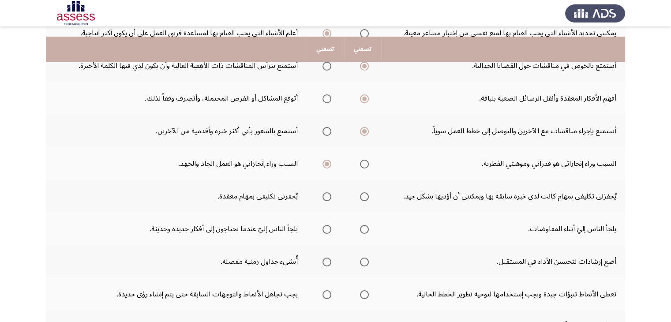
scroll to position [176, 0]
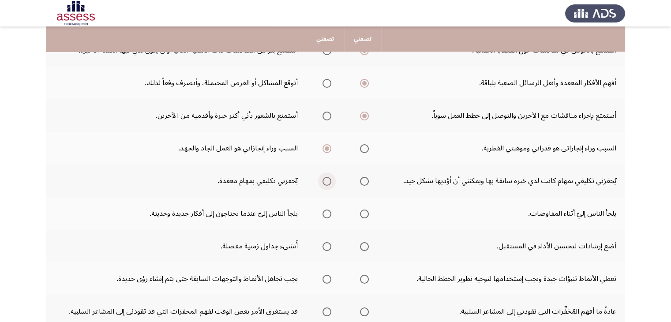
click at [328, 182] on span "Select an option" at bounding box center [326, 181] width 9 height 9
click at [328, 182] on input "Select an option" at bounding box center [326, 181] width 9 height 9
click at [323, 216] on span "Select an option" at bounding box center [326, 213] width 9 height 9
click at [323, 216] on input "Select an option" at bounding box center [326, 213] width 9 height 9
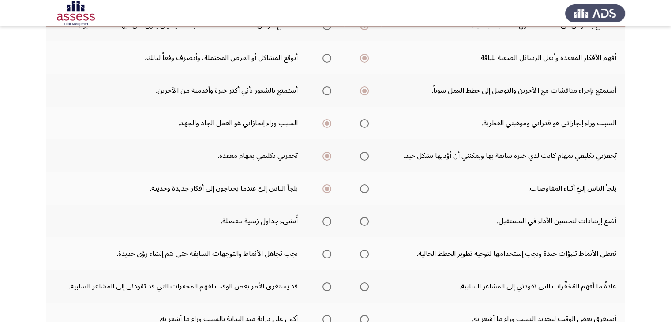
scroll to position [220, 0]
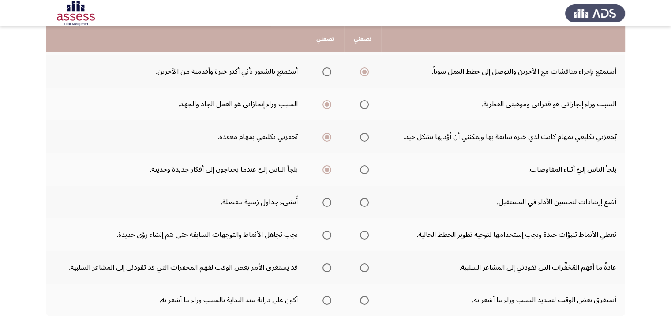
click at [362, 202] on span "Select an option" at bounding box center [364, 202] width 9 height 9
click at [362, 202] on input "Select an option" at bounding box center [364, 202] width 9 height 9
click at [362, 235] on span "Select an option" at bounding box center [364, 235] width 9 height 9
click at [362, 235] on input "Select an option" at bounding box center [364, 235] width 9 height 9
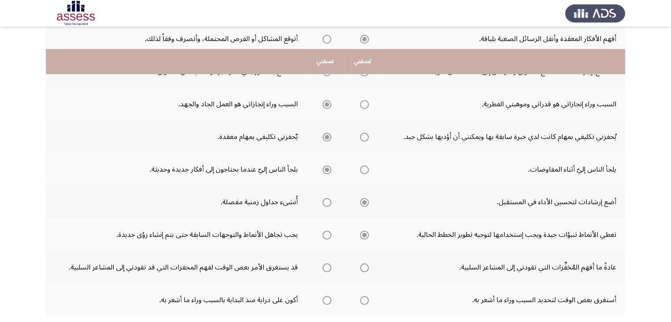
scroll to position [265, 0]
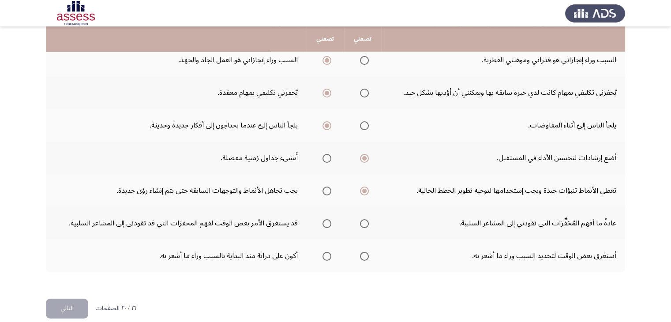
click at [362, 221] on span "Select an option" at bounding box center [364, 223] width 9 height 9
click at [362, 221] on input "Select an option" at bounding box center [364, 223] width 9 height 9
click at [325, 257] on span "Select an option" at bounding box center [326, 256] width 9 height 9
click at [325, 257] on input "Select an option" at bounding box center [326, 256] width 9 height 9
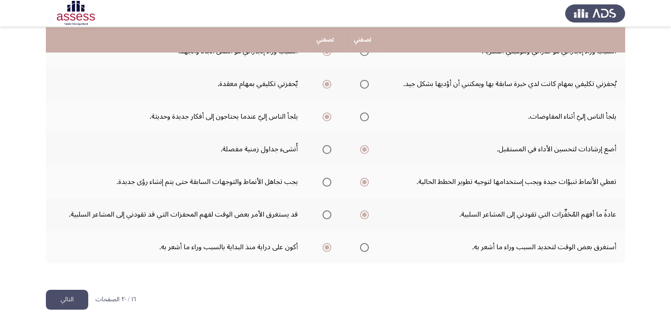
scroll to position [274, 0]
click at [81, 293] on button "التالي" at bounding box center [67, 299] width 42 height 20
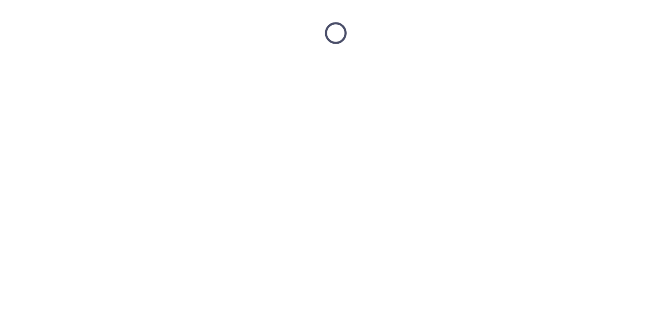
scroll to position [0, 0]
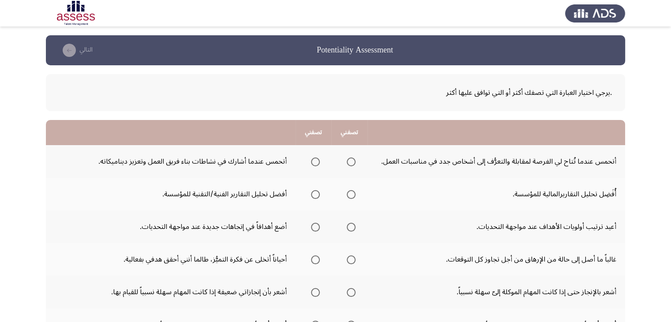
click at [311, 162] on span "Select an option" at bounding box center [315, 161] width 9 height 9
click at [311, 162] on input "Select an option" at bounding box center [315, 161] width 9 height 9
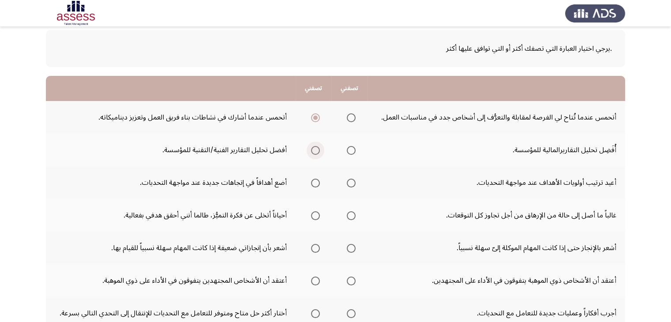
click at [315, 149] on span "Select an option" at bounding box center [315, 150] width 9 height 9
click at [315, 149] on input "Select an option" at bounding box center [315, 150] width 9 height 9
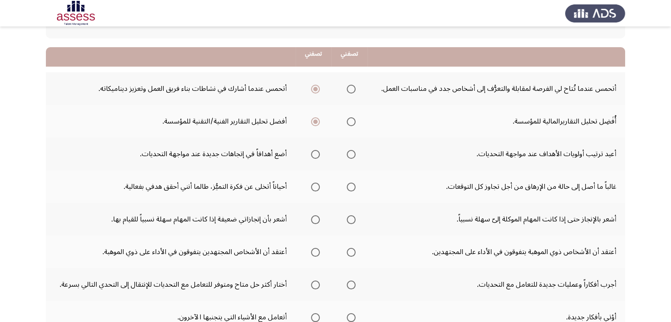
scroll to position [88, 0]
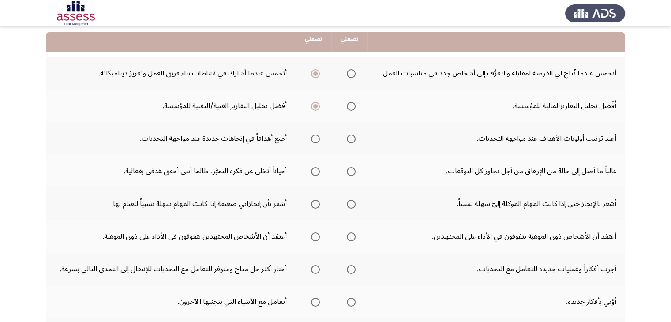
click at [313, 141] on span "Select an option" at bounding box center [315, 138] width 9 height 9
click at [313, 141] on input "Select an option" at bounding box center [315, 138] width 9 height 9
click at [351, 172] on span "Select an option" at bounding box center [351, 171] width 9 height 9
click at [351, 172] on input "Select an option" at bounding box center [351, 171] width 9 height 9
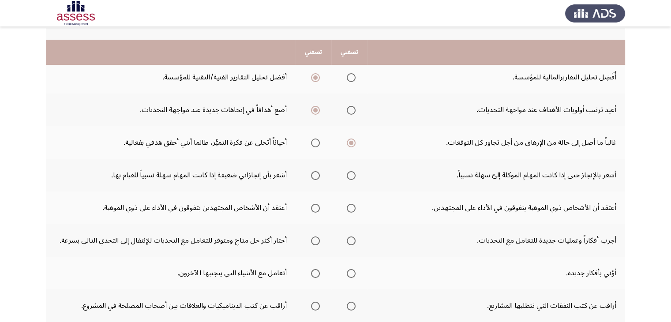
scroll to position [132, 0]
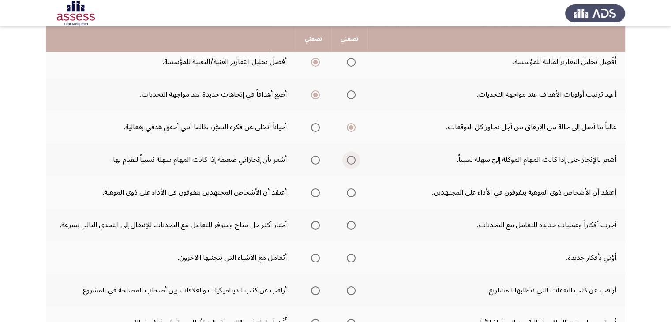
click at [347, 158] on span "Select an option" at bounding box center [351, 160] width 9 height 9
click at [347, 158] on input "Select an option" at bounding box center [351, 160] width 9 height 9
click at [317, 191] on span "Select an option" at bounding box center [315, 192] width 9 height 9
click at [317, 191] on input "Select an option" at bounding box center [315, 192] width 9 height 9
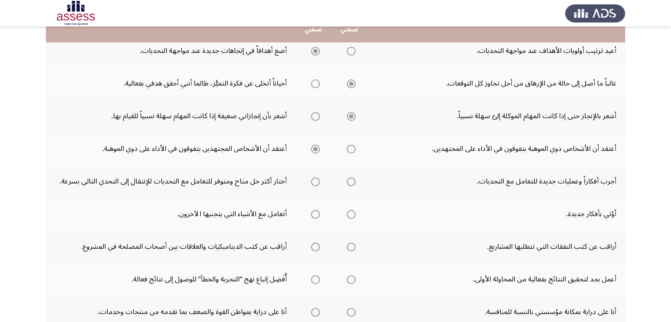
scroll to position [176, 0]
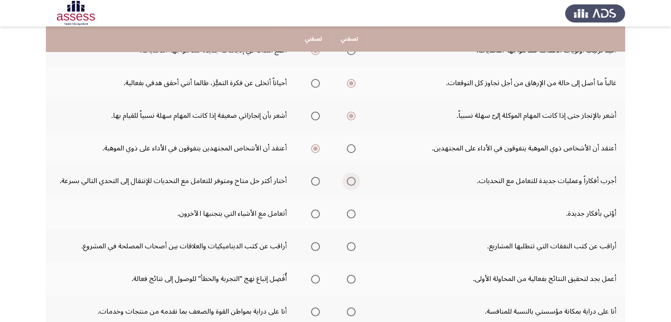
click at [351, 180] on span "Select an option" at bounding box center [351, 181] width 9 height 9
click at [351, 180] on input "Select an option" at bounding box center [351, 181] width 9 height 9
click at [348, 214] on span "Select an option" at bounding box center [351, 213] width 9 height 9
click at [348, 214] on input "Select an option" at bounding box center [351, 213] width 9 height 9
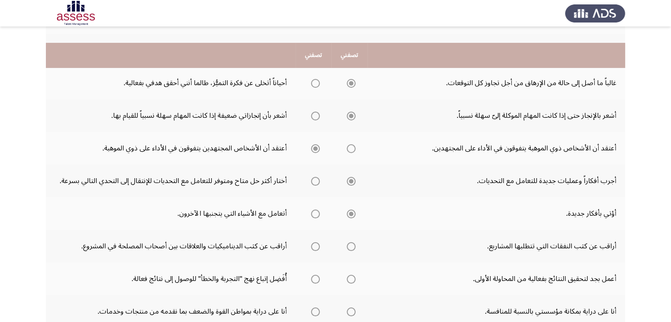
scroll to position [220, 0]
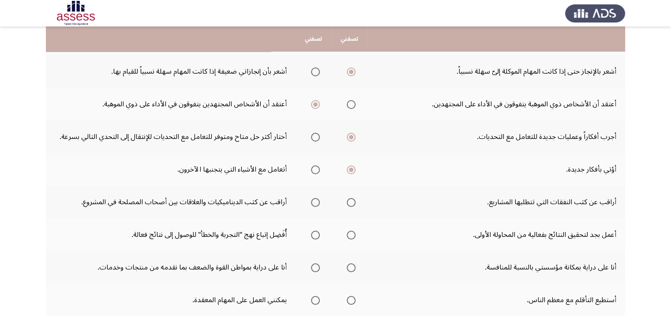
click at [348, 201] on span "Select an option" at bounding box center [351, 202] width 9 height 9
click at [348, 201] on input "Select an option" at bounding box center [351, 202] width 9 height 9
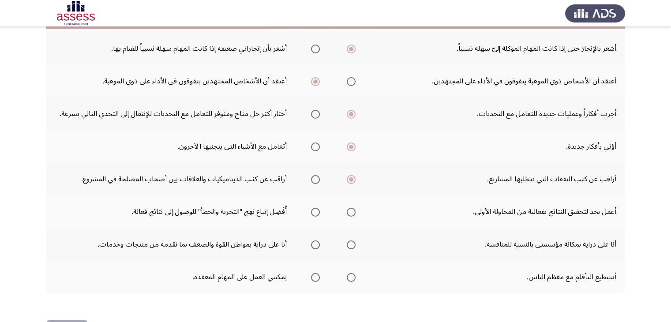
scroll to position [265, 0]
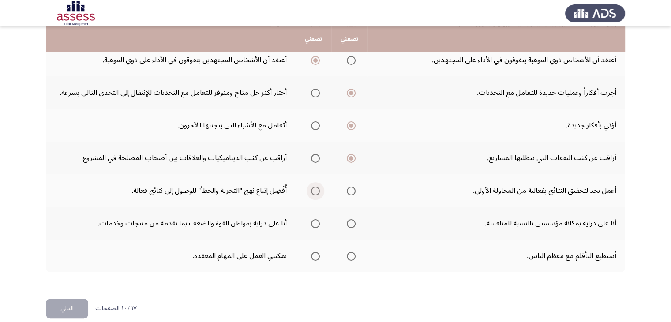
click at [314, 190] on span "Select an option" at bounding box center [315, 191] width 9 height 9
click at [314, 190] on input "Select an option" at bounding box center [315, 191] width 9 height 9
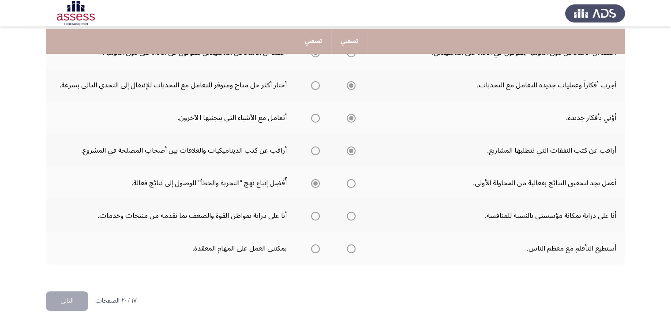
scroll to position [274, 0]
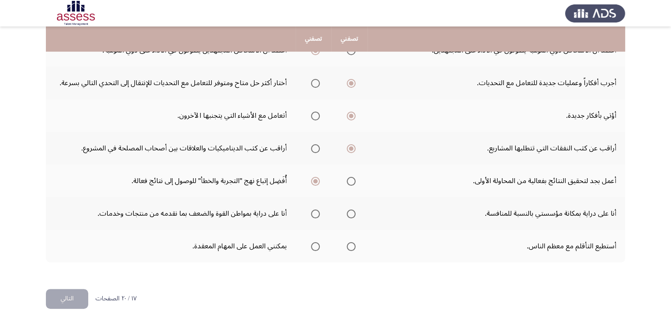
click at [352, 211] on span "Select an option" at bounding box center [351, 213] width 9 height 9
click at [352, 211] on input "Select an option" at bounding box center [351, 213] width 9 height 9
click at [313, 244] on span "Select an option" at bounding box center [315, 246] width 9 height 9
click at [313, 244] on input "Select an option" at bounding box center [315, 246] width 9 height 9
click at [73, 298] on button "التالي" at bounding box center [67, 299] width 42 height 20
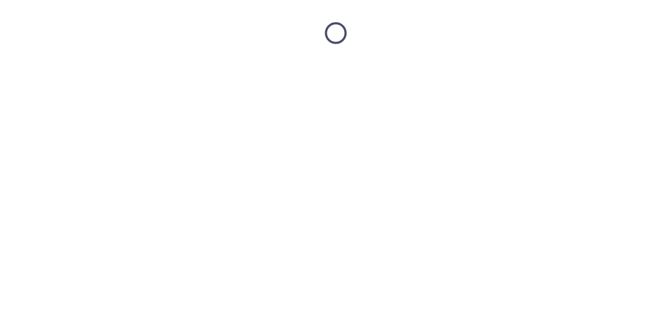
scroll to position [0, 0]
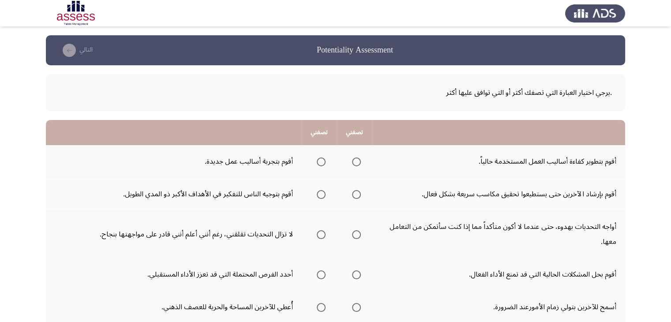
click at [322, 162] on span "Select an option" at bounding box center [321, 161] width 9 height 9
click at [322, 162] on input "Select an option" at bounding box center [321, 161] width 9 height 9
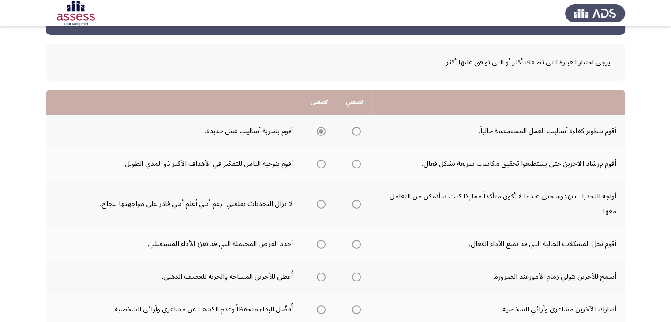
scroll to position [44, 0]
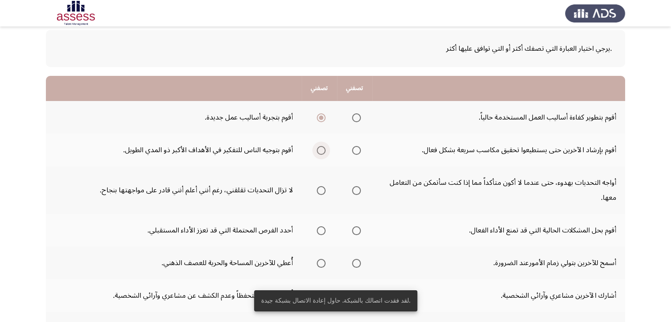
click at [319, 148] on span "Select an option" at bounding box center [321, 150] width 9 height 9
click at [319, 148] on input "Select an option" at bounding box center [321, 150] width 9 height 9
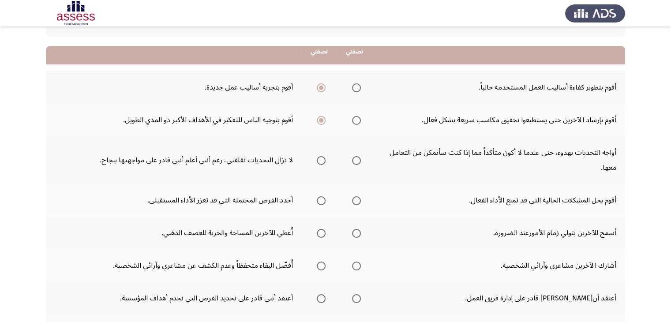
scroll to position [88, 0]
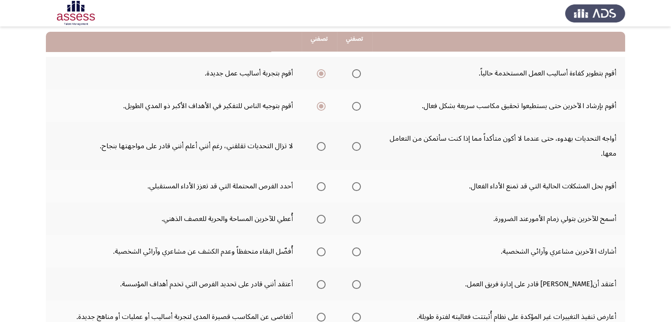
click at [353, 145] on span "Select an option" at bounding box center [356, 146] width 9 height 9
click at [353, 145] on input "Select an option" at bounding box center [356, 146] width 9 height 9
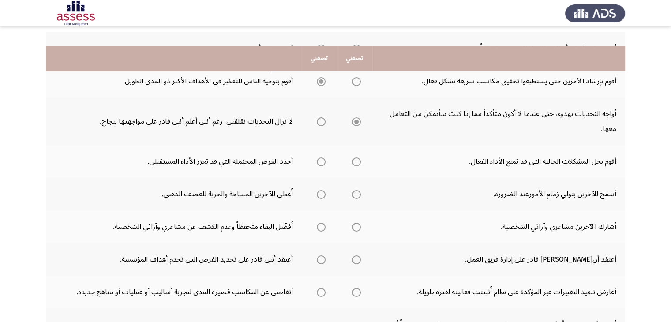
scroll to position [132, 0]
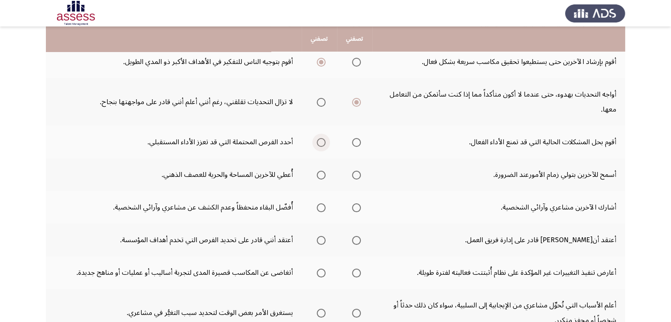
click at [325, 141] on span "Select an option" at bounding box center [321, 142] width 9 height 9
click at [325, 141] on input "Select an option" at bounding box center [321, 142] width 9 height 9
click at [322, 175] on span "Select an option" at bounding box center [321, 175] width 9 height 9
click at [322, 175] on input "Select an option" at bounding box center [321, 175] width 9 height 9
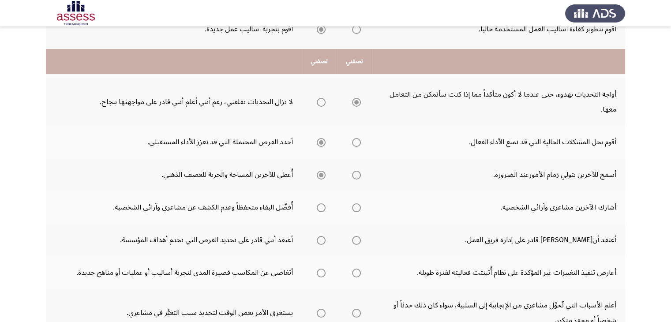
scroll to position [176, 0]
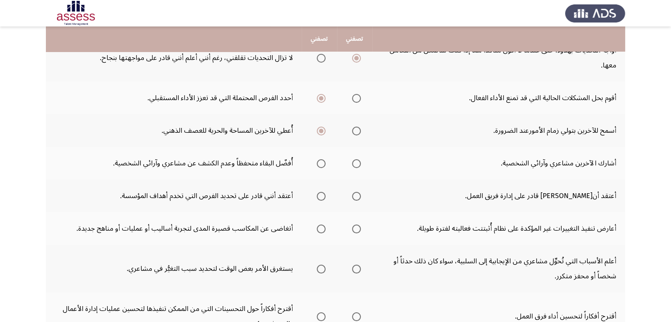
click at [353, 164] on span "Select an option" at bounding box center [356, 163] width 9 height 9
click at [353, 164] on input "Select an option" at bounding box center [356, 163] width 9 height 9
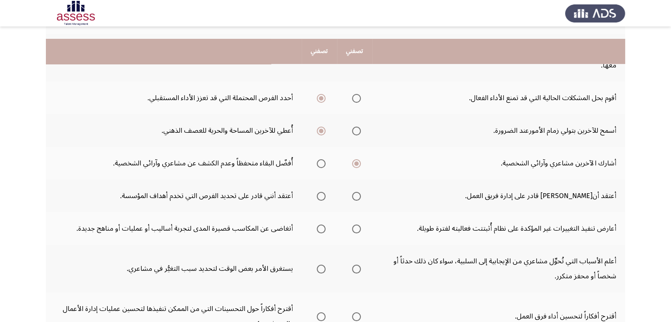
scroll to position [220, 0]
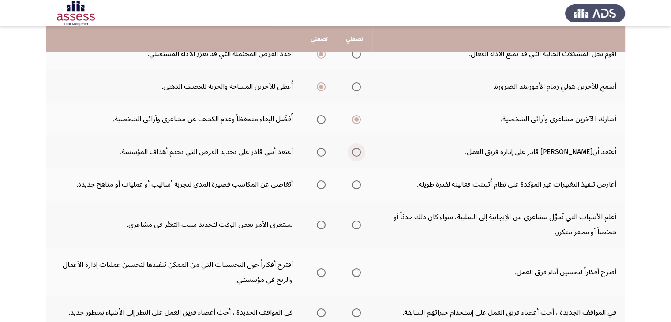
click at [356, 151] on span "Select an option" at bounding box center [356, 152] width 9 height 9
click at [356, 151] on input "Select an option" at bounding box center [356, 152] width 9 height 9
click at [319, 154] on span "Select an option" at bounding box center [321, 152] width 9 height 9
click at [319, 154] on input "Select an option" at bounding box center [321, 152] width 9 height 9
click at [321, 183] on span "Select an option" at bounding box center [321, 184] width 9 height 9
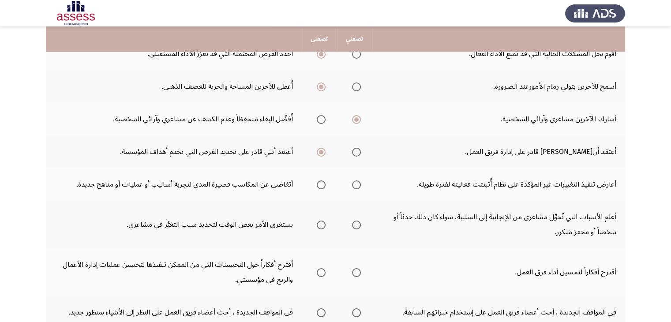
click at [321, 183] on input "Select an option" at bounding box center [321, 184] width 9 height 9
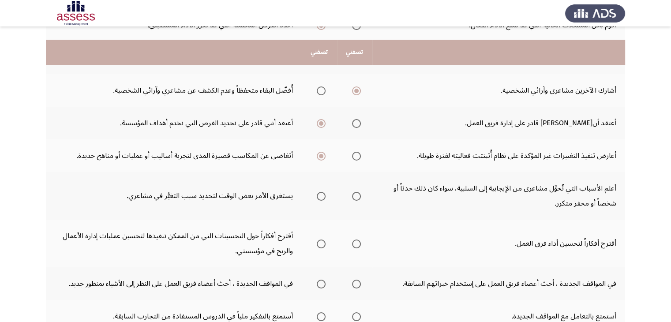
scroll to position [265, 0]
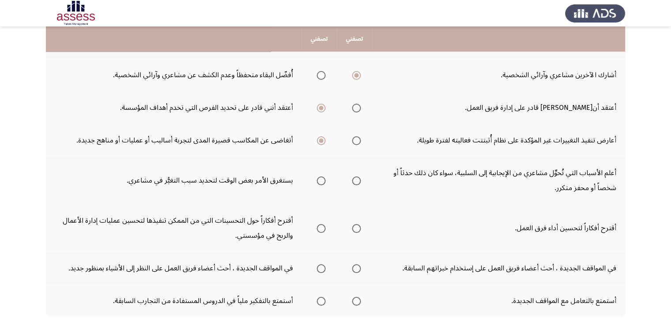
click at [356, 180] on span "Select an option" at bounding box center [356, 180] width 9 height 9
click at [356, 180] on input "Select an option" at bounding box center [356, 180] width 9 height 9
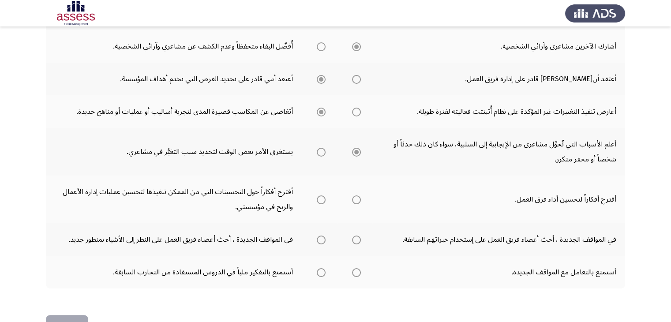
scroll to position [309, 0]
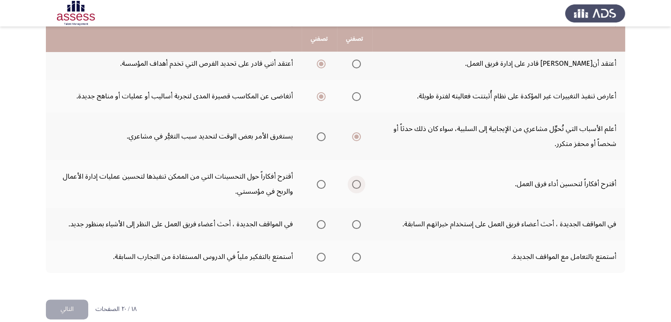
click at [355, 183] on span "Select an option" at bounding box center [356, 184] width 9 height 9
click at [355, 183] on input "Select an option" at bounding box center [356, 184] width 9 height 9
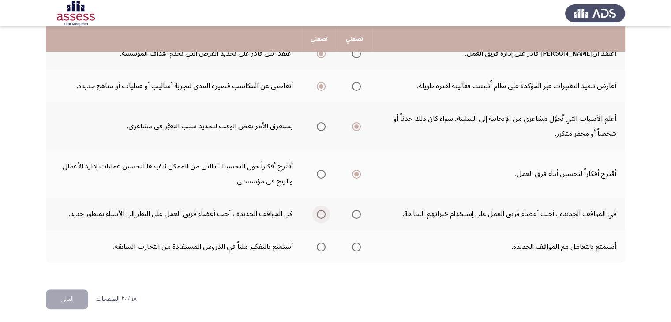
click at [319, 212] on span "Select an option" at bounding box center [321, 214] width 9 height 9
click at [319, 212] on input "Select an option" at bounding box center [321, 214] width 9 height 9
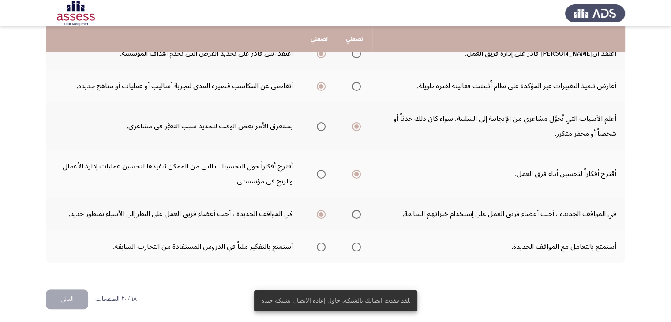
click at [354, 243] on span "Select an option" at bounding box center [356, 247] width 9 height 9
click at [354, 243] on input "Select an option" at bounding box center [356, 247] width 9 height 9
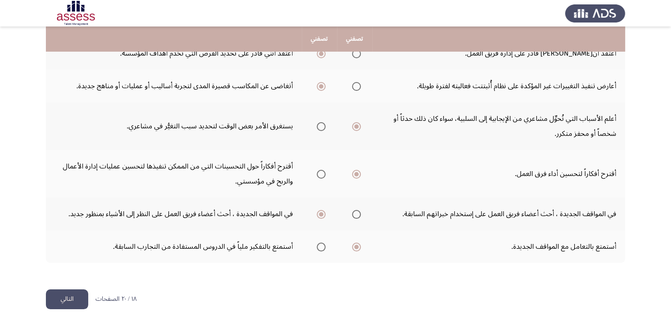
click at [67, 297] on button "التالي" at bounding box center [67, 299] width 42 height 20
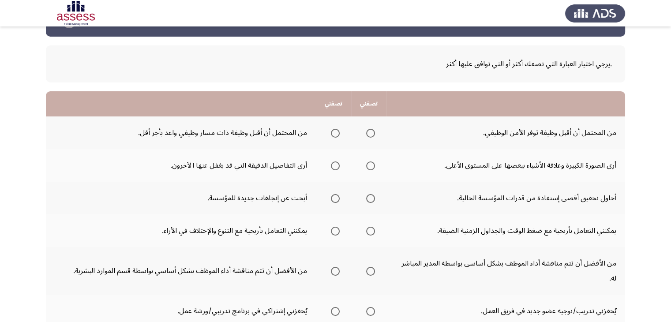
scroll to position [44, 0]
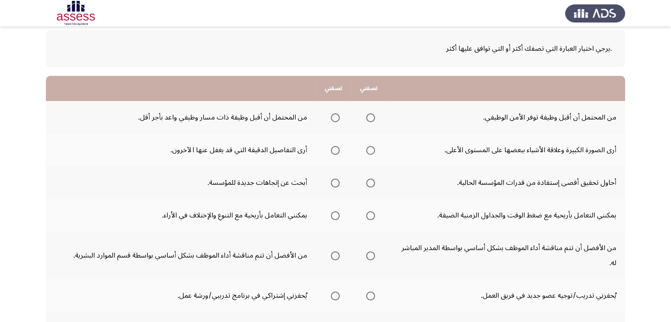
click at [332, 120] on span "Select an option" at bounding box center [335, 117] width 9 height 9
click at [332, 120] on input "Select an option" at bounding box center [335, 117] width 9 height 9
click at [332, 148] on span "Select an option" at bounding box center [335, 150] width 9 height 9
click at [332, 148] on input "Select an option" at bounding box center [335, 150] width 9 height 9
click at [333, 183] on span "Select an option" at bounding box center [335, 183] width 9 height 9
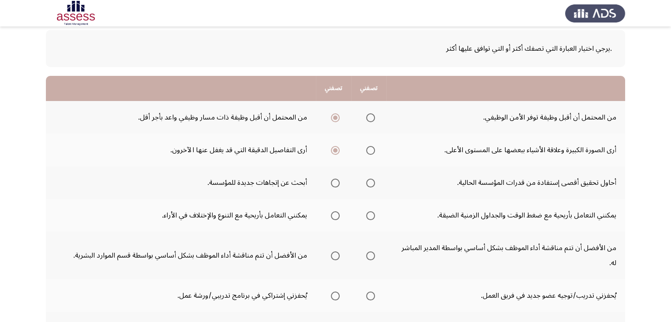
click at [333, 183] on input "Select an option" at bounding box center [335, 183] width 9 height 9
click at [335, 215] on span "Select an option" at bounding box center [335, 215] width 9 height 9
click at [335, 215] on input "Select an option" at bounding box center [335, 215] width 9 height 9
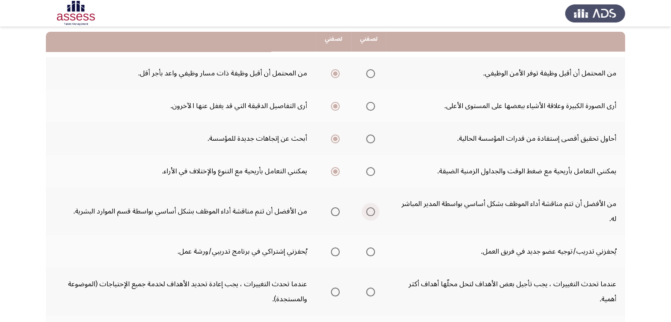
click at [369, 207] on span "Select an option" at bounding box center [370, 211] width 9 height 9
click at [369, 207] on input "Select an option" at bounding box center [370, 211] width 9 height 9
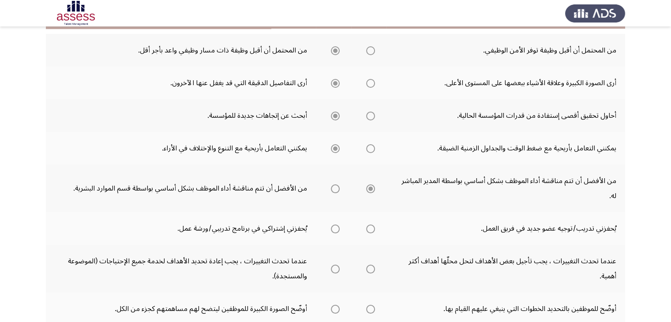
scroll to position [132, 0]
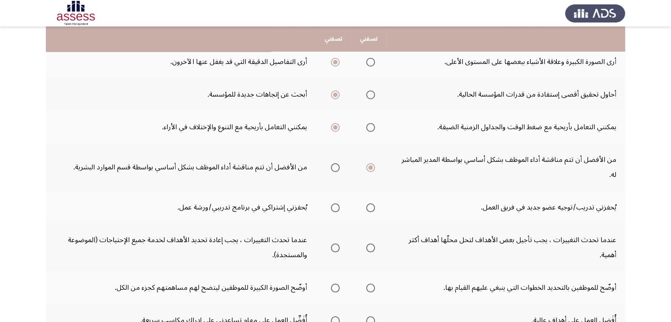
click at [331, 203] on span "Select an option" at bounding box center [335, 207] width 9 height 9
click at [331, 203] on input "Select an option" at bounding box center [335, 207] width 9 height 9
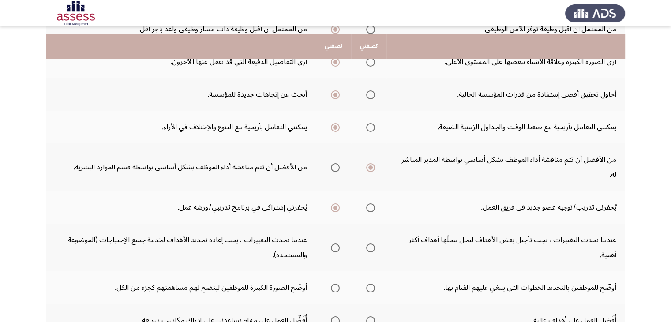
scroll to position [176, 0]
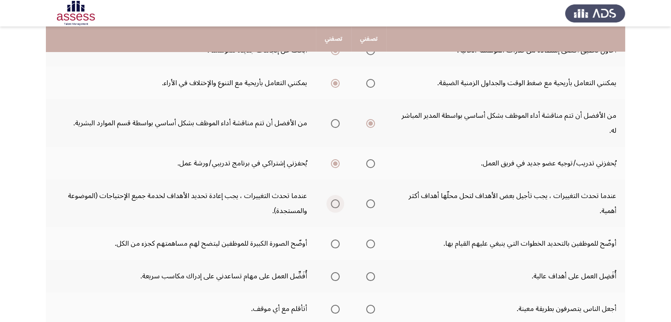
click at [331, 199] on span "Select an option" at bounding box center [335, 203] width 9 height 9
click at [331, 199] on input "Select an option" at bounding box center [335, 203] width 9 height 9
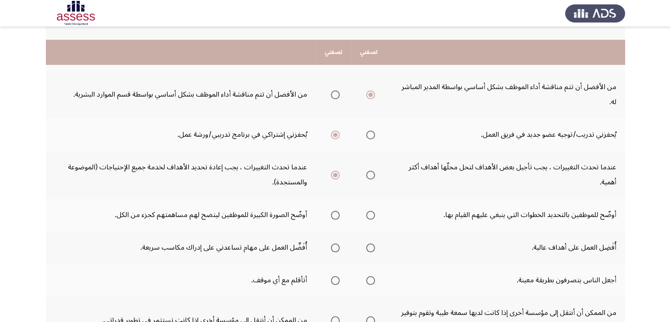
scroll to position [220, 0]
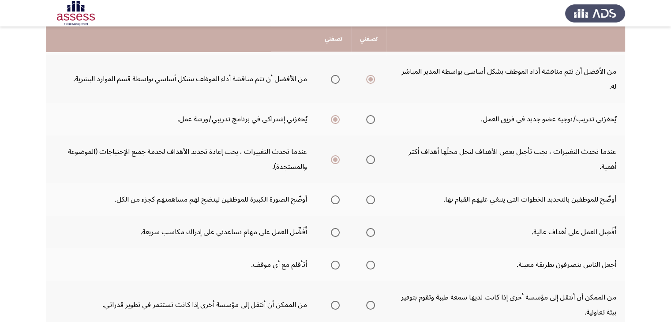
click at [333, 195] on span "Select an option" at bounding box center [335, 199] width 9 height 9
click at [333, 195] on input "Select an option" at bounding box center [335, 199] width 9 height 9
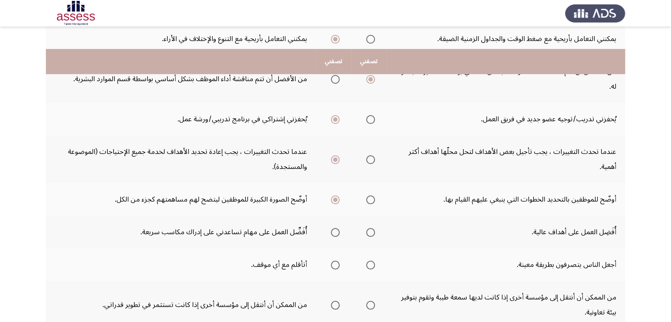
scroll to position [265, 0]
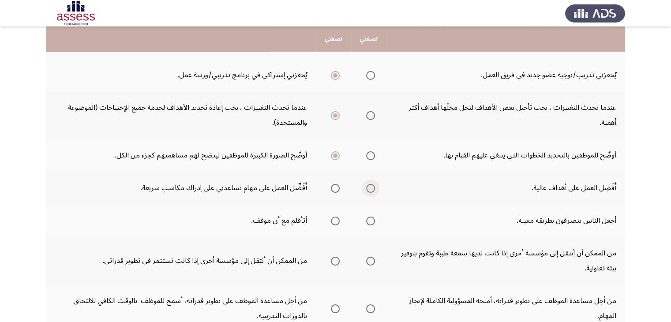
click at [366, 184] on span "Select an option" at bounding box center [370, 188] width 9 height 9
click at [366, 184] on input "Select an option" at bounding box center [370, 188] width 9 height 9
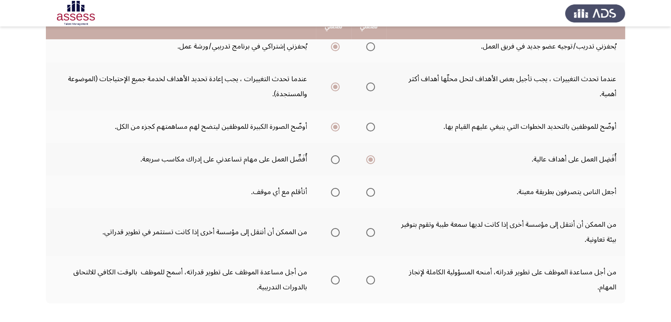
scroll to position [309, 0]
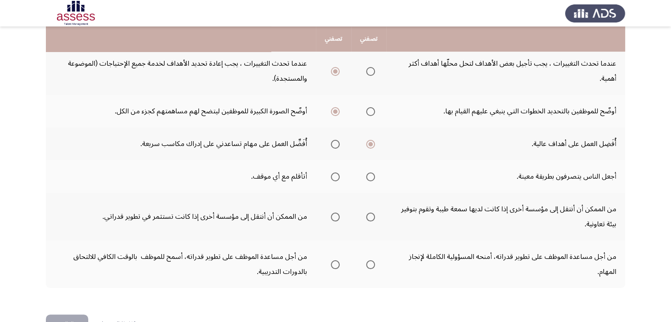
click at [339, 160] on th at bounding box center [333, 176] width 35 height 33
click at [337, 172] on span "Select an option" at bounding box center [335, 176] width 9 height 9
click at [337, 172] on input "Select an option" at bounding box center [335, 176] width 9 height 9
click at [332, 213] on span "Select an option" at bounding box center [335, 217] width 9 height 9
click at [332, 213] on input "Select an option" at bounding box center [335, 217] width 9 height 9
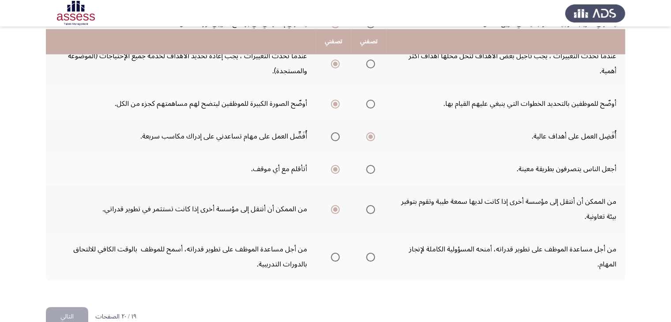
scroll to position [319, 0]
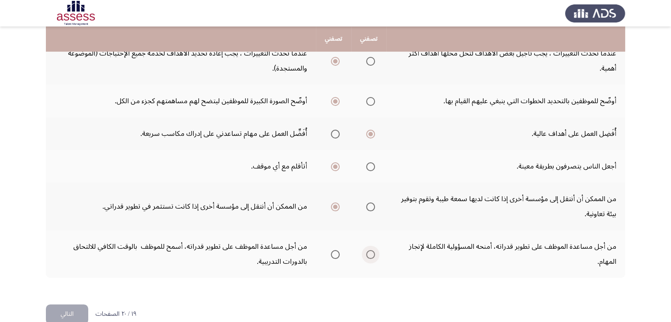
click at [368, 250] on span "Select an option" at bounding box center [370, 254] width 9 height 9
click at [368, 250] on input "Select an option" at bounding box center [370, 254] width 9 height 9
drag, startPoint x: 64, startPoint y: 297, endPoint x: 130, endPoint y: 262, distance: 74.2
click at [64, 304] on button "التالي" at bounding box center [67, 314] width 42 height 20
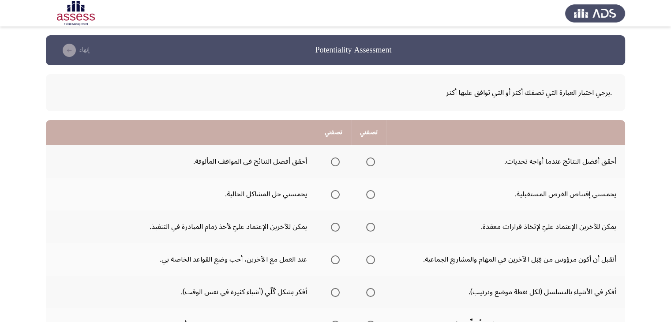
click at [369, 161] on span "Select an option" at bounding box center [370, 161] width 9 height 9
click at [369, 161] on input "Select an option" at bounding box center [370, 161] width 9 height 9
click at [373, 195] on span "Select an option" at bounding box center [370, 194] width 9 height 9
click at [373, 195] on input "Select an option" at bounding box center [370, 194] width 9 height 9
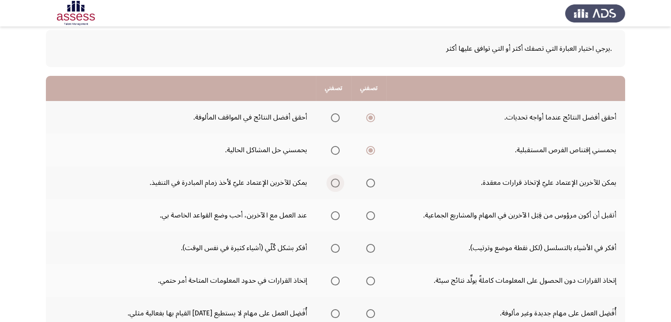
click at [336, 184] on span "Select an option" at bounding box center [335, 183] width 9 height 9
click at [336, 184] on input "Select an option" at bounding box center [335, 183] width 9 height 9
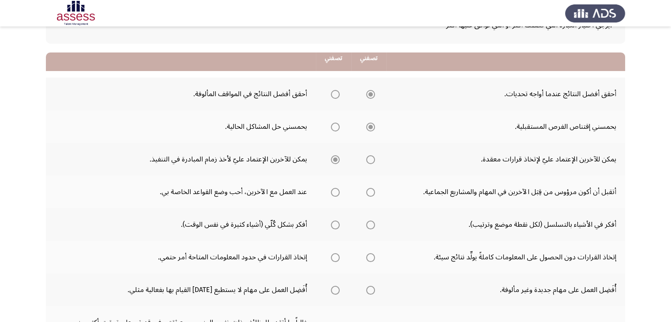
scroll to position [88, 0]
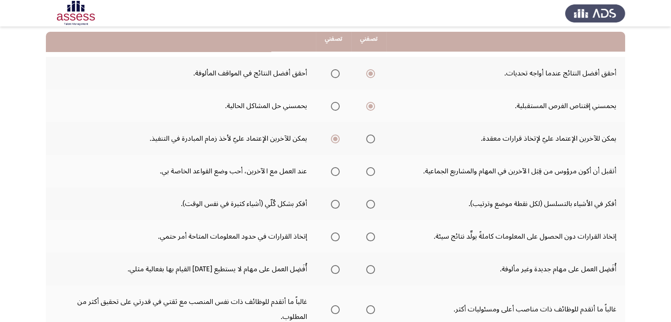
click at [373, 172] on span "Select an option" at bounding box center [370, 171] width 9 height 9
click at [373, 172] on input "Select an option" at bounding box center [370, 171] width 9 height 9
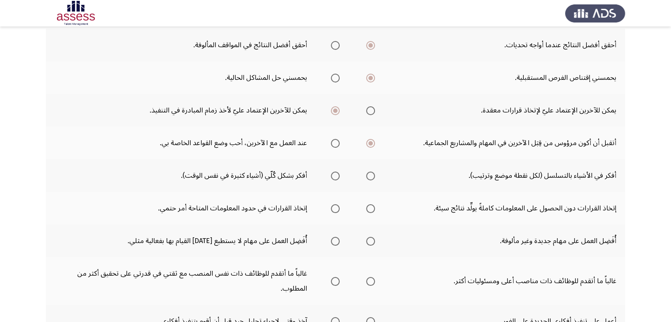
scroll to position [132, 0]
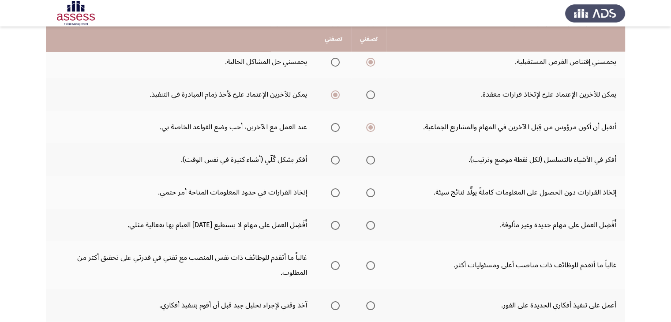
click at [373, 160] on span "Select an option" at bounding box center [370, 160] width 9 height 9
click at [373, 160] on input "Select an option" at bounding box center [370, 160] width 9 height 9
click at [370, 191] on span "Select an option" at bounding box center [370, 192] width 9 height 9
click at [370, 191] on input "Select an option" at bounding box center [370, 192] width 9 height 9
click at [366, 223] on span "Select an option" at bounding box center [370, 225] width 9 height 9
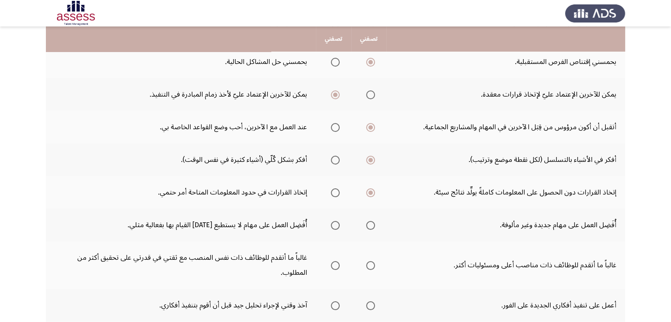
click at [366, 223] on input "Select an option" at bounding box center [370, 225] width 9 height 9
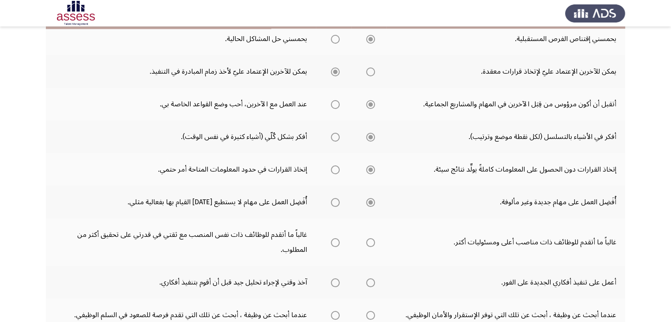
scroll to position [176, 0]
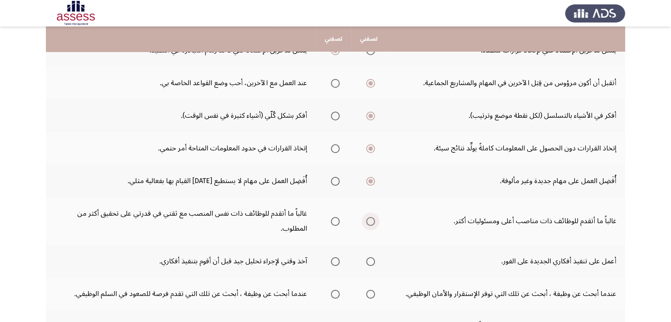
click at [372, 222] on span "Select an option" at bounding box center [370, 221] width 9 height 9
click at [372, 222] on input "Select an option" at bounding box center [370, 221] width 9 height 9
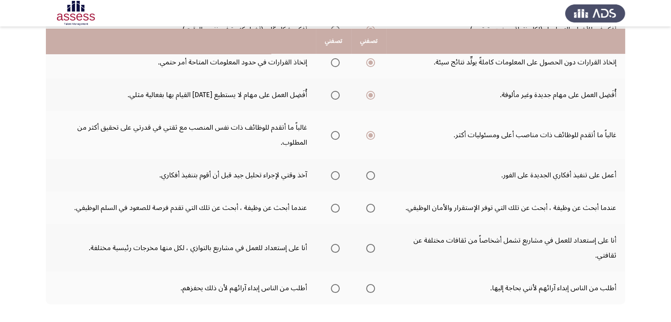
scroll to position [265, 0]
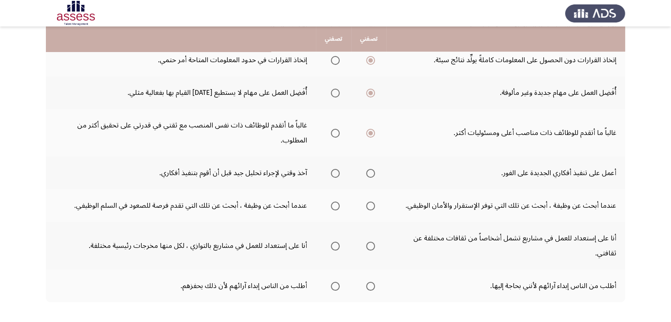
click at [335, 172] on span "Select an option" at bounding box center [335, 173] width 9 height 9
click at [335, 172] on input "Select an option" at bounding box center [335, 173] width 9 height 9
click at [333, 203] on span "Select an option" at bounding box center [335, 206] width 9 height 9
click at [333, 203] on input "Select an option" at bounding box center [335, 206] width 9 height 9
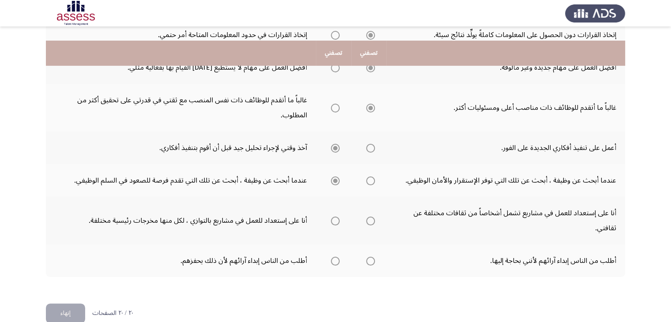
scroll to position [304, 0]
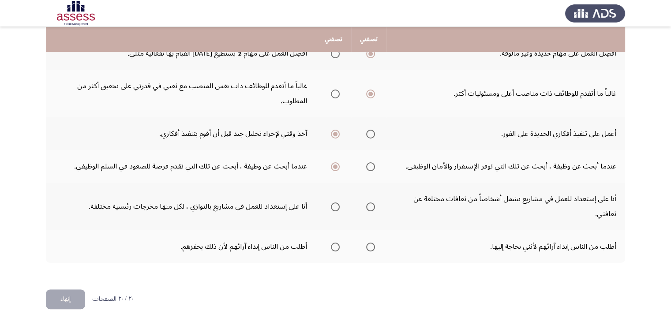
click at [373, 203] on span "Select an option" at bounding box center [370, 206] width 9 height 9
click at [373, 203] on input "Select an option" at bounding box center [370, 206] width 9 height 9
click at [369, 244] on span "Select an option" at bounding box center [370, 247] width 9 height 9
click at [369, 244] on input "Select an option" at bounding box center [370, 247] width 9 height 9
click at [60, 295] on button "إنهاء" at bounding box center [65, 299] width 39 height 20
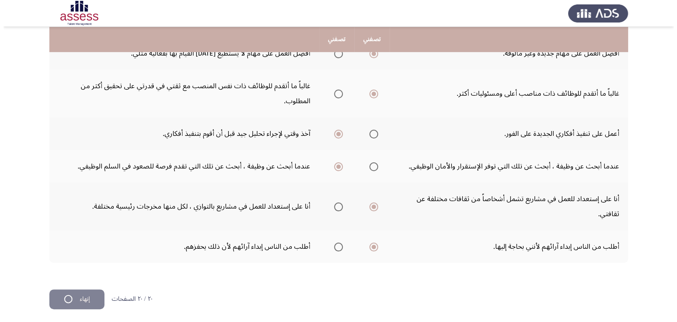
scroll to position [0, 0]
